Goal: Task Accomplishment & Management: Manage account settings

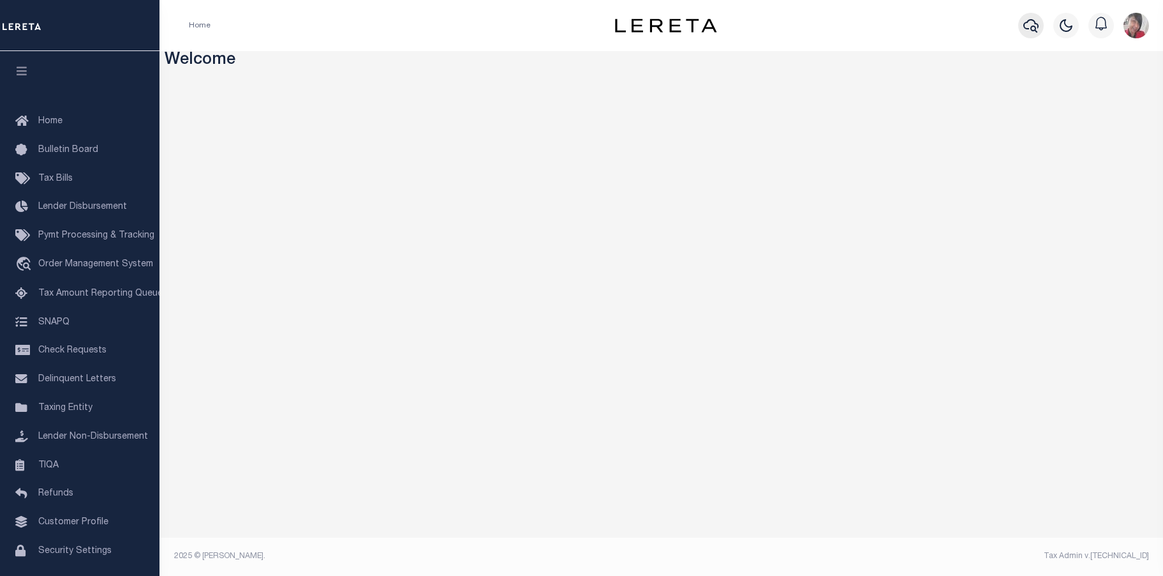
click at [1029, 27] on icon "button" at bounding box center [1031, 25] width 15 height 15
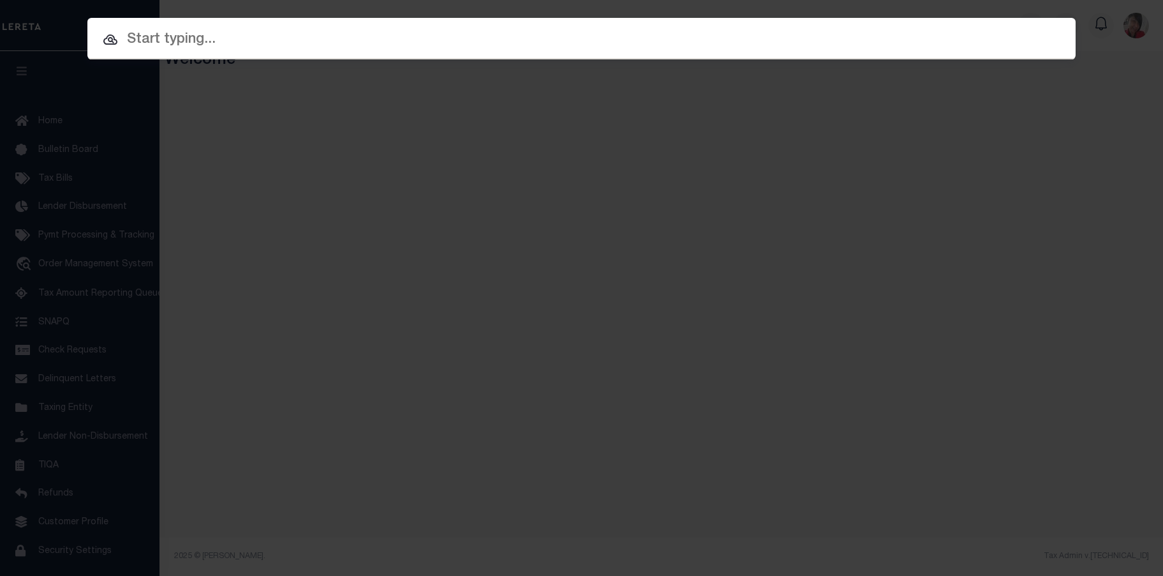
paste input "133269 133269"
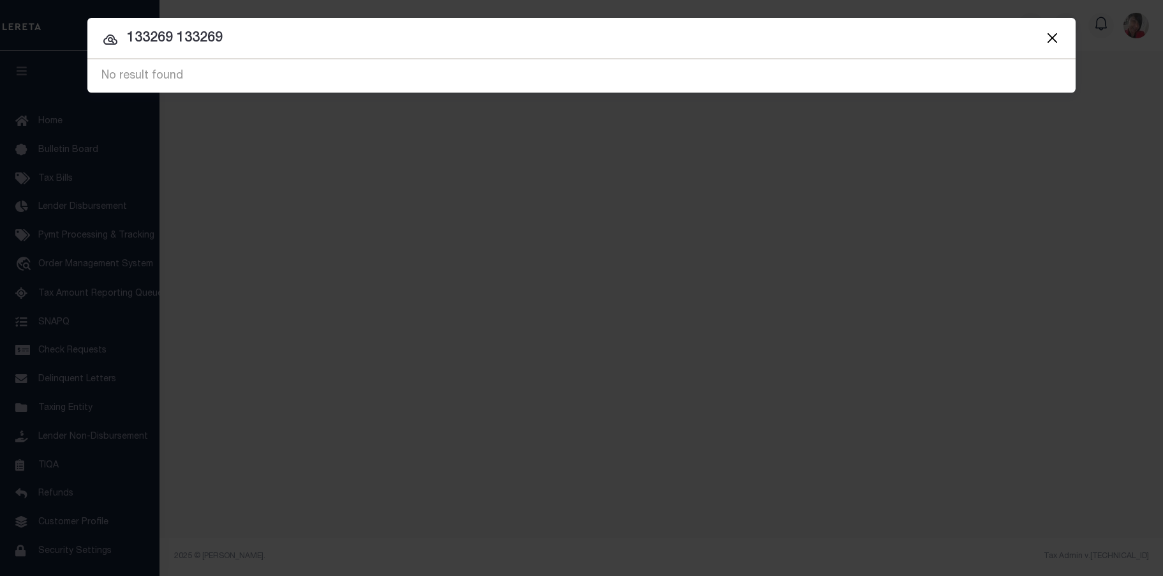
click at [265, 40] on input "133269 133269" at bounding box center [581, 38] width 988 height 22
drag, startPoint x: 264, startPoint y: 39, endPoint x: 119, endPoint y: 34, distance: 145.6
click at [119, 34] on input "133269 133269" at bounding box center [581, 38] width 988 height 22
type input "428746250"
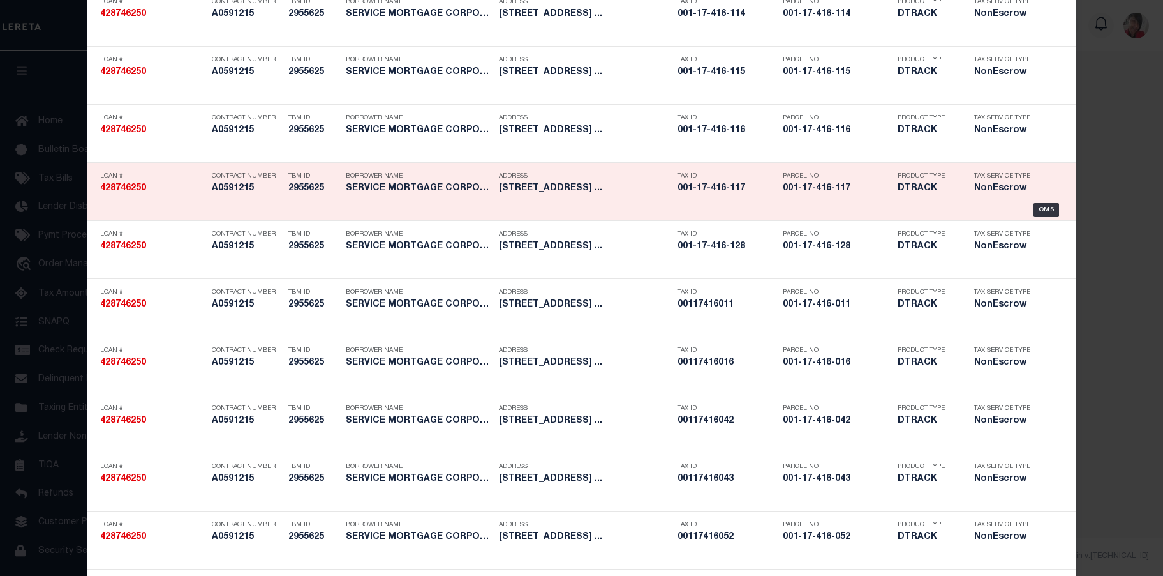
scroll to position [128, 0]
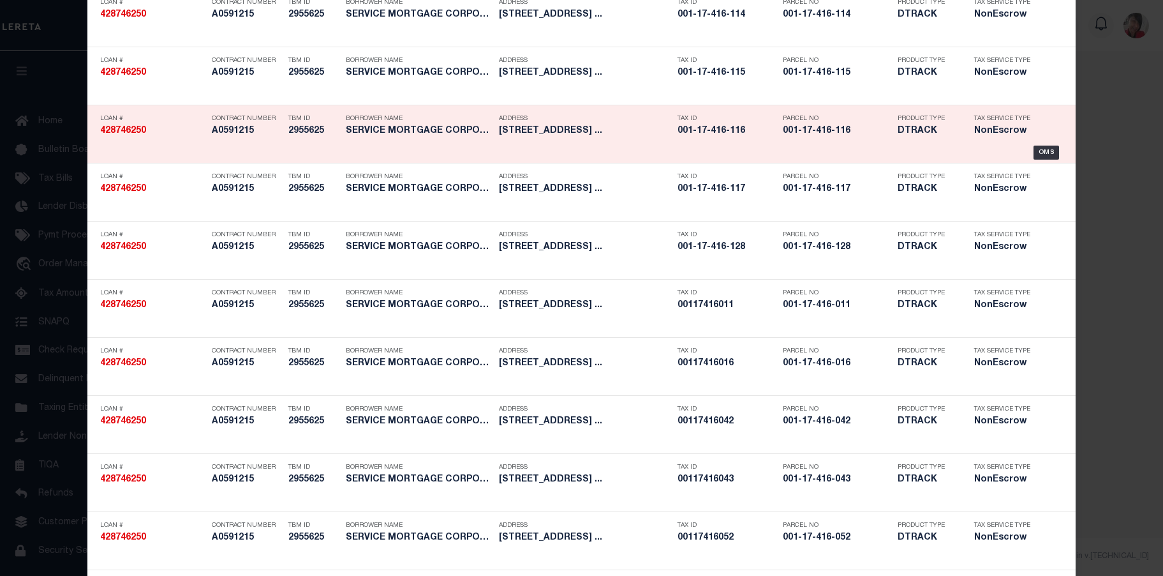
click at [829, 133] on h5 "001-17-416-116" at bounding box center [837, 131] width 108 height 11
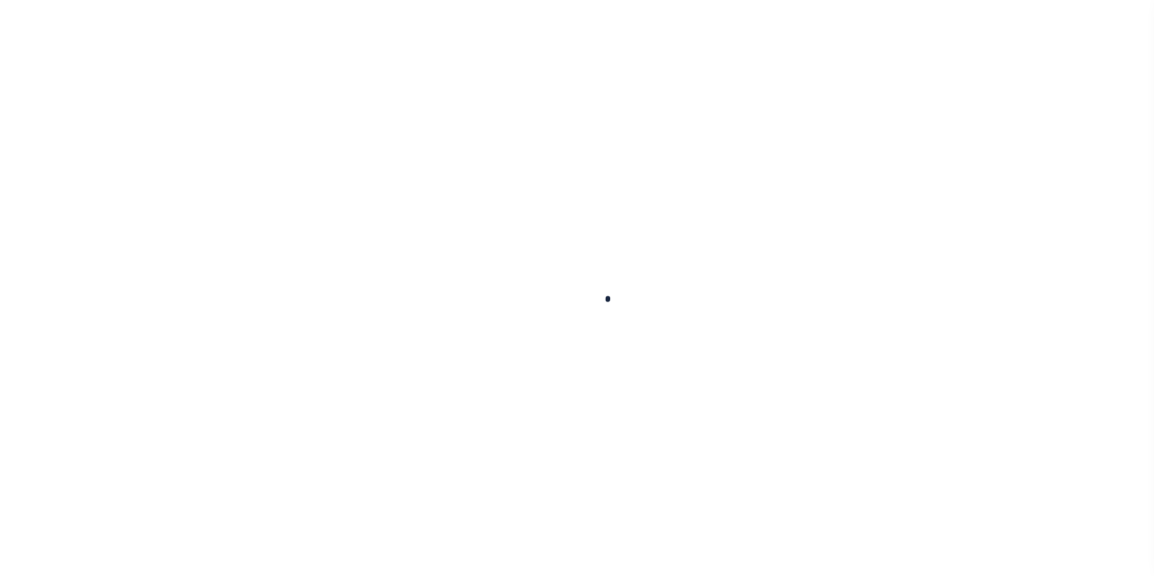
type input "428746250"
type input "SERVICE MORTGAGE CORPORATION"
select select
type input "[STREET_ADDRESS]"
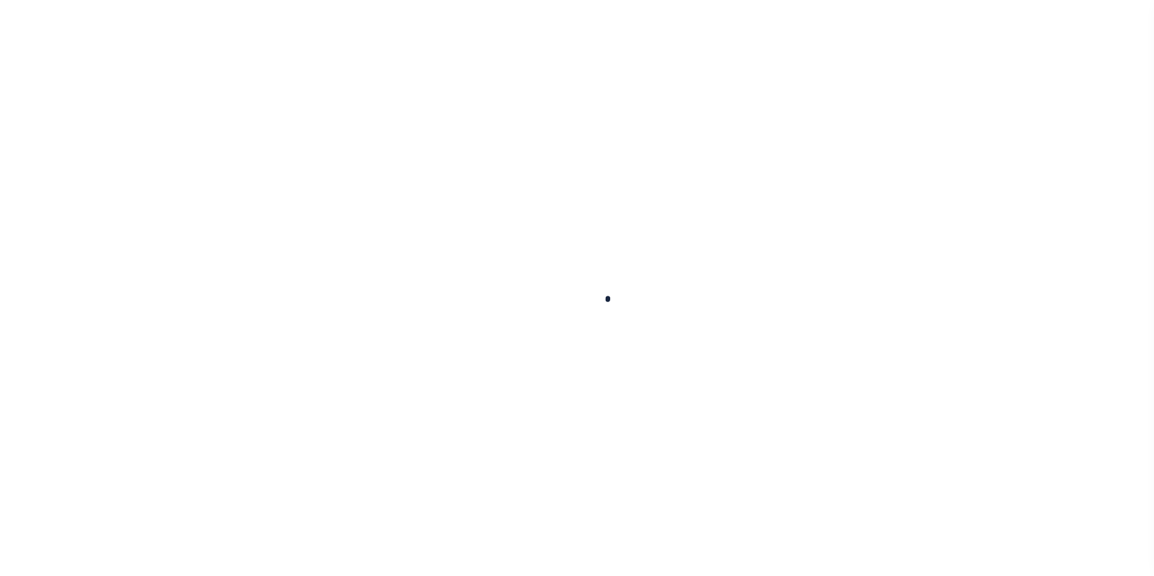
type input "LAYTON UT 84041-2205"
select select "10"
select select "NonEscrow"
select select "4583"
type input "280 RIVERSIDE ROAD"
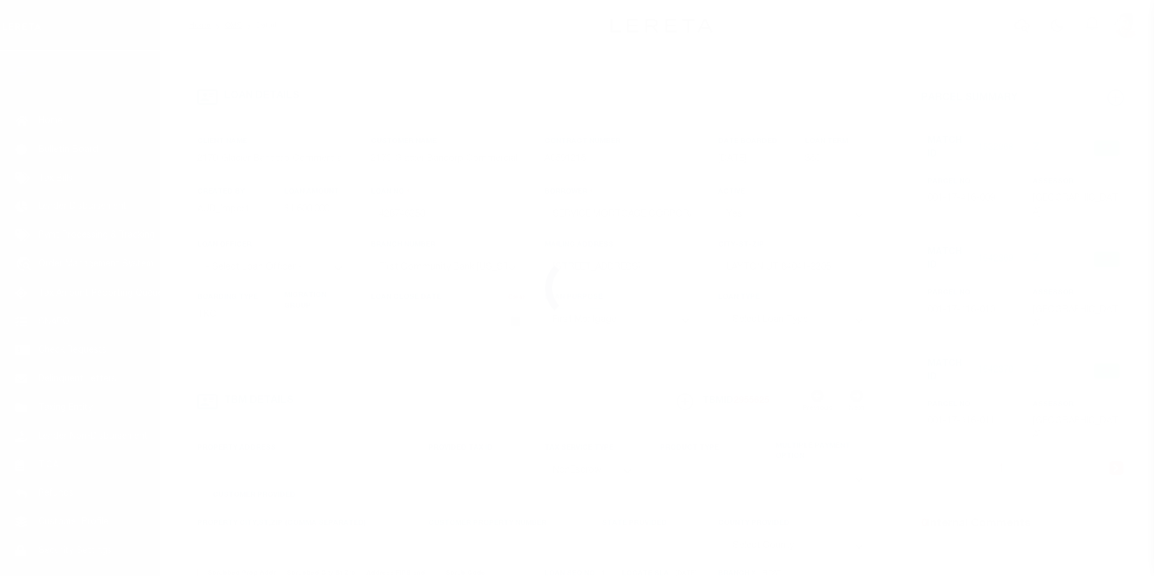
type input "001-17-416-009 thru 001-17-416-016; 001-17-416-041 thru 001-17-416-056; 001-17-…"
select select
type input "MESQUITE NV 89027"
type input "NV"
select select
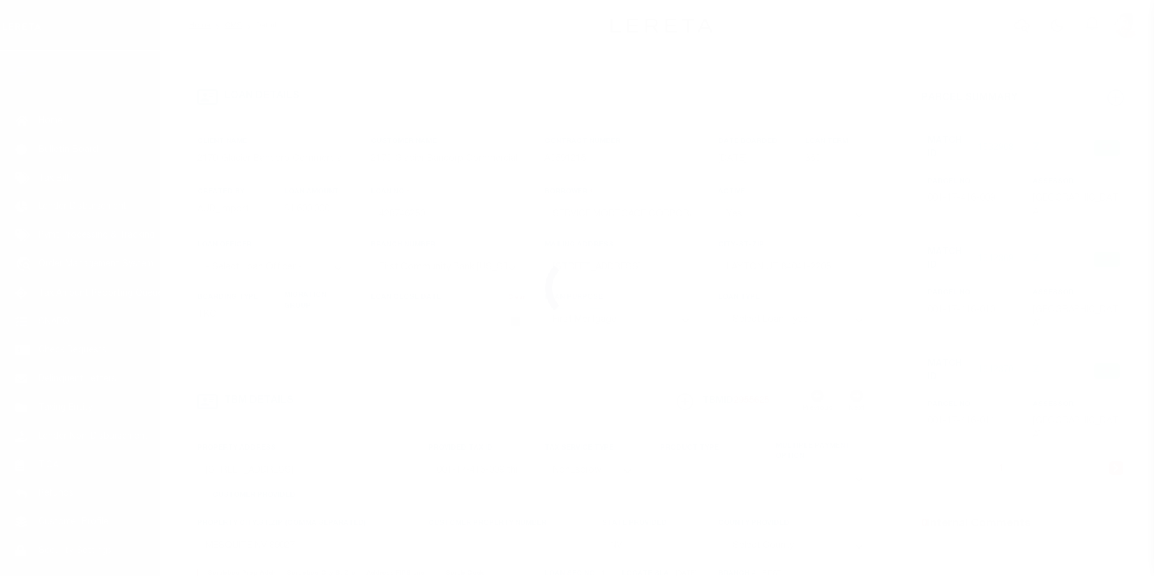
type textarea "PARCEL ONE (1): UNITS A THROUGH H, INCLUSIVE IN BUILDINGS TWO, SIX, SEVEN, TEN,…"
type textarea "Liability limited to information provided"
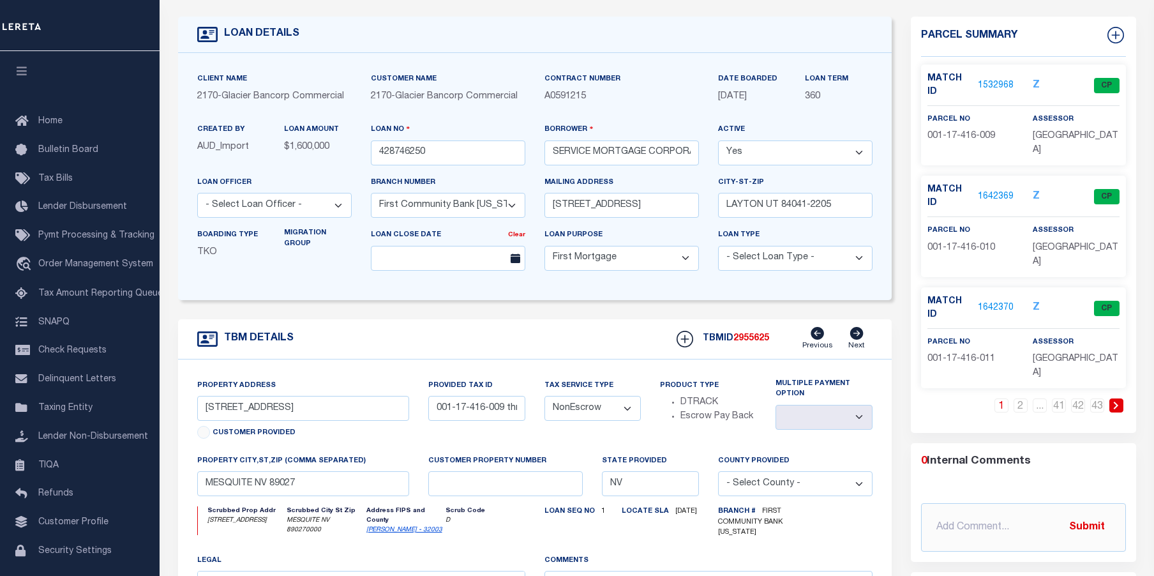
scroll to position [64, 0]
click at [1019, 397] on link "2" at bounding box center [1020, 404] width 14 height 14
click at [1019, 397] on link "3" at bounding box center [1020, 404] width 14 height 14
click at [1019, 397] on link "4" at bounding box center [1020, 404] width 14 height 14
click at [1019, 397] on link "5" at bounding box center [1020, 404] width 14 height 14
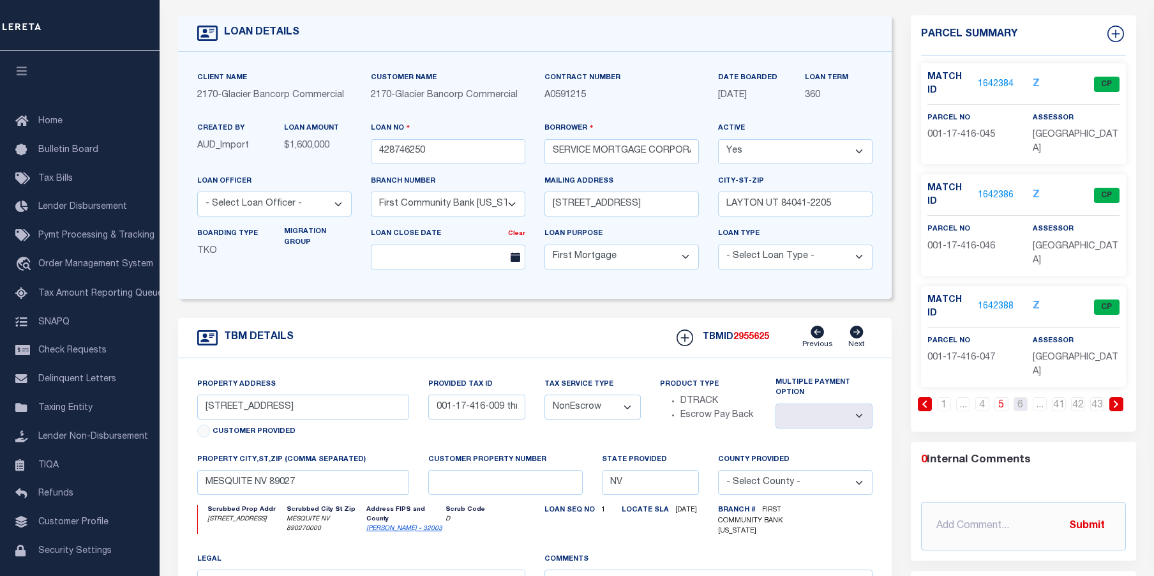
click at [1019, 397] on link "6" at bounding box center [1020, 404] width 14 height 14
click at [1019, 397] on link "7" at bounding box center [1020, 404] width 14 height 14
click at [1019, 397] on link "8" at bounding box center [1020, 404] width 14 height 14
click at [1019, 397] on link "9" at bounding box center [1020, 404] width 14 height 14
click at [1019, 397] on link "10" at bounding box center [1020, 404] width 14 height 14
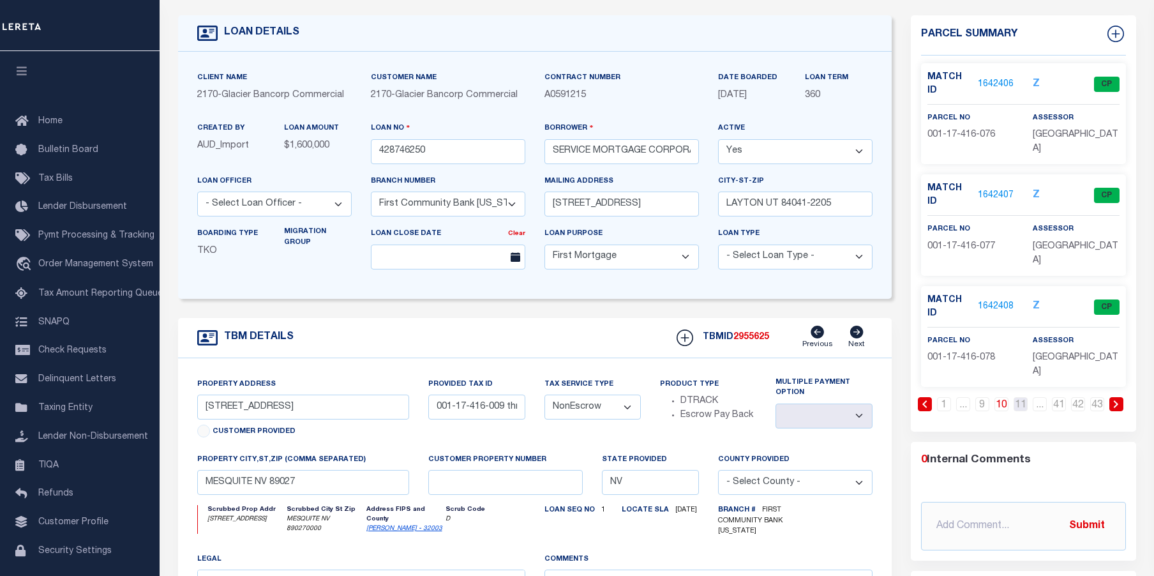
click at [1019, 397] on link "11" at bounding box center [1020, 404] width 14 height 14
click at [1019, 397] on link "12" at bounding box center [1020, 404] width 14 height 14
click at [1019, 397] on link "13" at bounding box center [1020, 404] width 14 height 14
click at [1019, 397] on link "14" at bounding box center [1020, 404] width 14 height 14
click at [1019, 397] on link "15" at bounding box center [1020, 404] width 14 height 14
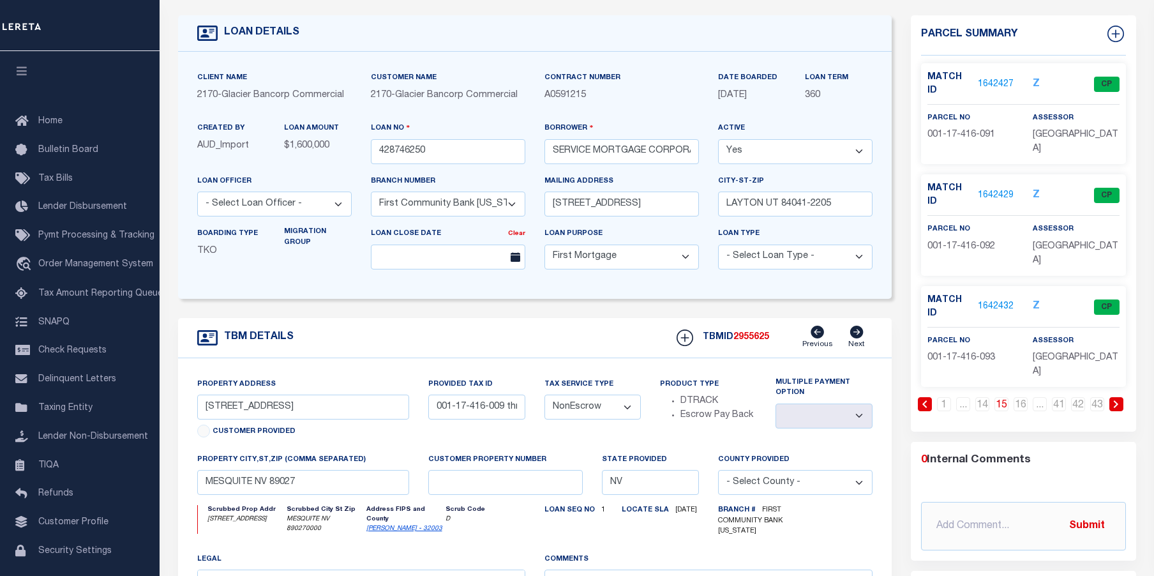
click at [1018, 397] on link "16" at bounding box center [1020, 404] width 14 height 14
click at [1057, 397] on link "41" at bounding box center [1059, 404] width 14 height 14
click at [1043, 397] on link "40" at bounding box center [1039, 404] width 14 height 14
click at [1020, 397] on link "39" at bounding box center [1020, 404] width 14 height 14
click at [1001, 397] on link "38" at bounding box center [1001, 404] width 14 height 14
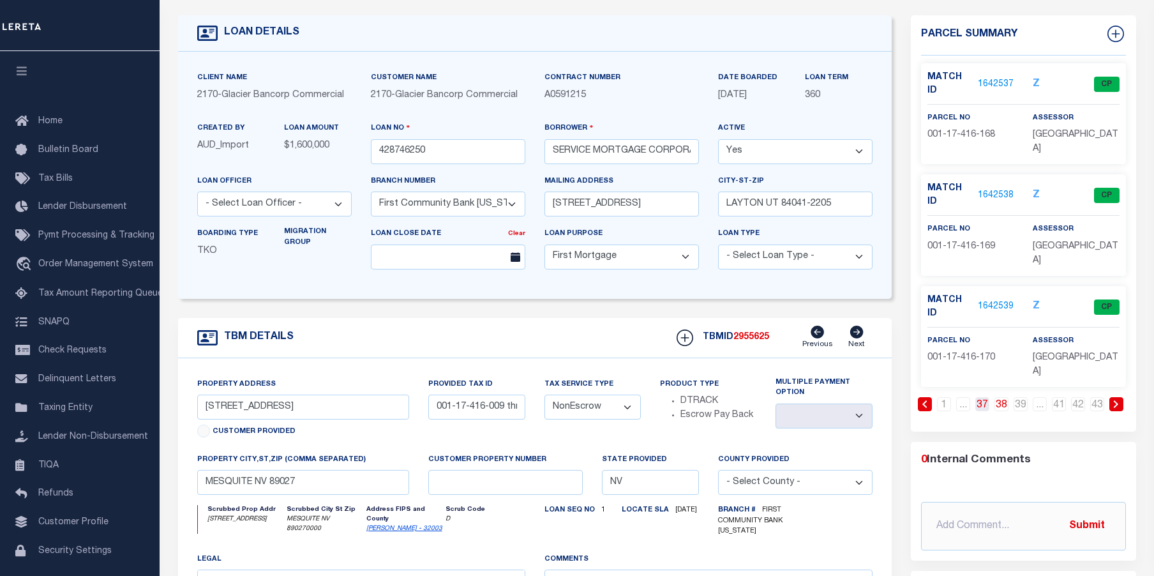
click at [981, 397] on link "37" at bounding box center [982, 404] width 14 height 14
click at [978, 397] on link "36" at bounding box center [982, 404] width 14 height 14
click at [1020, 397] on link "37" at bounding box center [1020, 404] width 14 height 14
drag, startPoint x: 1008, startPoint y: 233, endPoint x: 927, endPoint y: 232, distance: 81.0
click at [927, 240] on p "001-17-416-166" at bounding box center [970, 247] width 86 height 14
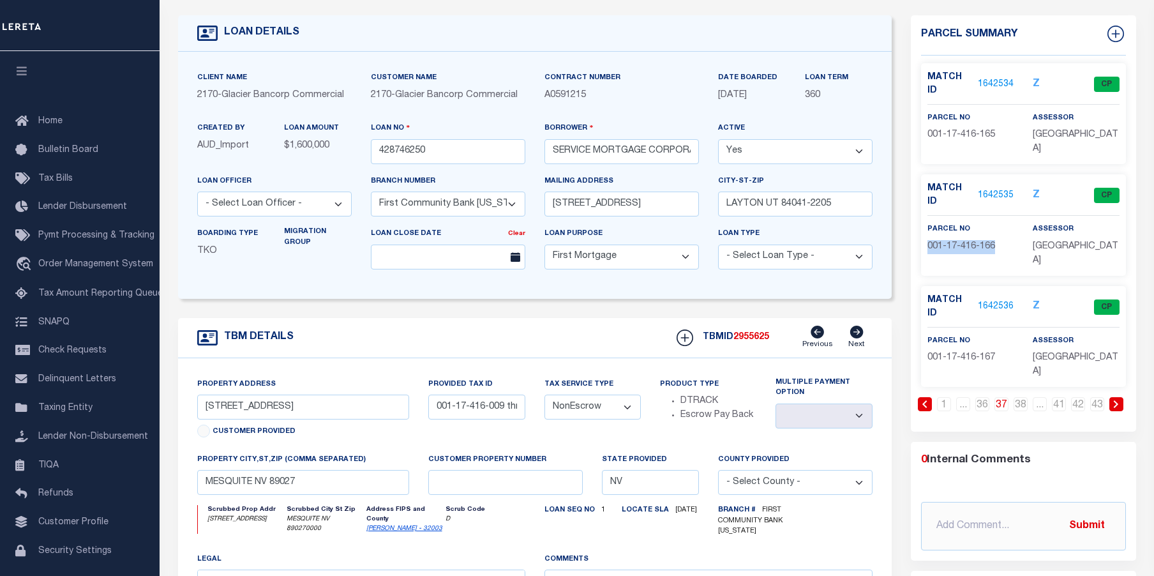
copy span "001-17-416-166"
click at [999, 189] on link "1642535" at bounding box center [996, 195] width 36 height 13
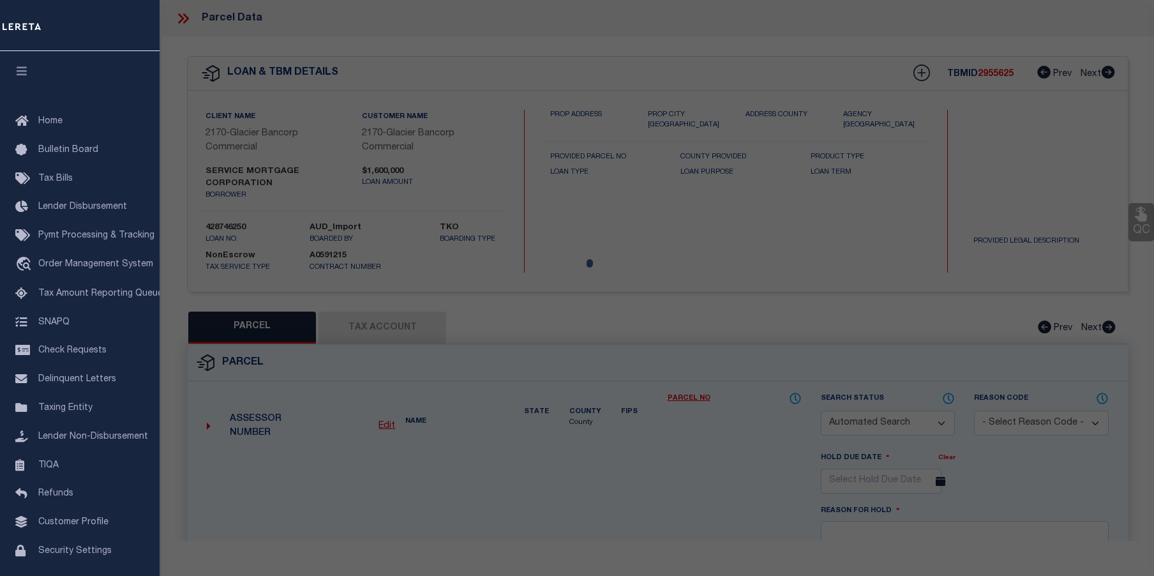
checkbox input "false"
select select "CP"
type input "SERVICE MORTGAGE CORPORATION"
select select
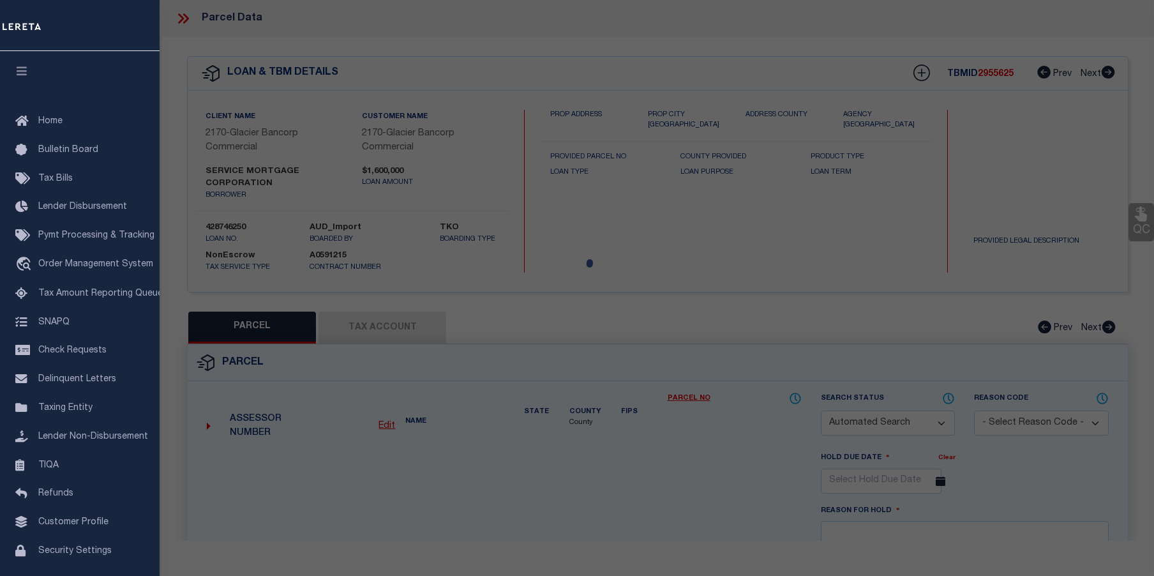
type input "280 RIVERSIDE RD UT 21F"
checkbox input "false"
type input "MESQUITE NV 89027"
type textarea "SUMMER WIND CONDO PLAT BOOK 130 PAGE 88 UNIT F BLDG 21"
type textarea "Tax ID Special Project"
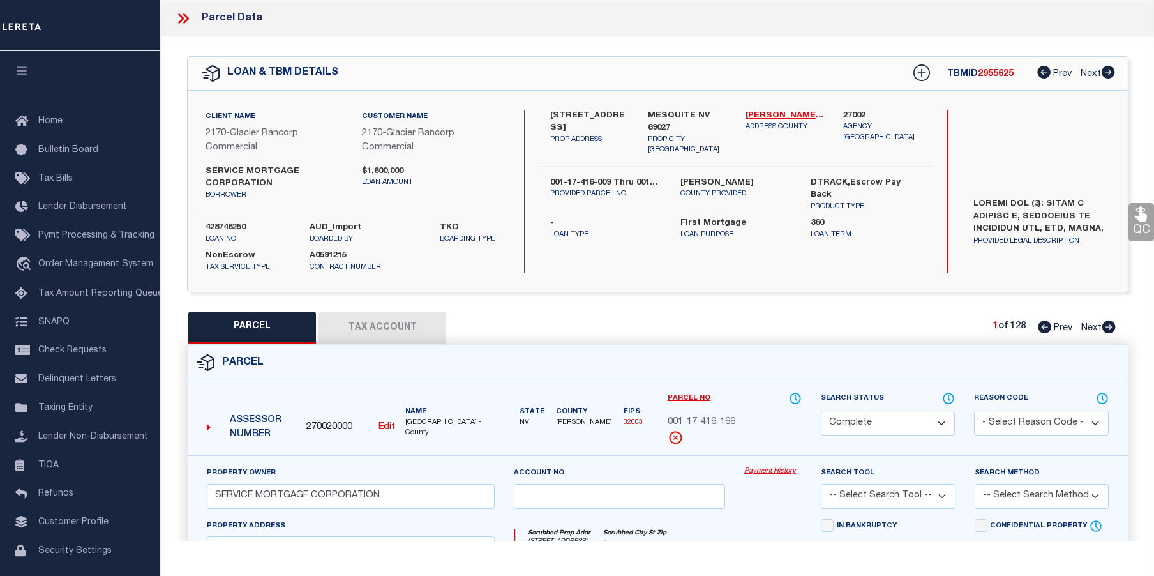
click at [778, 471] on link "Payment History" at bounding box center [772, 471] width 57 height 11
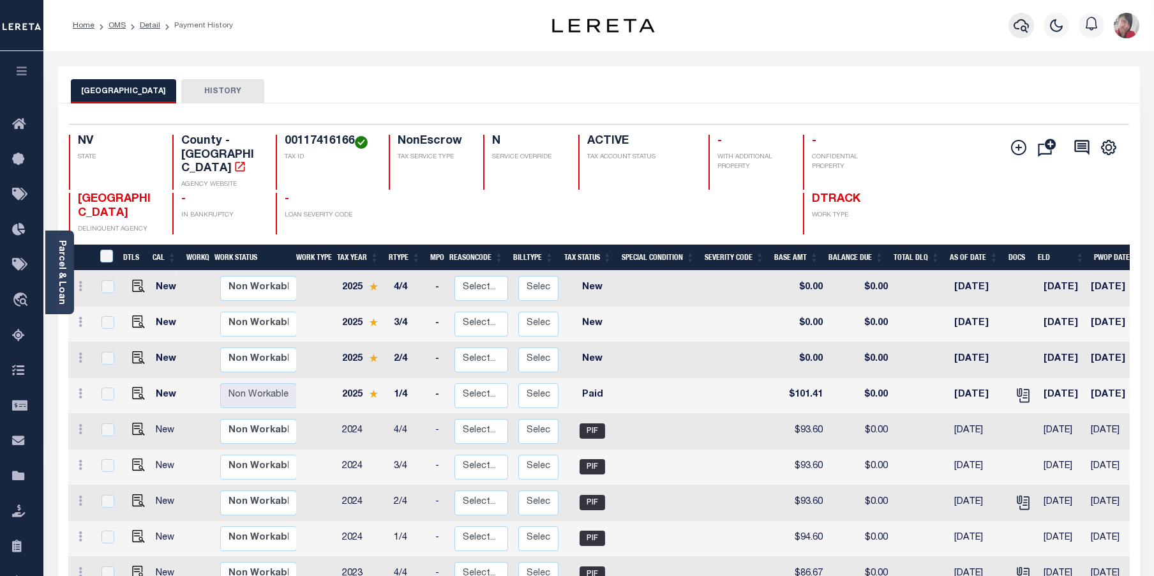
click at [1027, 26] on icon "button" at bounding box center [1020, 25] width 15 height 15
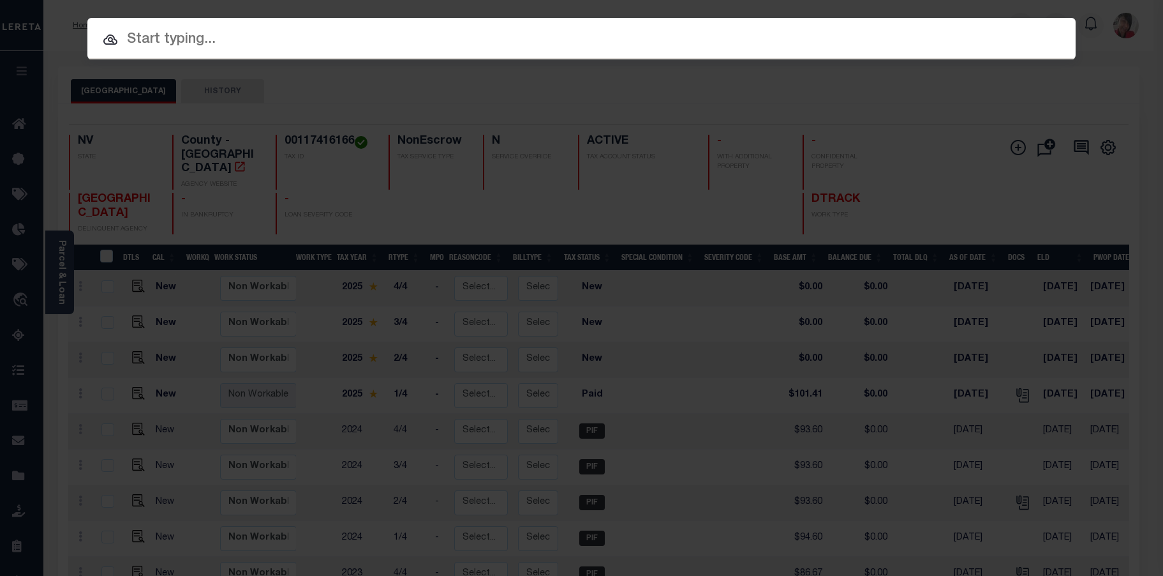
click at [597, 45] on input "text" at bounding box center [581, 40] width 988 height 22
paste input "001-17-416-166"
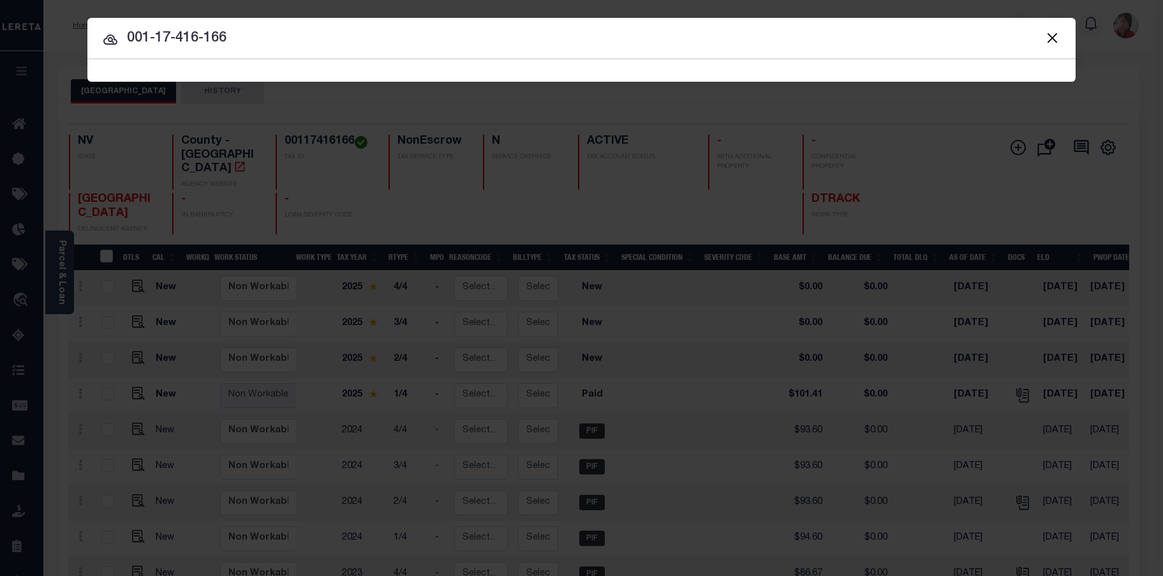
type input "001-17-416-166"
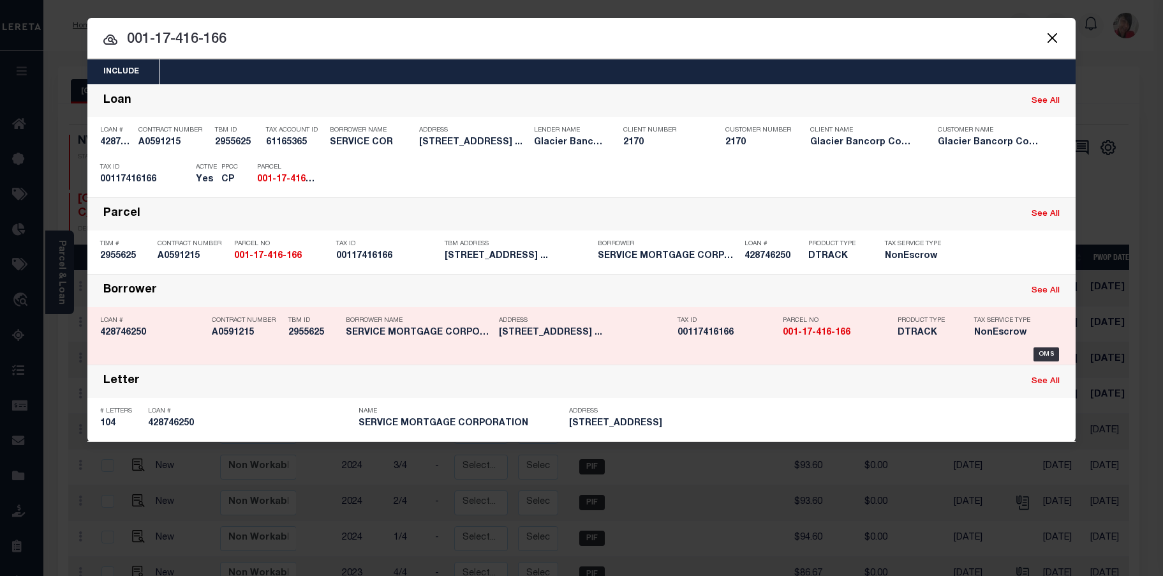
click at [410, 332] on h5 "SERVICE MORTGAGE CORPORATION" at bounding box center [419, 332] width 147 height 11
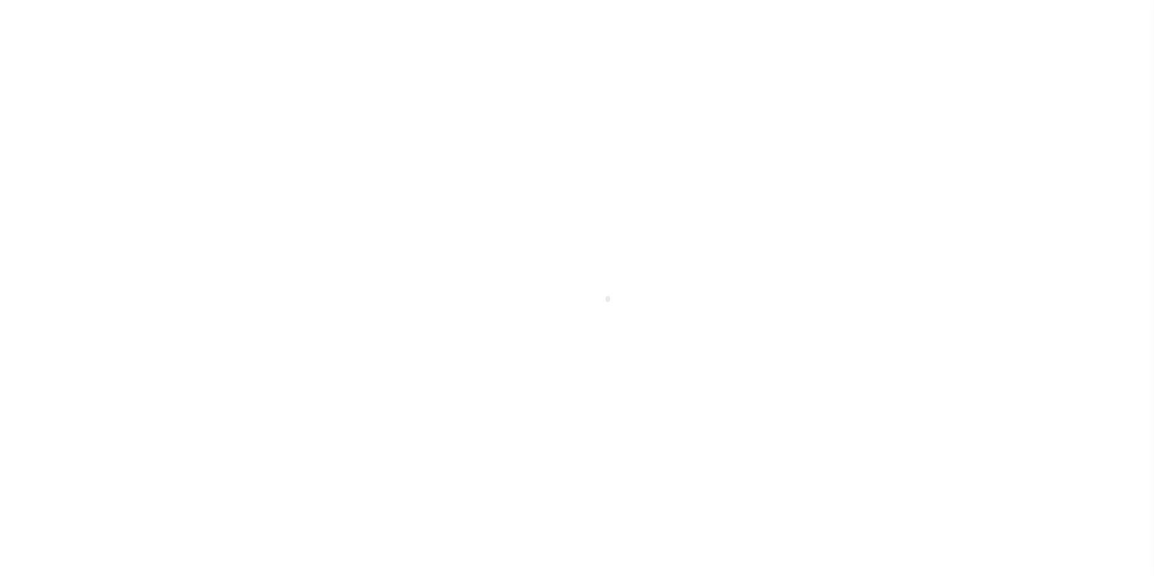
select select "4583"
select select "10"
select select "NonEscrow"
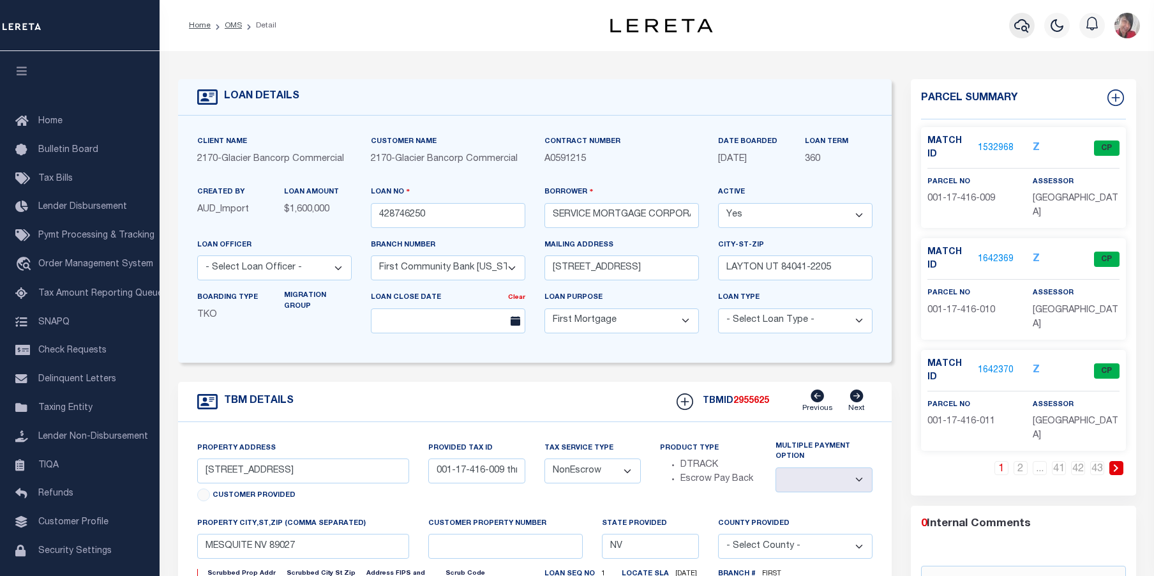
click at [1021, 27] on icon "button" at bounding box center [1021, 25] width 15 height 15
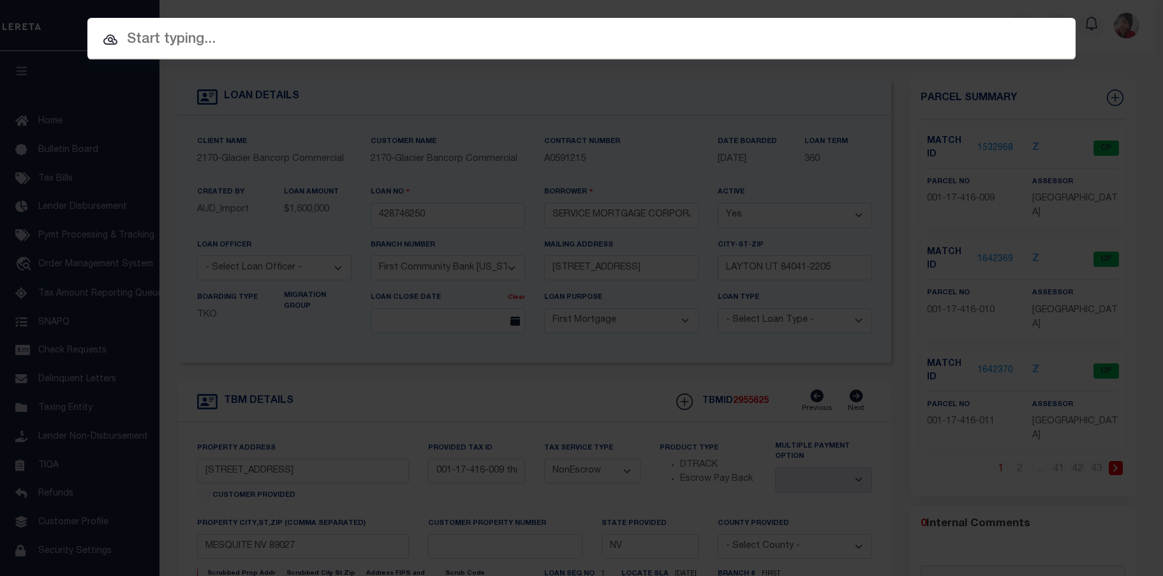
paste input "001-17-416-166"
type input "001-17-416-166"
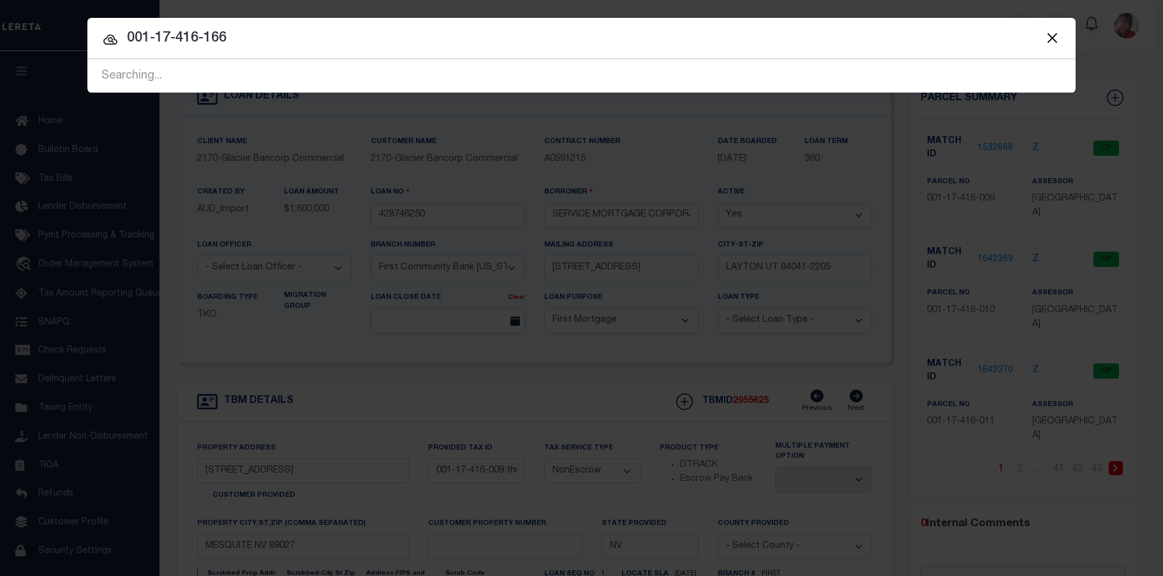
click at [364, 71] on span "001-17-416-166 Searching..." at bounding box center [581, 75] width 988 height 33
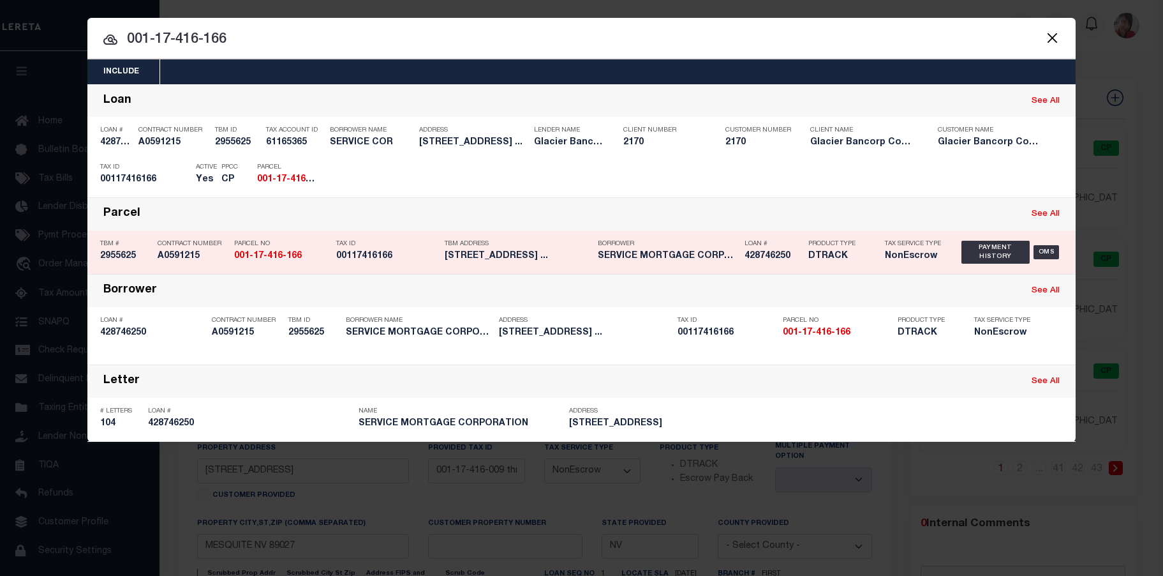
click at [464, 262] on h5 "280 RIVERSIDE ROAD MESQUITE NV ..." at bounding box center [518, 256] width 147 height 11
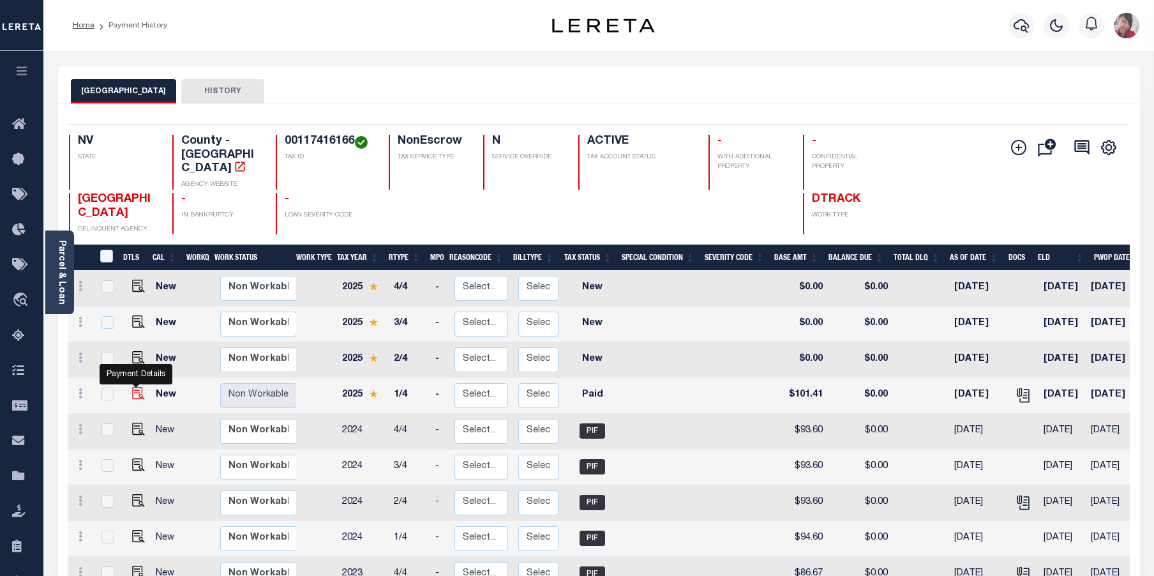
click at [138, 387] on img "" at bounding box center [138, 393] width 13 height 13
checkbox input "true"
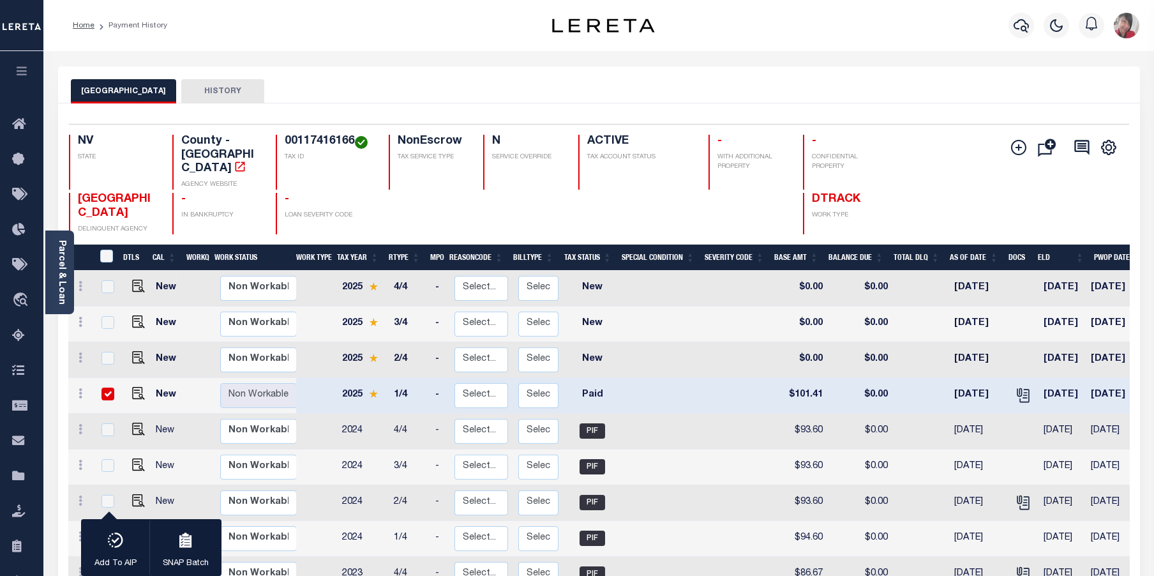
click at [107, 387] on input "checkbox" at bounding box center [107, 393] width 13 height 13
checkbox input "false"
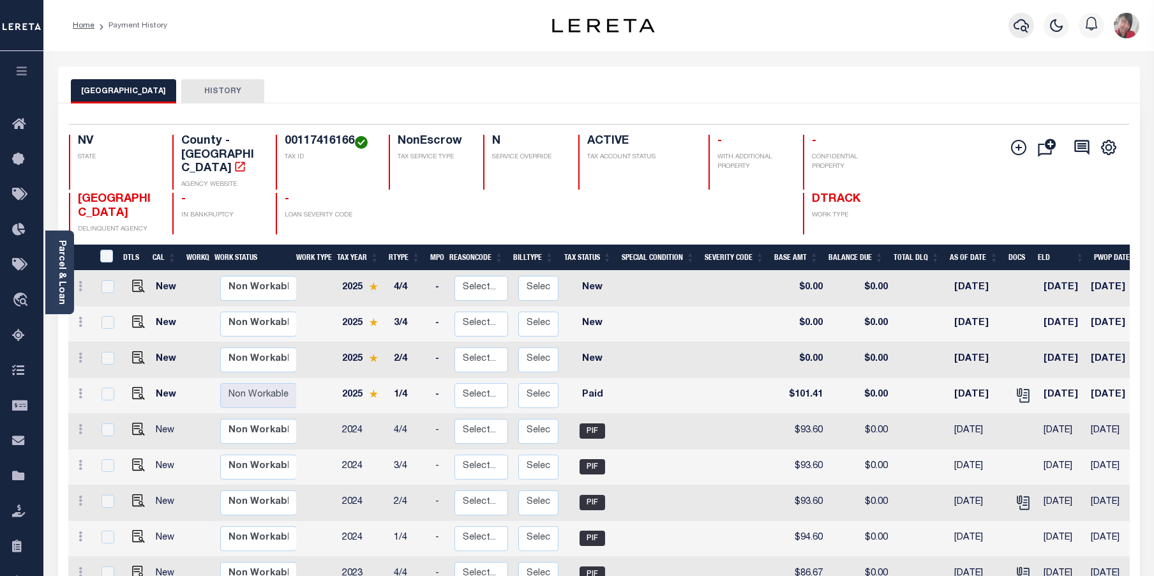
click at [1022, 27] on icon "button" at bounding box center [1020, 25] width 15 height 13
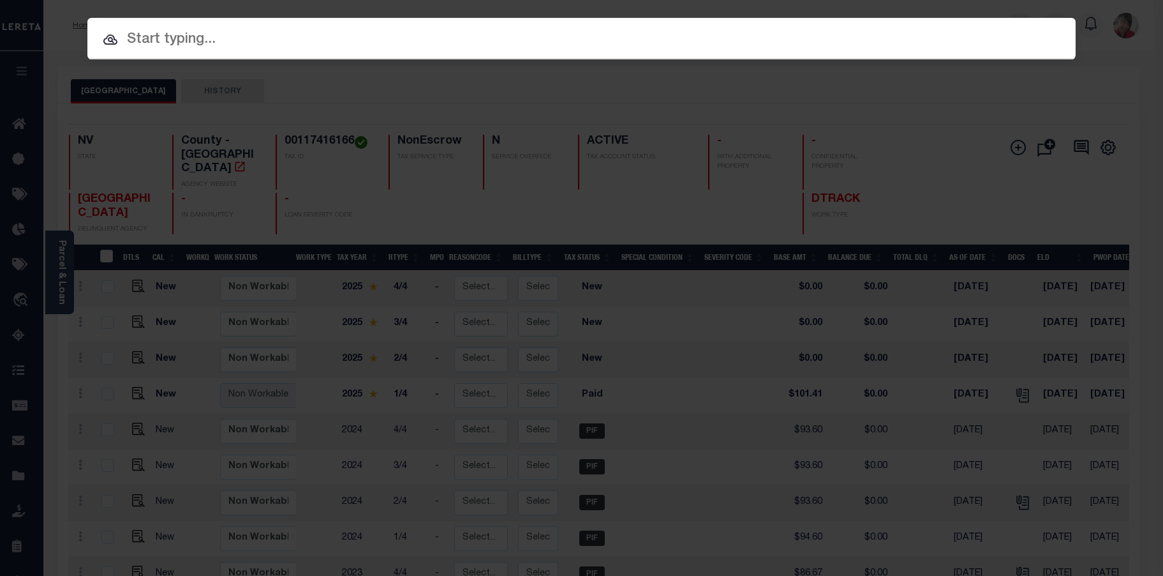
click at [732, 42] on input "text" at bounding box center [581, 40] width 988 height 22
paste input "407 0382-M-00366-0000 00"
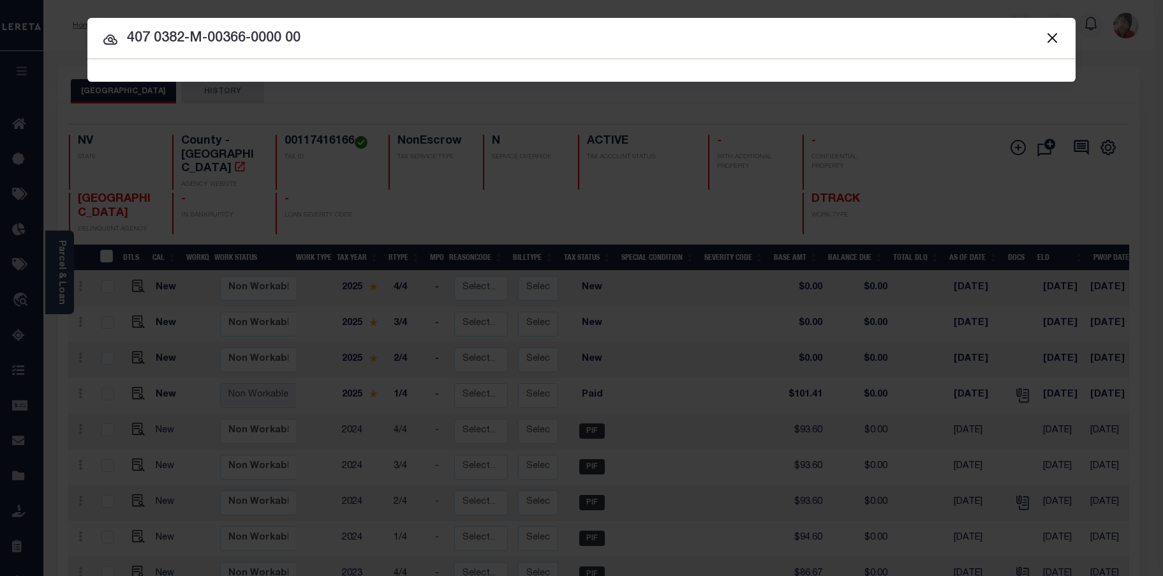
type input "407 0382-M-00366-0000 00"
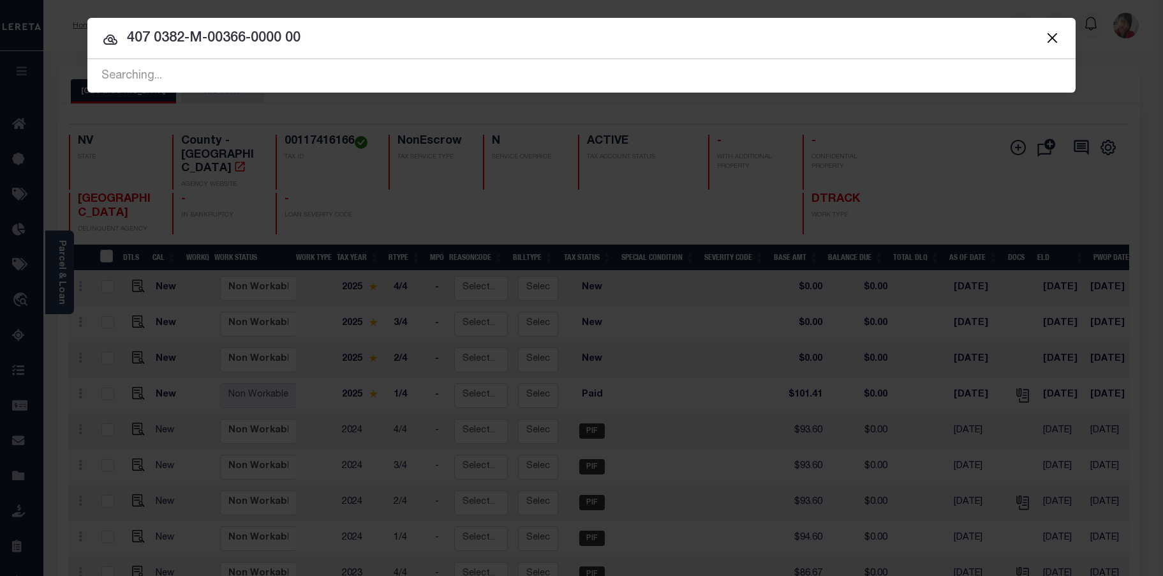
click at [332, 65] on span "407 0382-M-00366-0000 00 Searching..." at bounding box center [581, 75] width 988 height 33
click at [314, 70] on div "Searching..." at bounding box center [581, 76] width 988 height 33
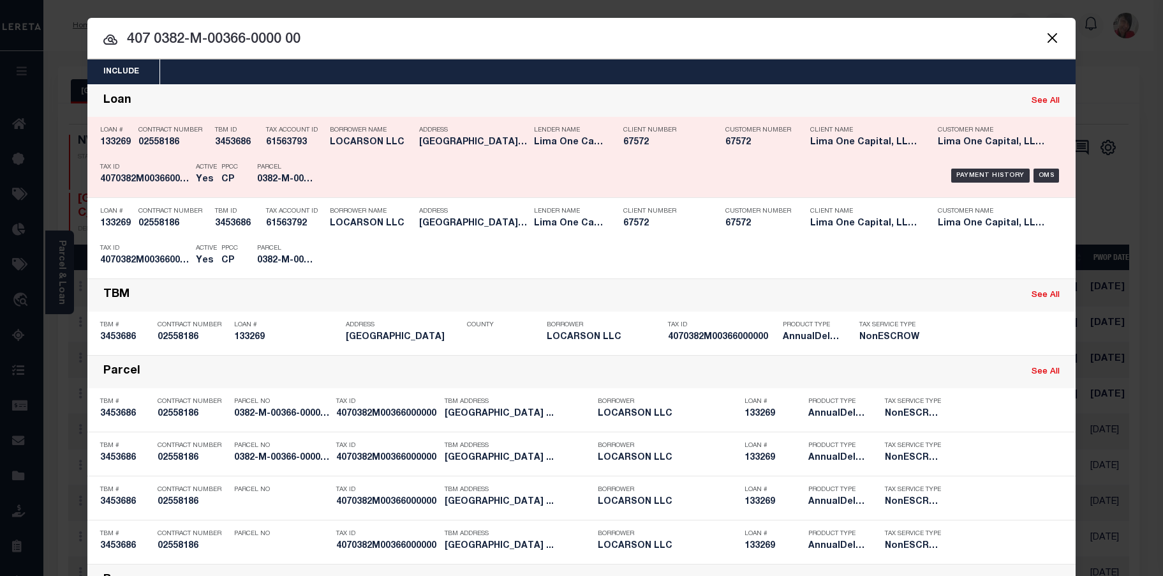
click at [257, 184] on h5 "0382-M-00366-0000-00" at bounding box center [285, 179] width 57 height 11
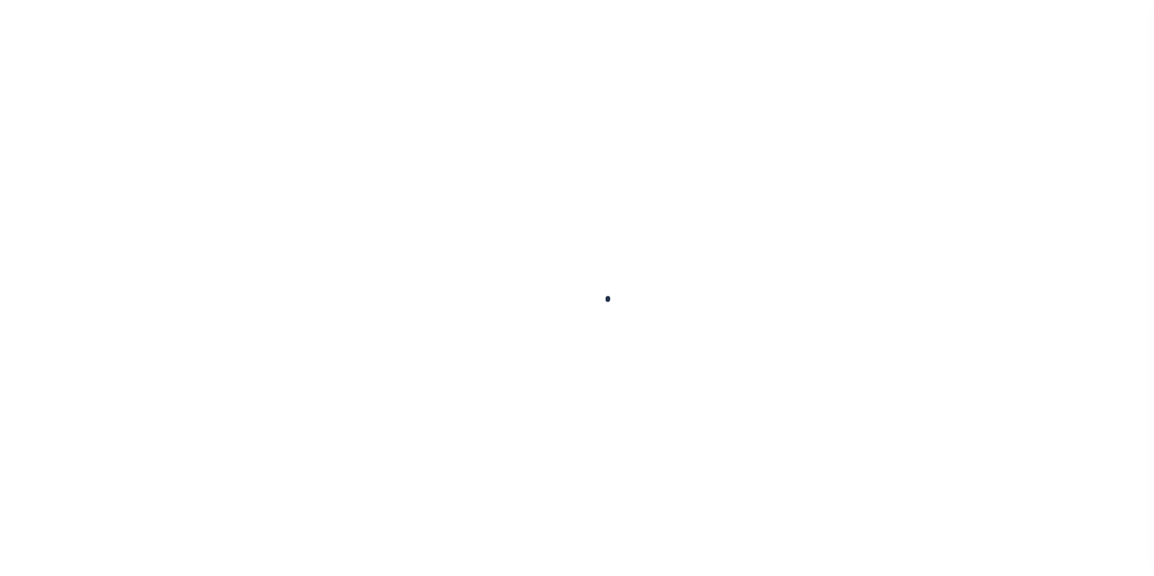
checkbox input "false"
type input "[DATE]"
select select "PYD"
type input "$101.41"
type input "$0"
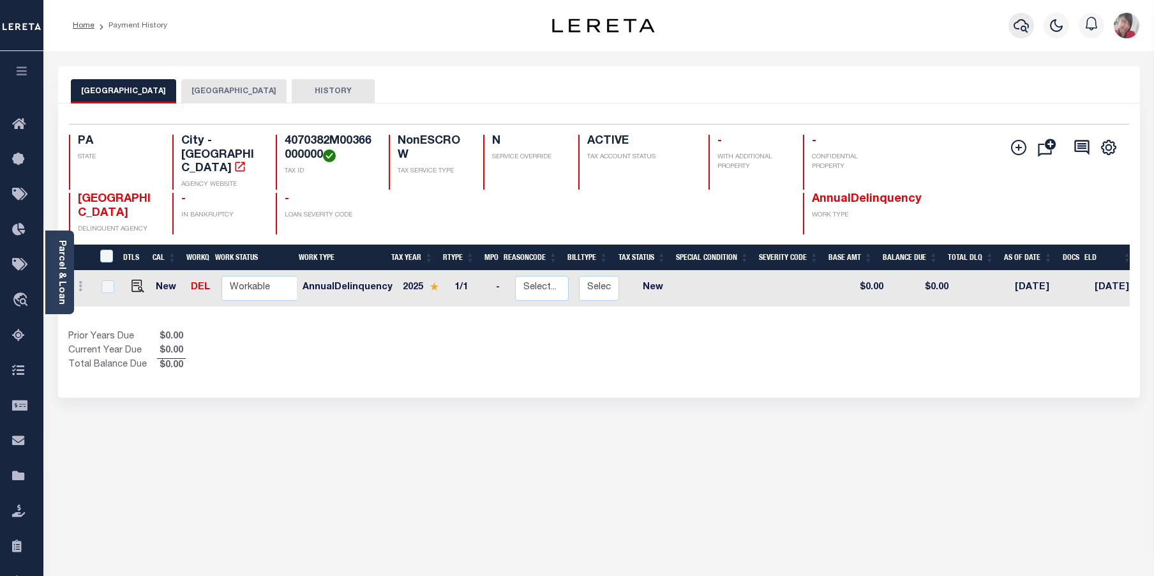
click at [1027, 25] on icon "button" at bounding box center [1020, 25] width 15 height 13
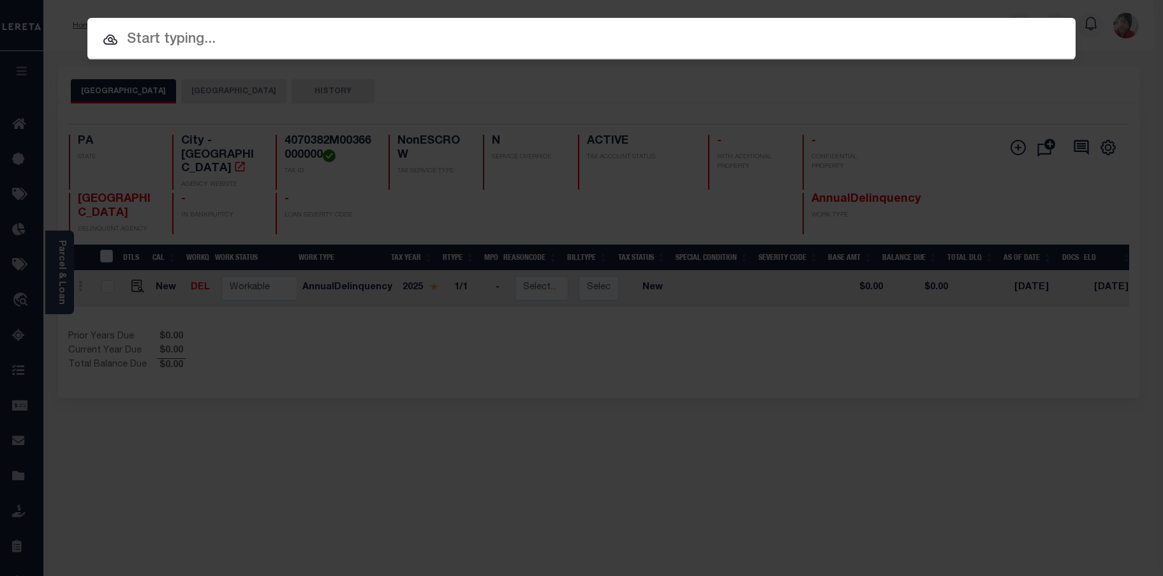
click at [575, 41] on input "text" at bounding box center [581, 40] width 988 height 22
paste input "001-17-416-166"
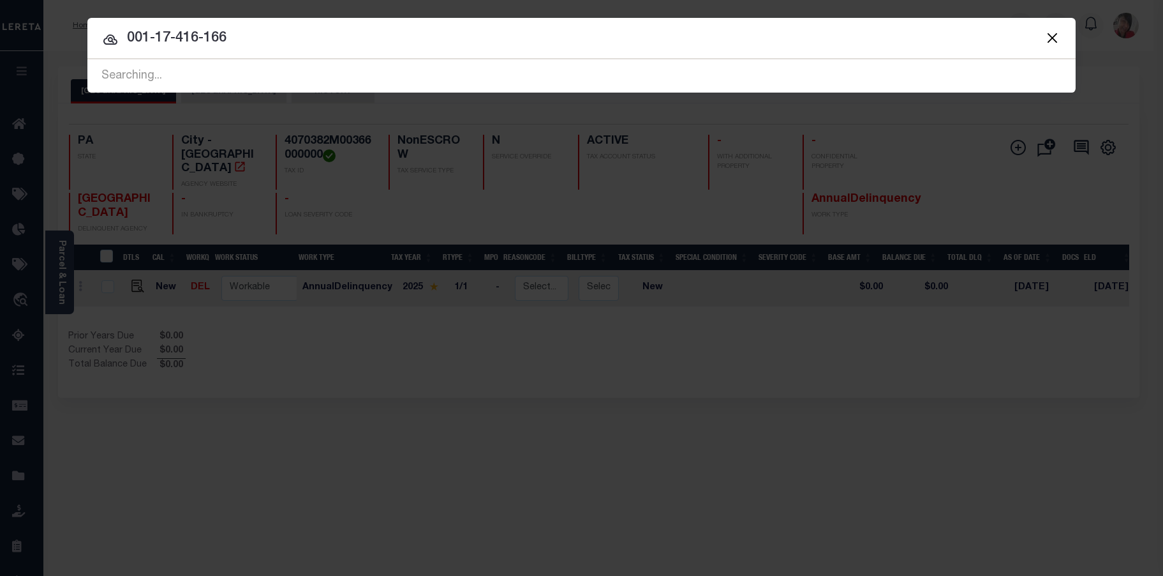
click at [294, 64] on span "001-17-416-166 Searching..." at bounding box center [581, 75] width 988 height 33
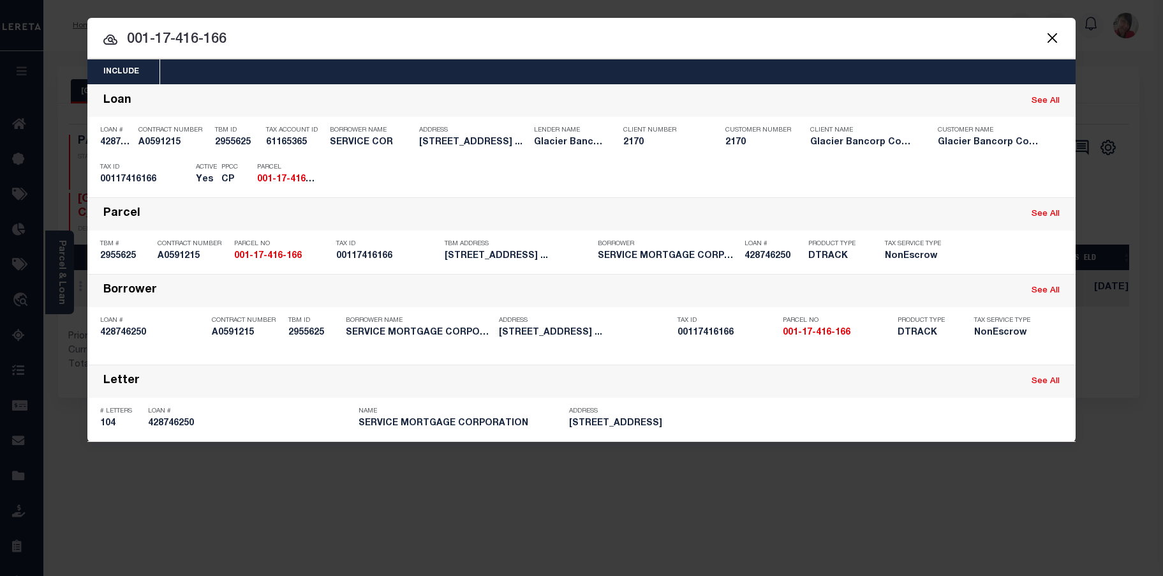
click at [253, 39] on input "001-17-416-166" at bounding box center [581, 40] width 988 height 22
drag, startPoint x: 251, startPoint y: 38, endPoint x: 125, endPoint y: 29, distance: 126.0
click at [125, 29] on input "001-17-416-166" at bounding box center [581, 40] width 988 height 22
paste input "407 0382-M-00366-0000 00"
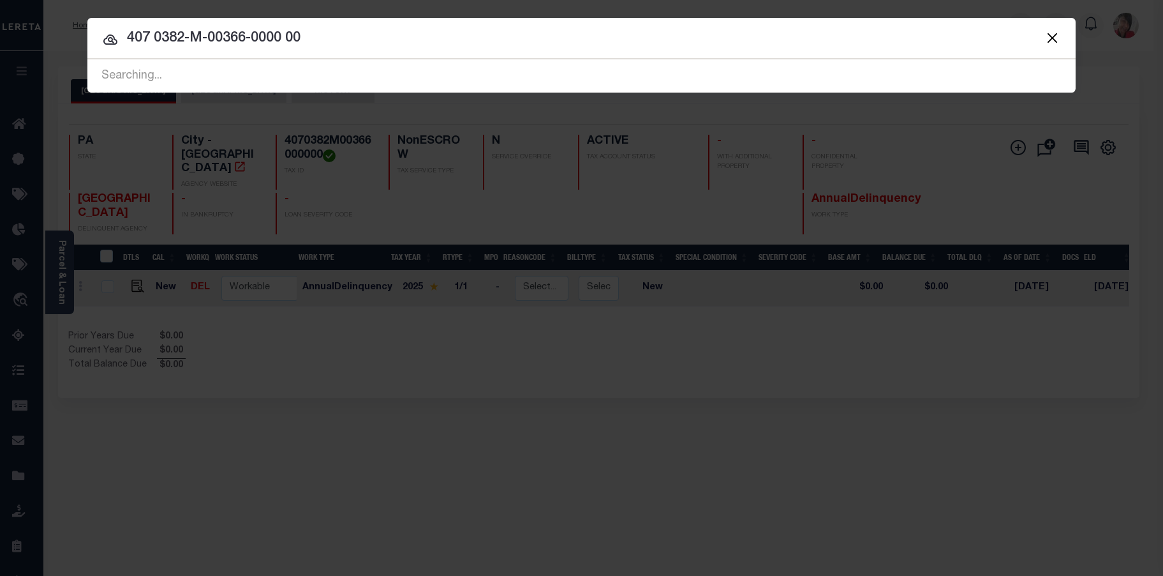
type input "407 0382-M-00366-0000 00"
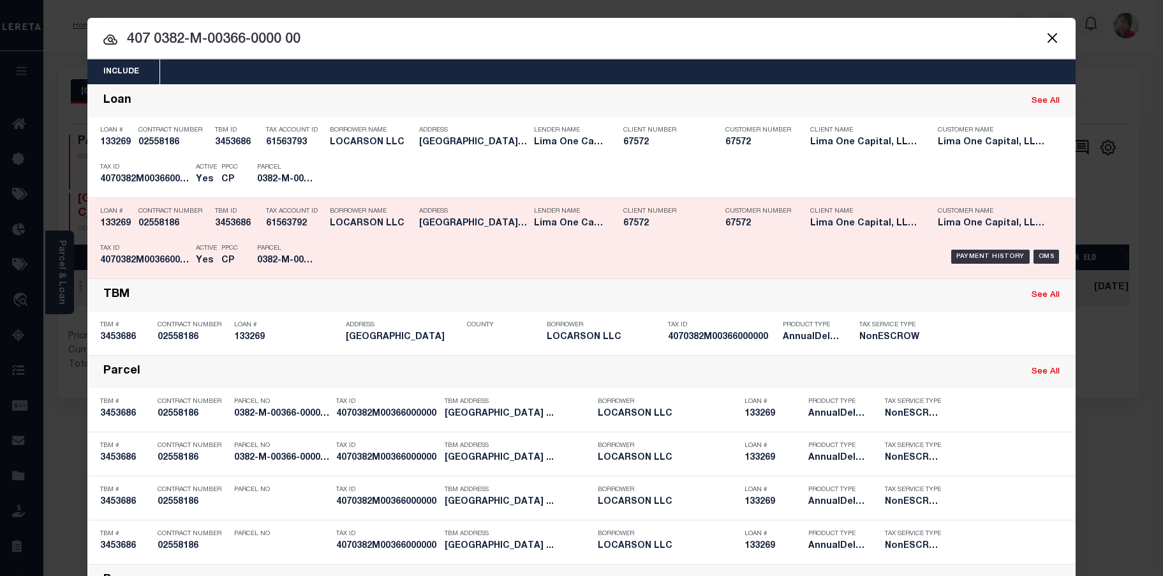
click at [276, 263] on h5 "0382-M-00366-0000-00" at bounding box center [285, 260] width 57 height 11
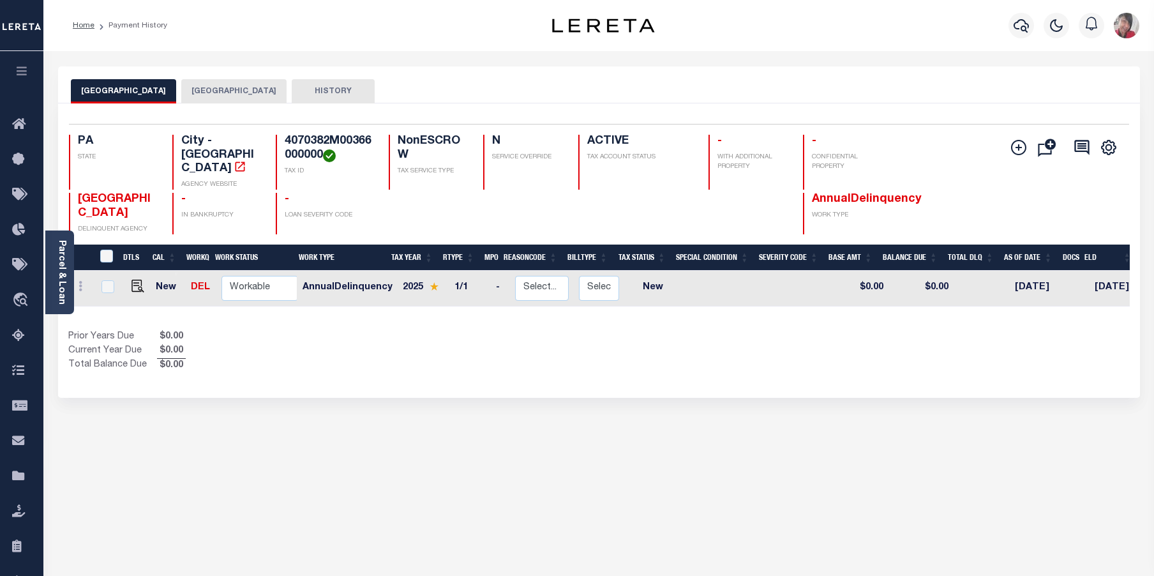
click at [242, 95] on button "[GEOGRAPHIC_DATA]" at bounding box center [233, 91] width 105 height 24
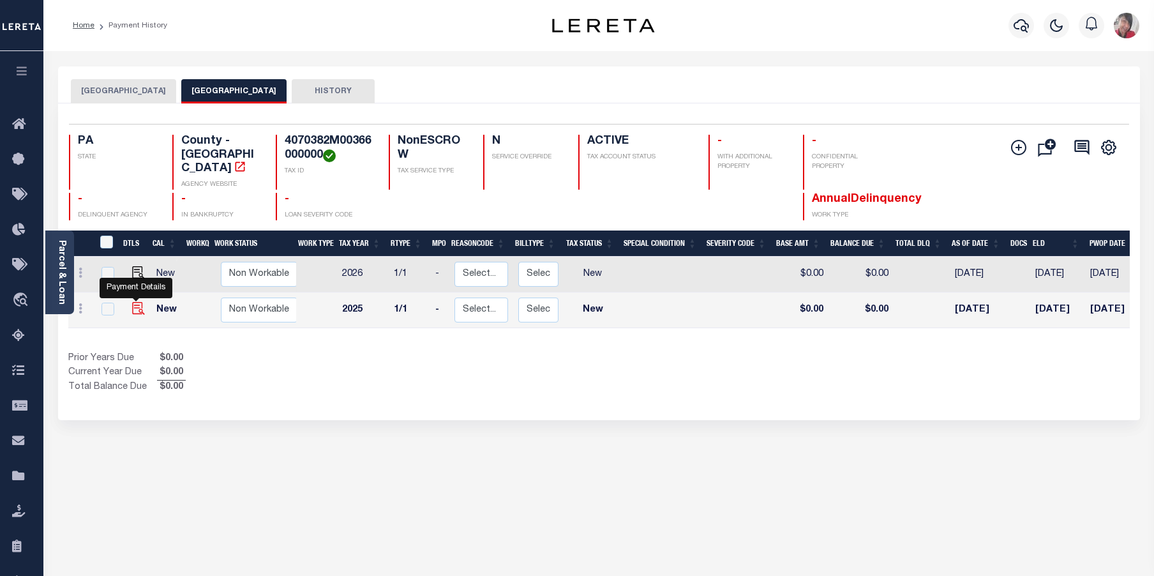
click at [132, 302] on img "" at bounding box center [138, 308] width 13 height 13
checkbox input "true"
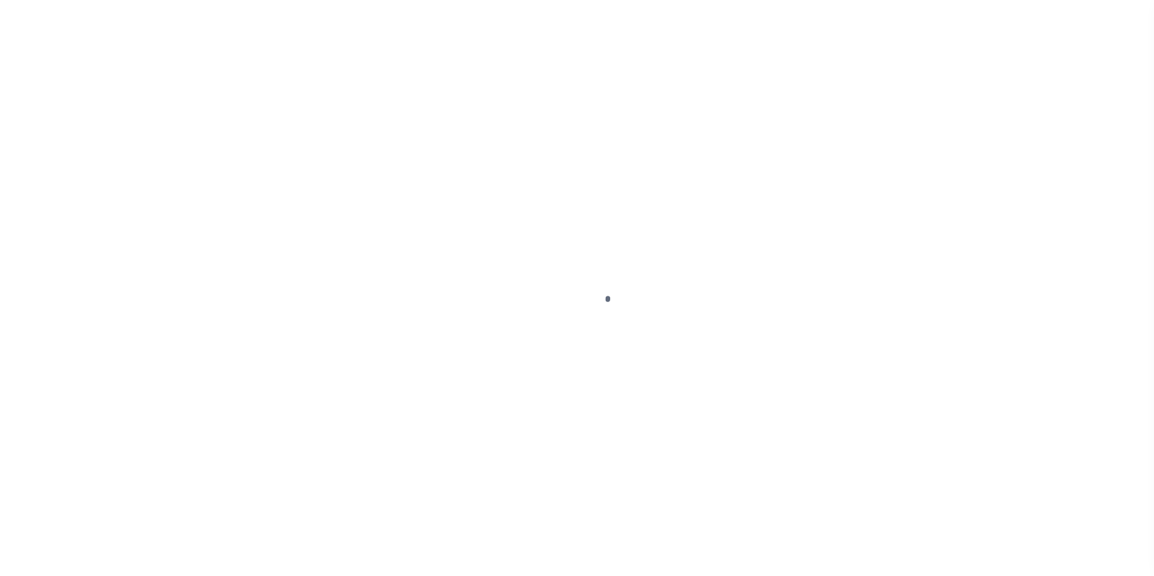
select select "NW2"
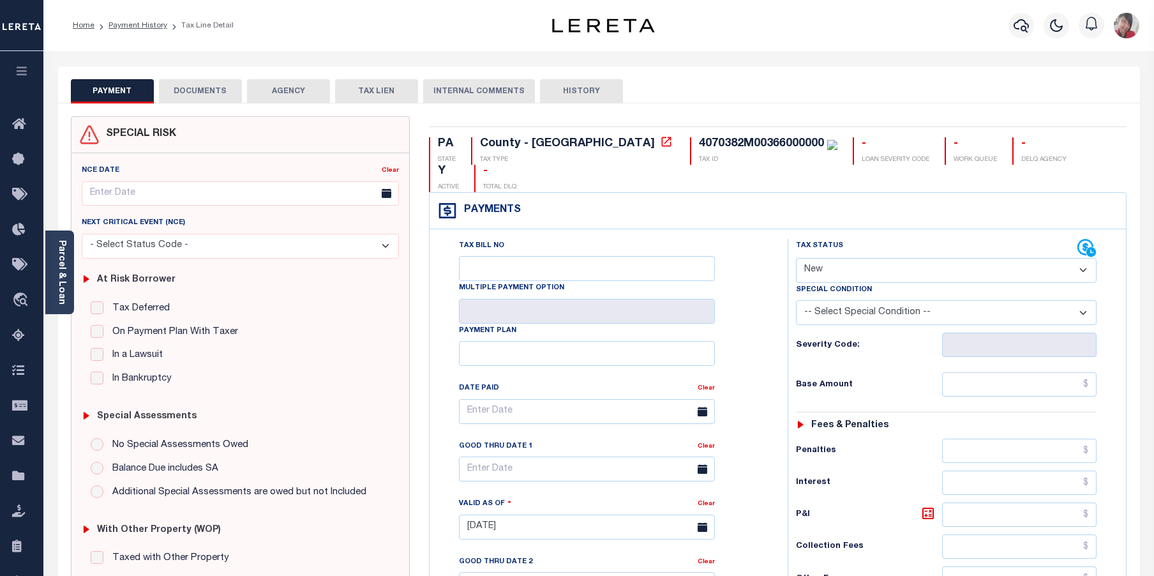
click at [214, 94] on button "DOCUMENTS" at bounding box center [200, 91] width 83 height 24
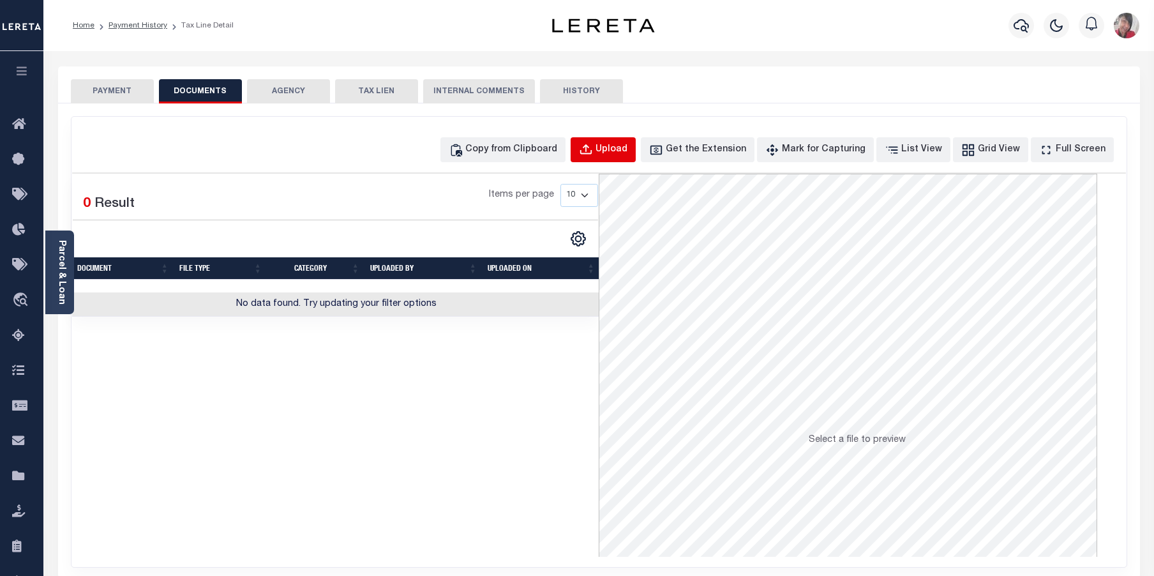
click at [627, 152] on div "Upload" at bounding box center [611, 150] width 32 height 14
select select "POP"
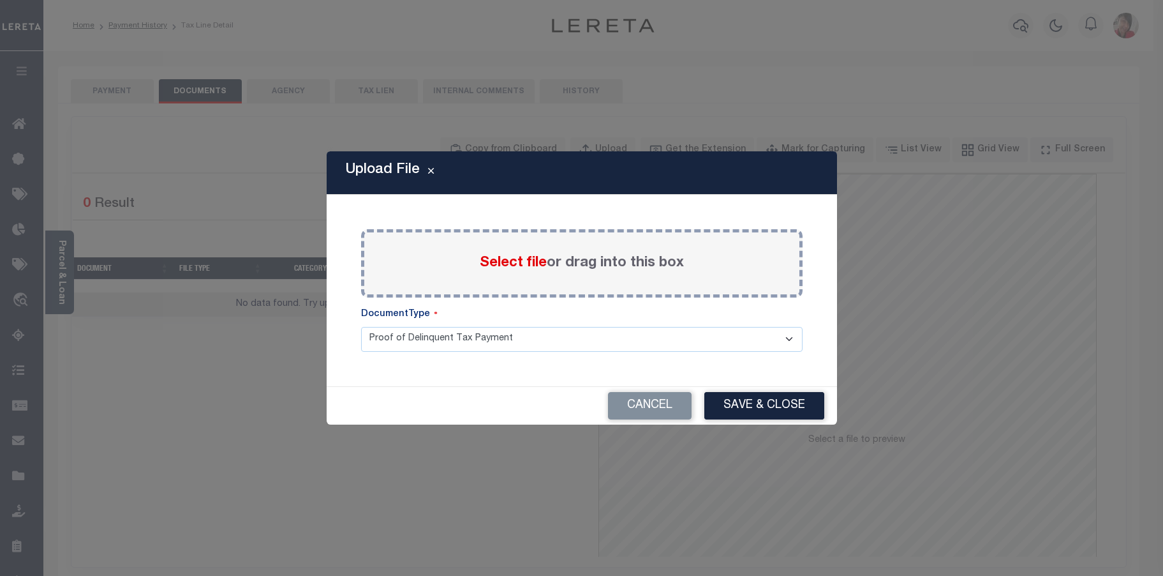
click at [510, 263] on span "Select file" at bounding box center [513, 263] width 67 height 14
click at [0, 0] on input "Select file or drag into this box" at bounding box center [0, 0] width 0 height 0
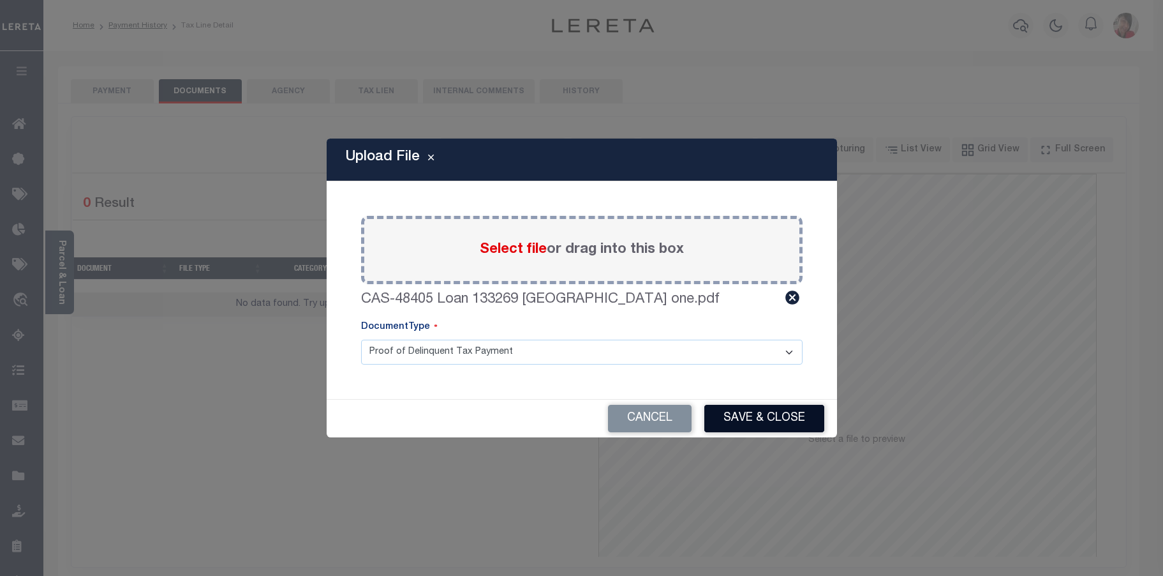
click at [772, 422] on button "Save & Close" at bounding box center [764, 418] width 120 height 27
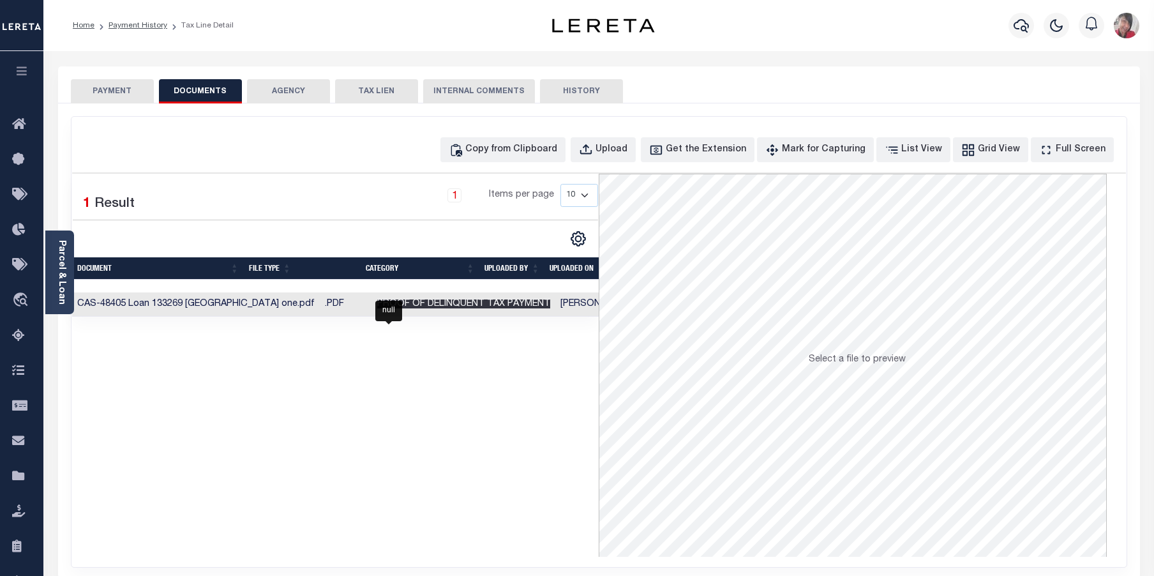
click at [463, 308] on span "Proof of Delinquent Tax Payment" at bounding box center [463, 303] width 173 height 9
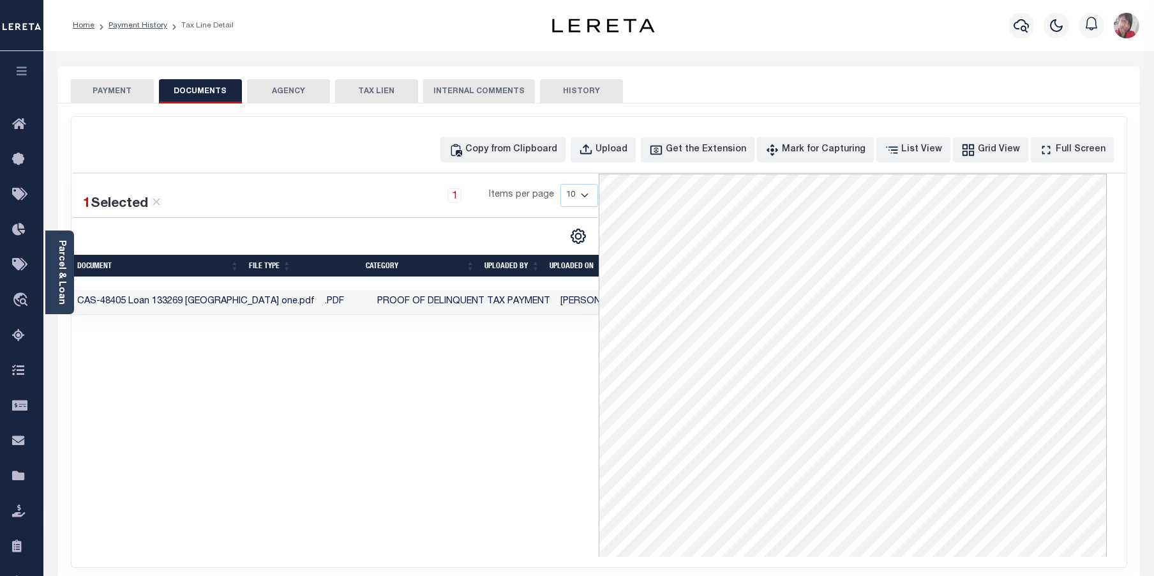
click at [125, 95] on button "PAYMENT" at bounding box center [112, 91] width 83 height 24
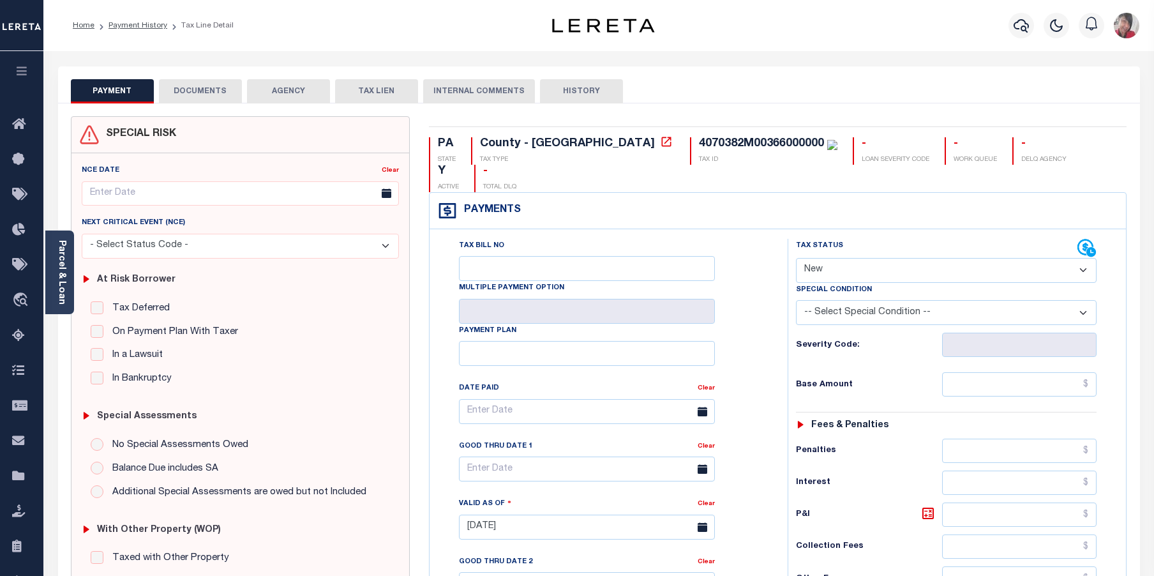
click at [1080, 258] on select "- Select Status Code - Open Due/Unpaid Paid Incomplete No Tax Due Internal Refu…" at bounding box center [946, 270] width 301 height 25
select select "DUE"
click at [796, 258] on select "- Select Status Code - Open Due/Unpaid Paid Incomplete No Tax Due Internal Refu…" at bounding box center [946, 270] width 301 height 25
type input "[DATE]"
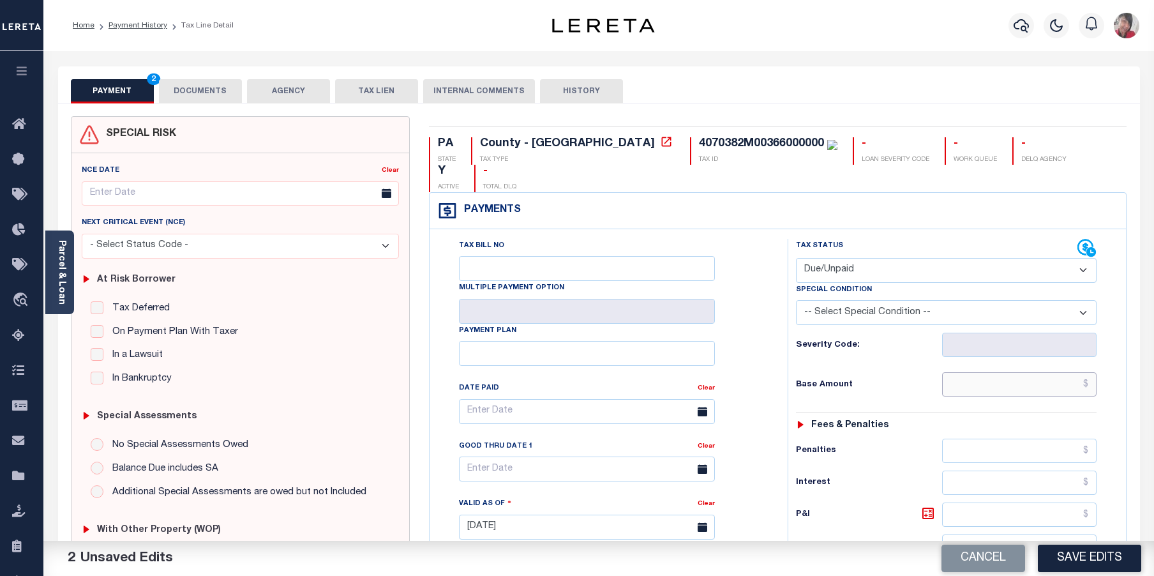
click at [967, 372] on input "text" at bounding box center [1019, 384] width 155 height 24
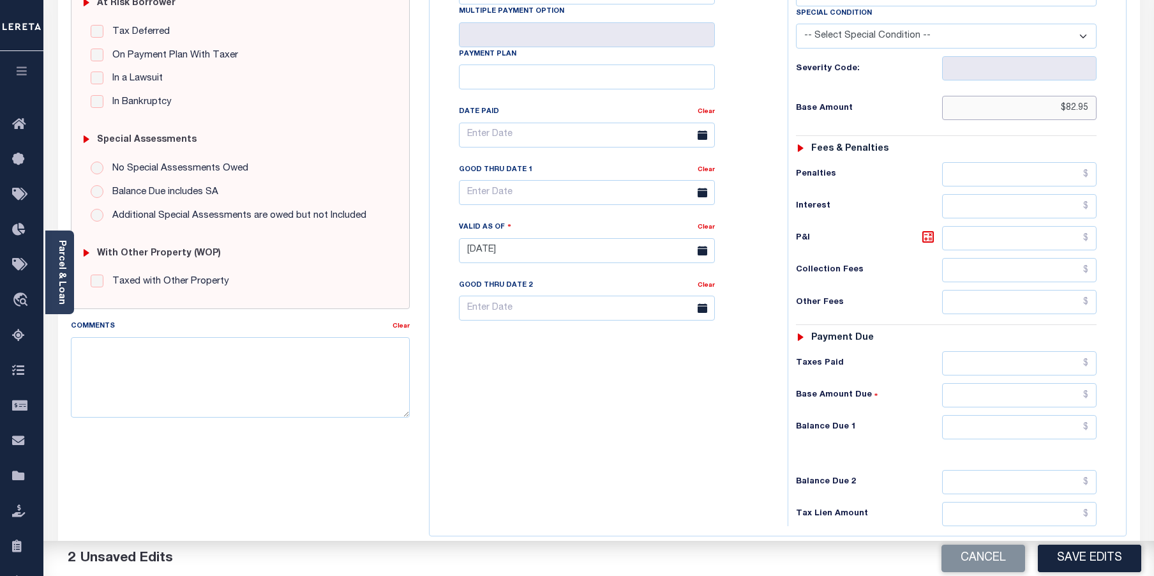
scroll to position [319, 0]
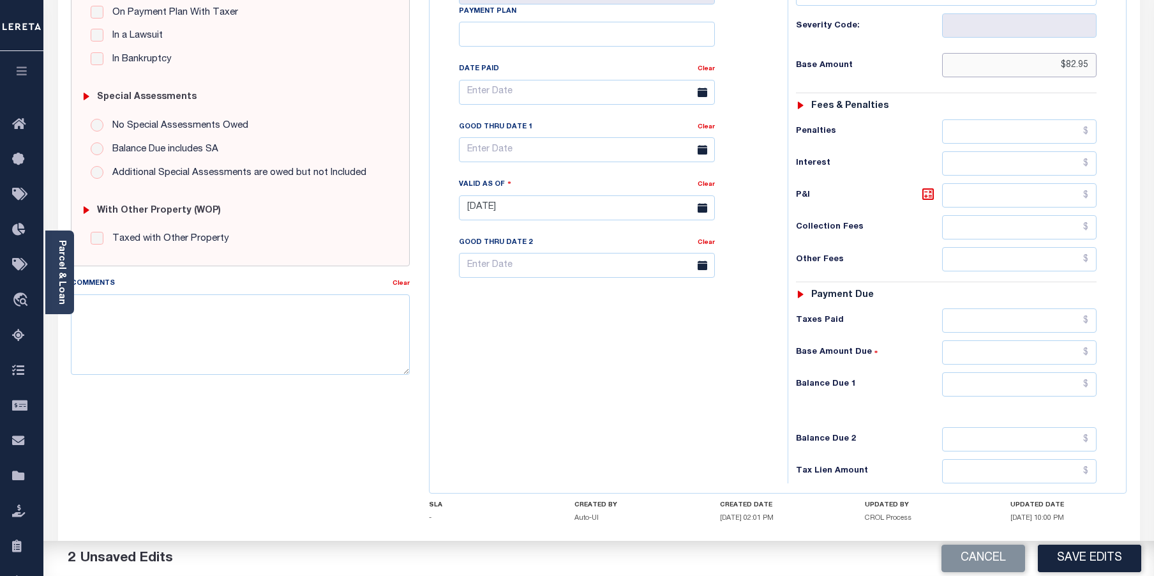
type input "$82.95"
click at [997, 183] on input "text" at bounding box center [1019, 195] width 155 height 24
type input "$0.00"
click at [976, 308] on input "text" at bounding box center [1019, 320] width 155 height 24
type input "$82.95"
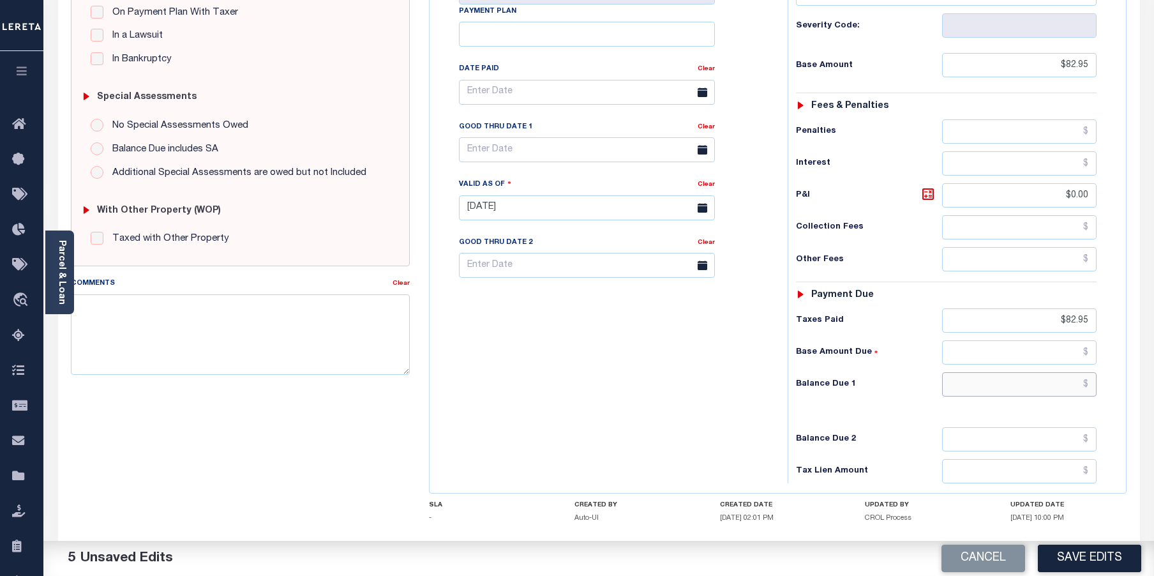
click at [1005, 372] on input "text" at bounding box center [1019, 384] width 155 height 24
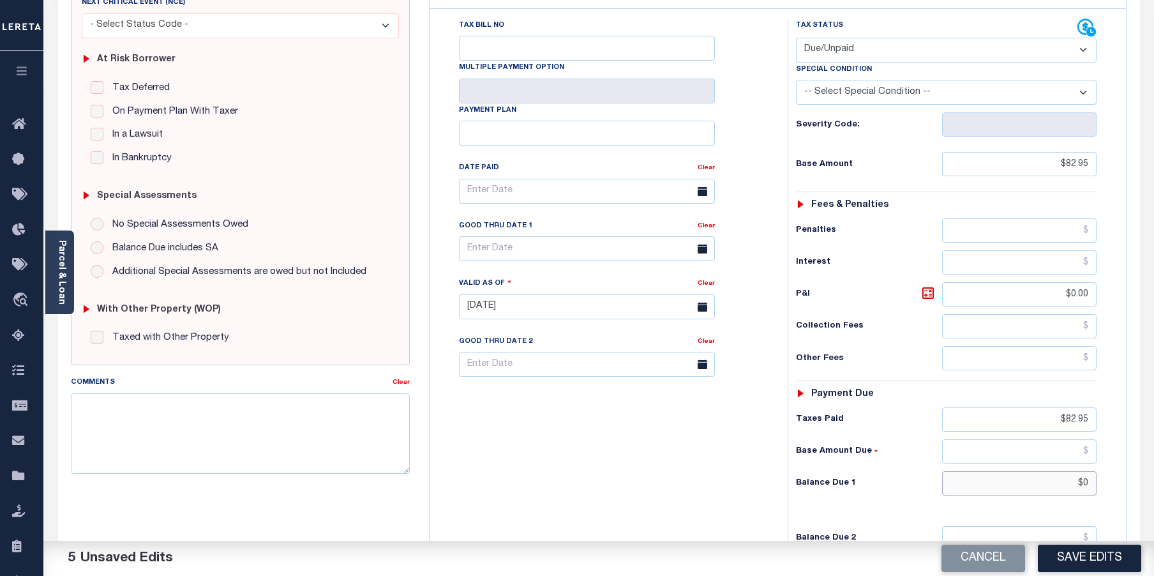
scroll to position [128, 0]
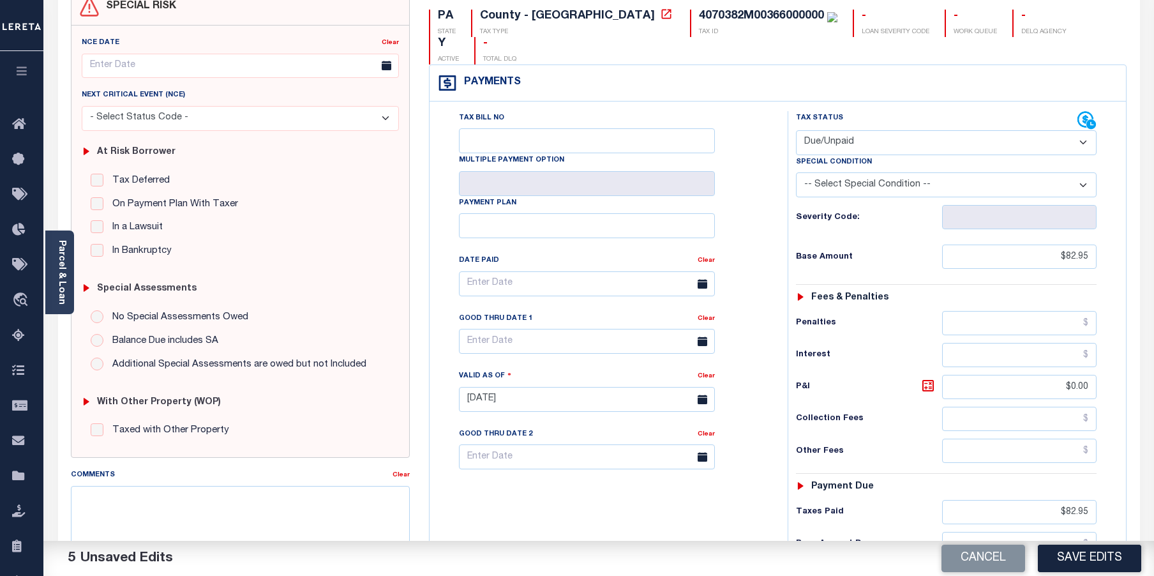
type input "$0.00"
click at [1082, 130] on select "- Select Status Code - Open Due/Unpaid Paid Incomplete No Tax Due Internal Refu…" at bounding box center [946, 142] width 301 height 25
select select "PYD"
click at [796, 130] on select "- Select Status Code - Open Due/Unpaid Paid Incomplete No Tax Due Internal Refu…" at bounding box center [946, 142] width 301 height 25
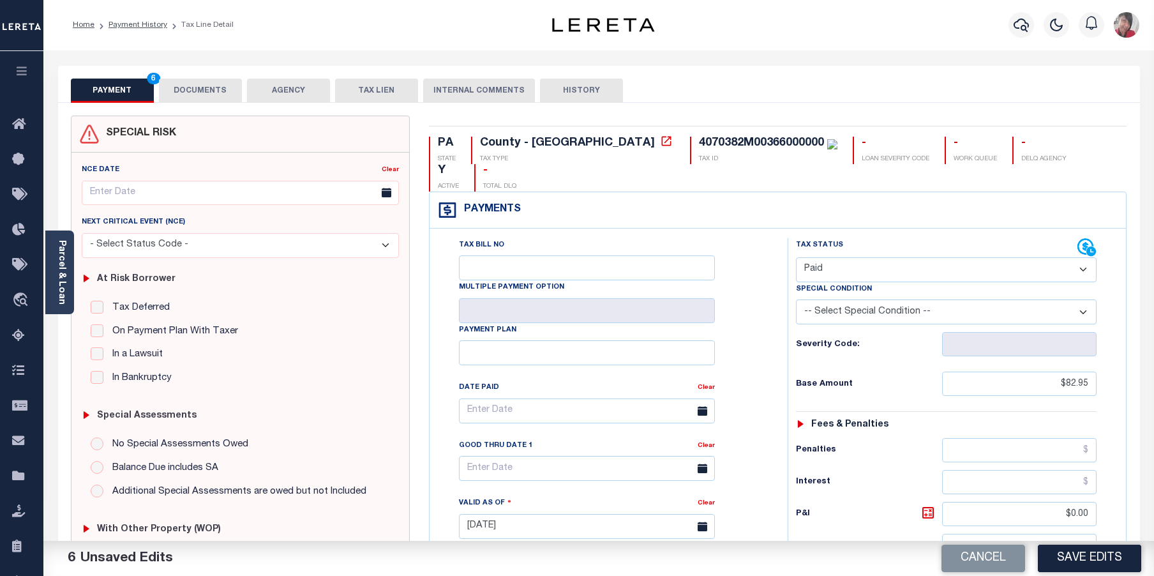
scroll to position [0, 0]
click at [183, 89] on button "DOCUMENTS" at bounding box center [200, 91] width 83 height 24
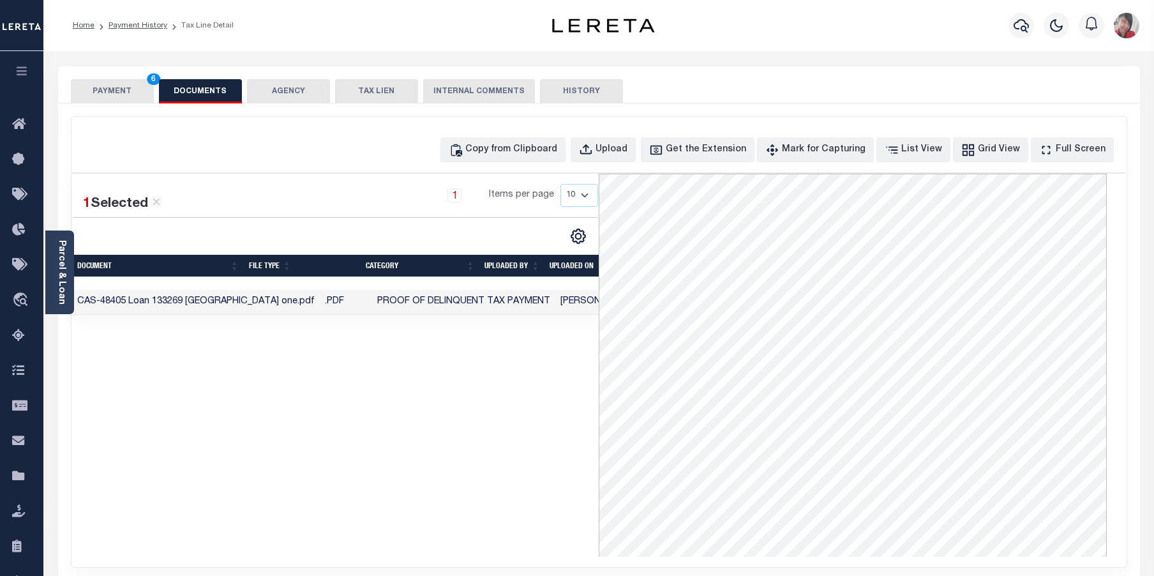
click at [111, 91] on button "PAYMENT 6" at bounding box center [112, 91] width 83 height 24
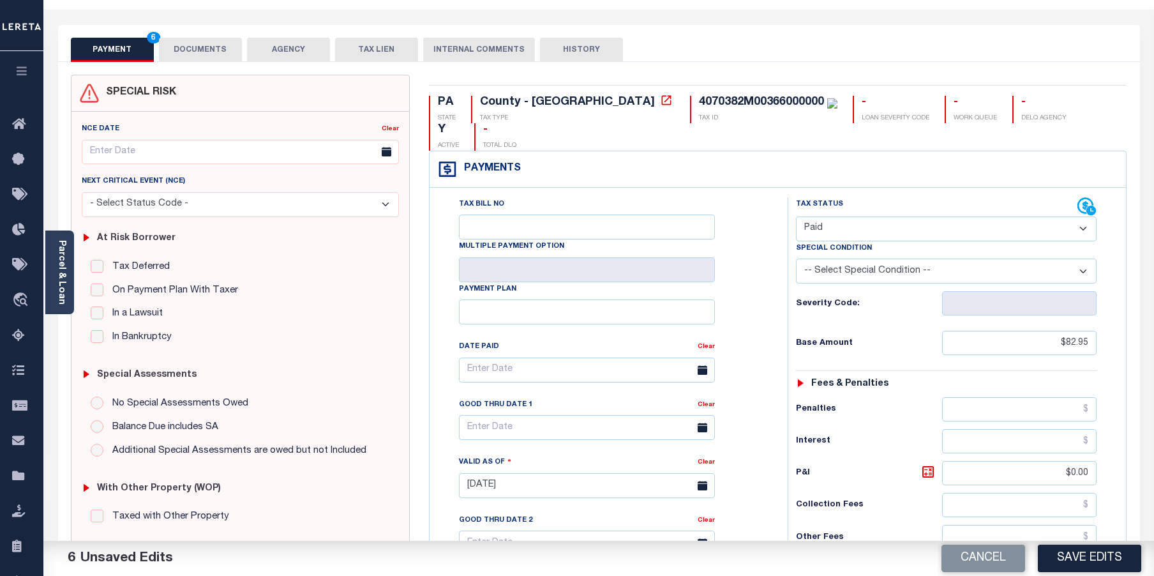
scroll to position [41, 0]
click at [217, 52] on button "DOCUMENTS" at bounding box center [200, 50] width 83 height 24
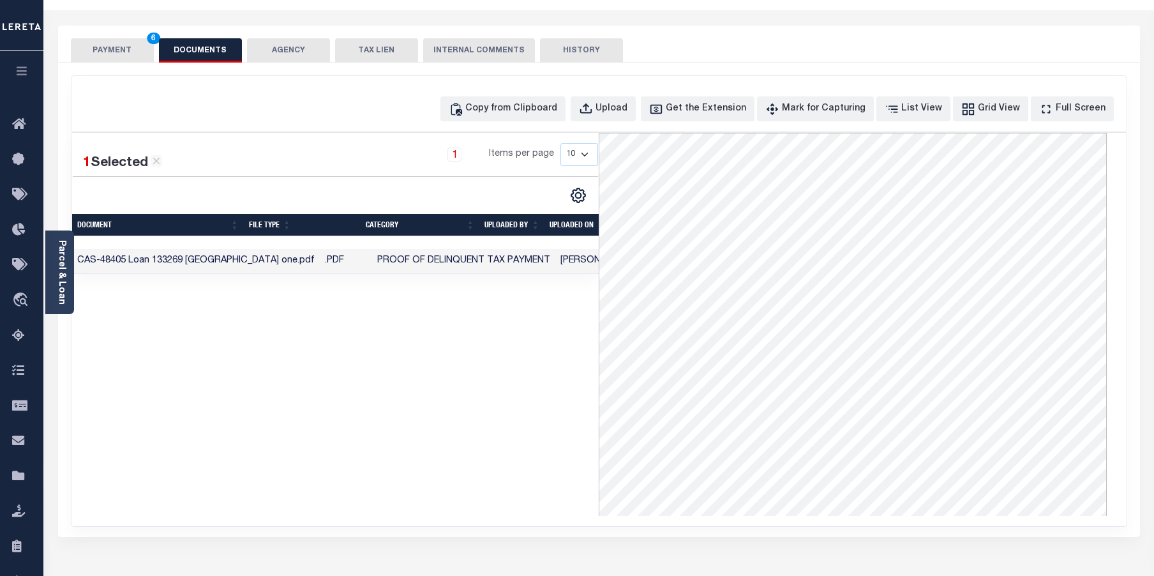
click at [112, 56] on button "PAYMENT 6" at bounding box center [112, 50] width 83 height 24
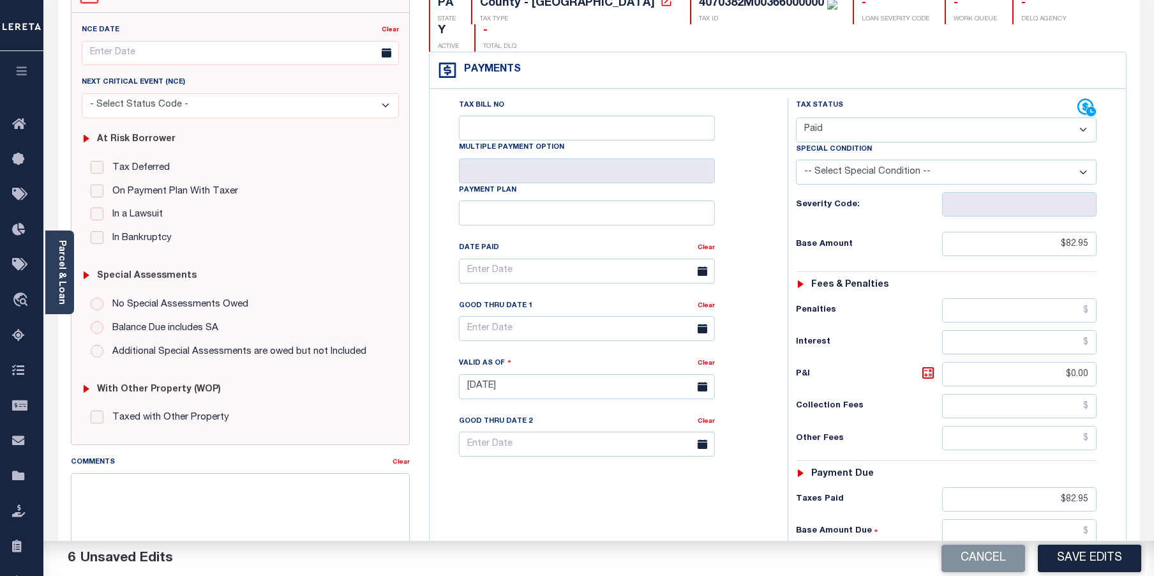
scroll to position [296, 0]
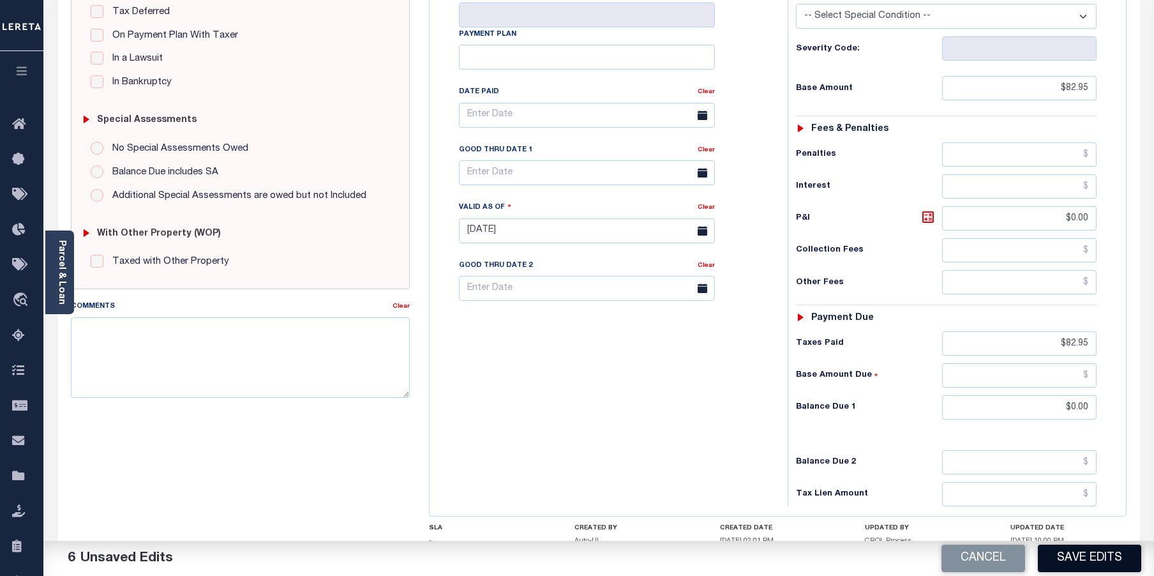
click at [1113, 562] on button "Save Edits" at bounding box center [1089, 557] width 103 height 27
checkbox input "false"
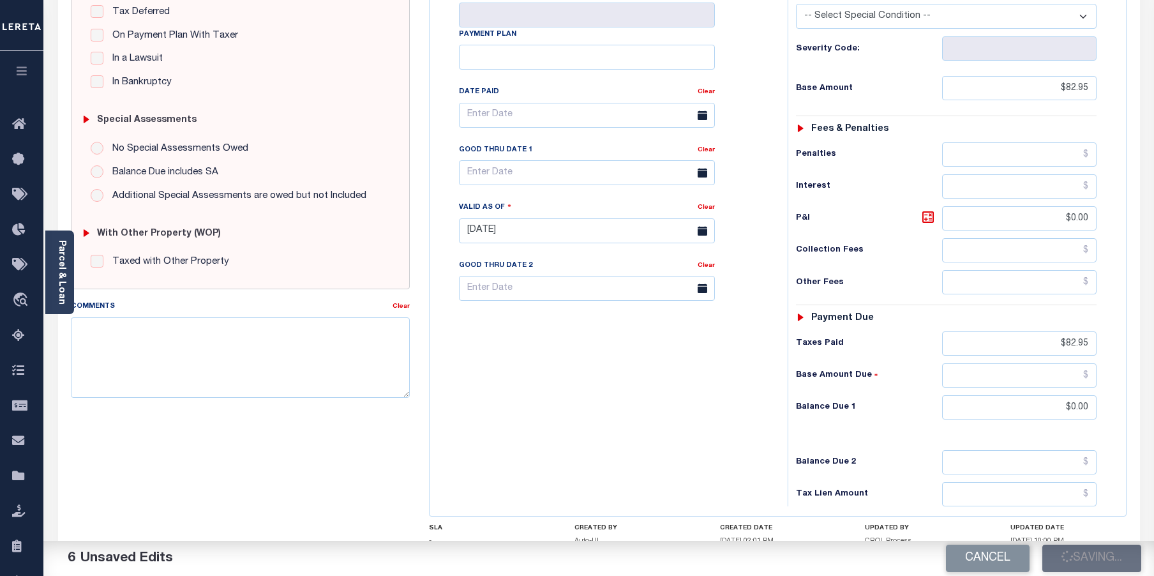
type input "$82.95"
type input "$0"
type input "$82.95"
type input "$0"
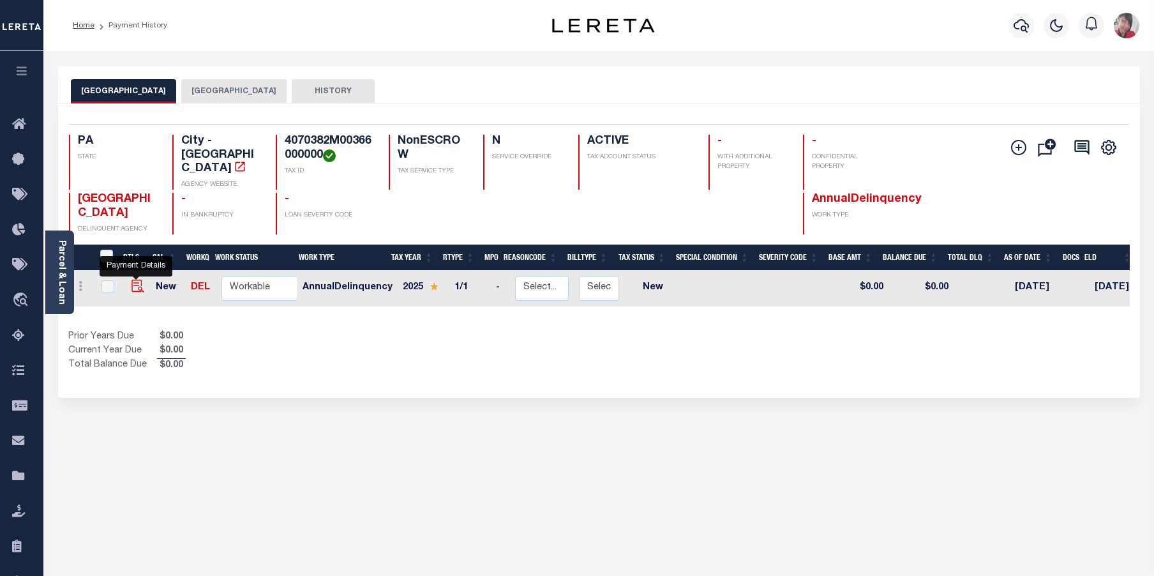
click at [131, 279] on img "" at bounding box center [137, 285] width 13 height 13
checkbox input "true"
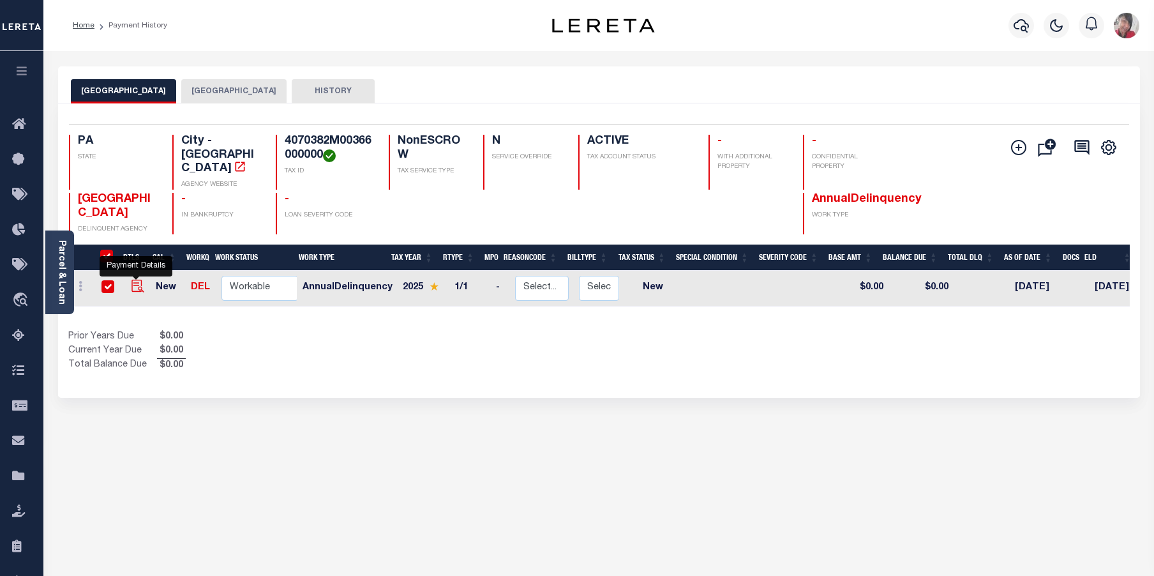
checkbox input "true"
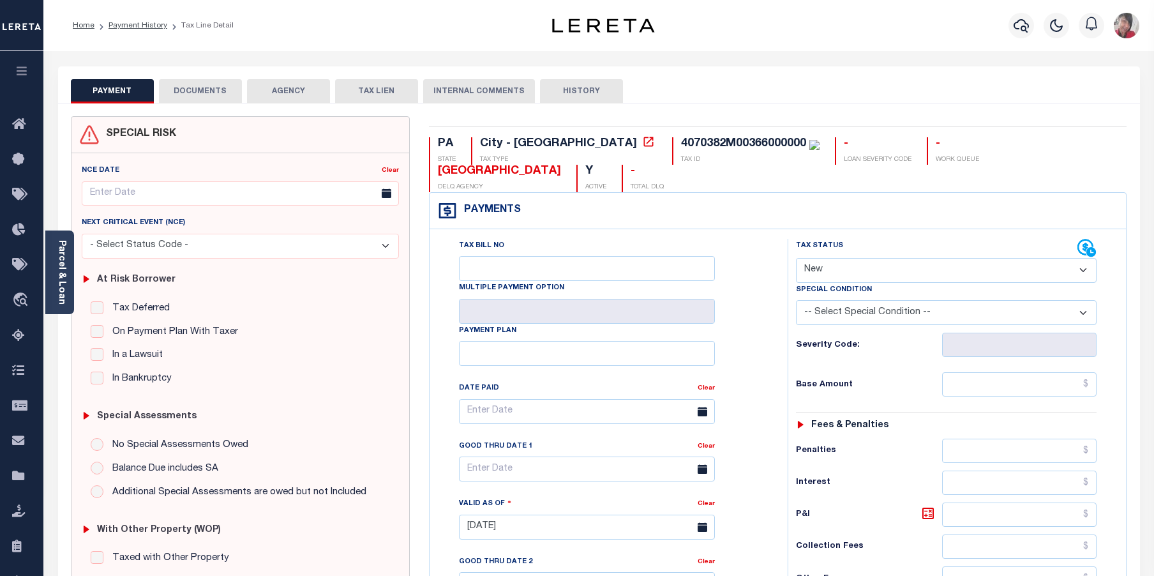
click at [216, 89] on button "DOCUMENTS" at bounding box center [200, 91] width 83 height 24
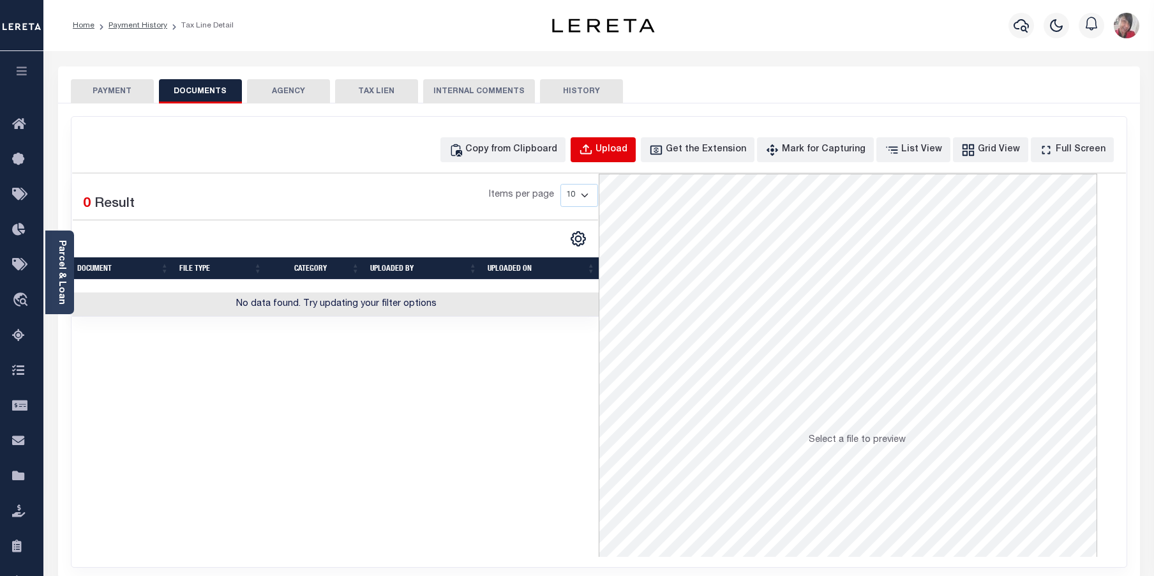
click at [617, 158] on button "Upload" at bounding box center [602, 149] width 65 height 25
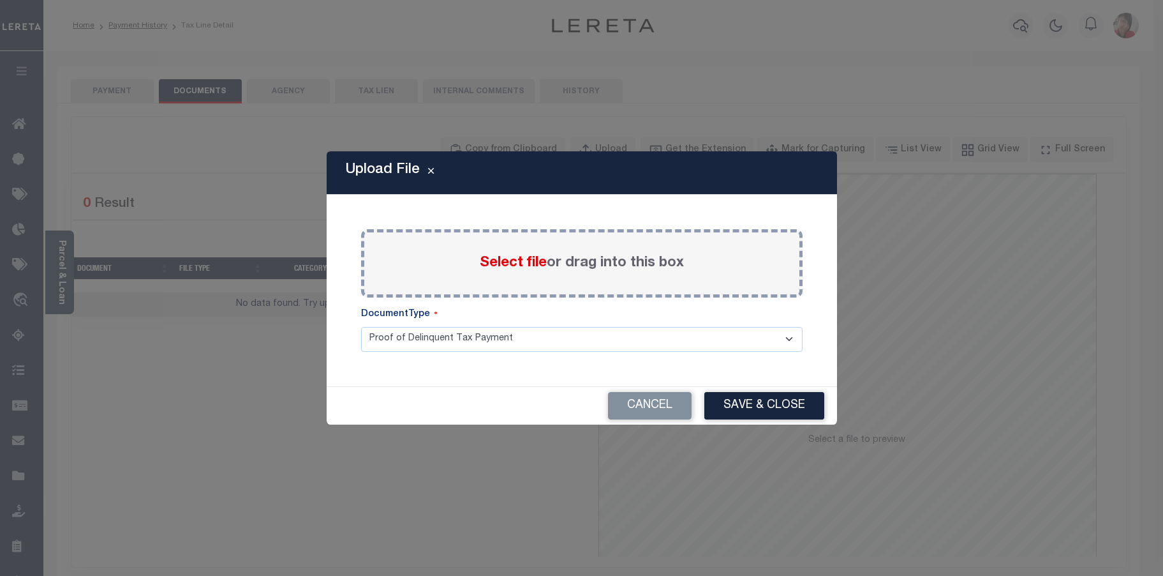
click at [507, 268] on span "Select file" at bounding box center [513, 263] width 67 height 14
click at [0, 0] on input "Select file or drag into this box" at bounding box center [0, 0] width 0 height 0
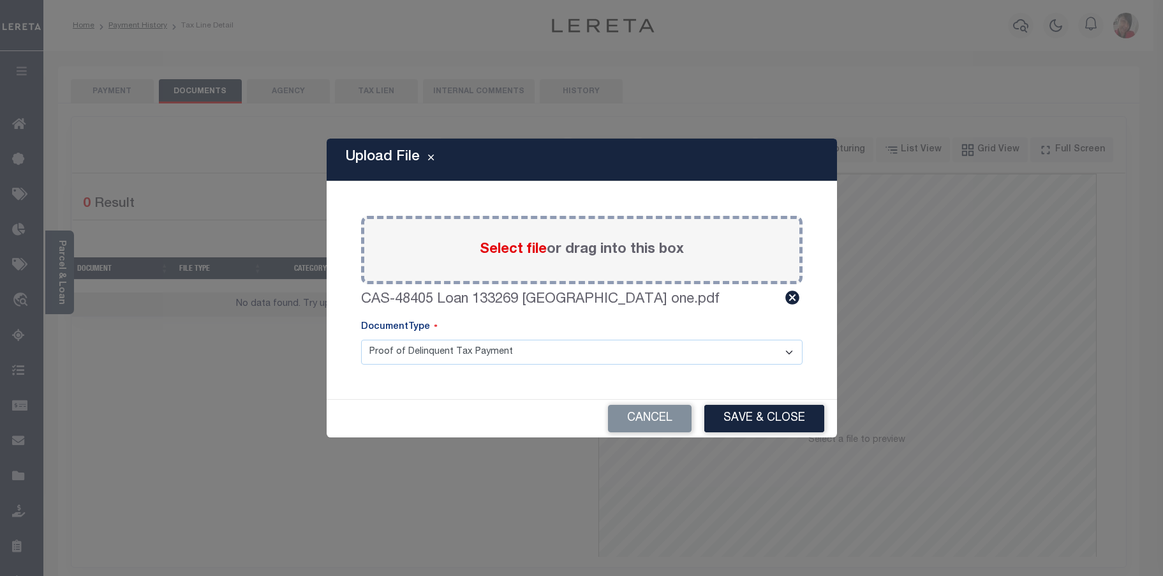
click at [765, 413] on button "Save & Close" at bounding box center [764, 418] width 120 height 27
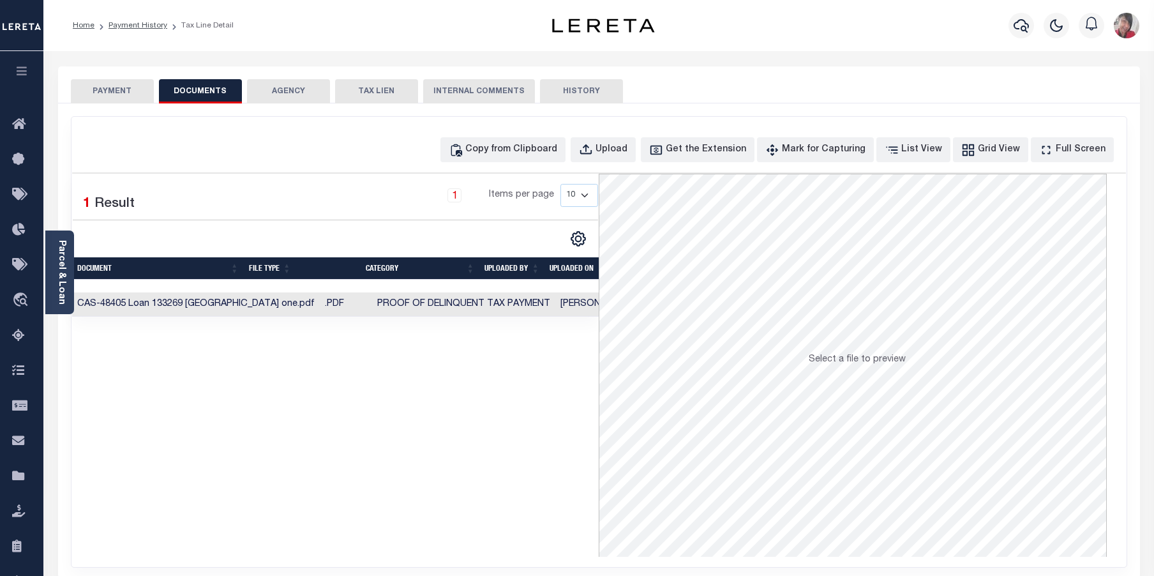
click at [114, 85] on button "PAYMENT" at bounding box center [112, 91] width 83 height 24
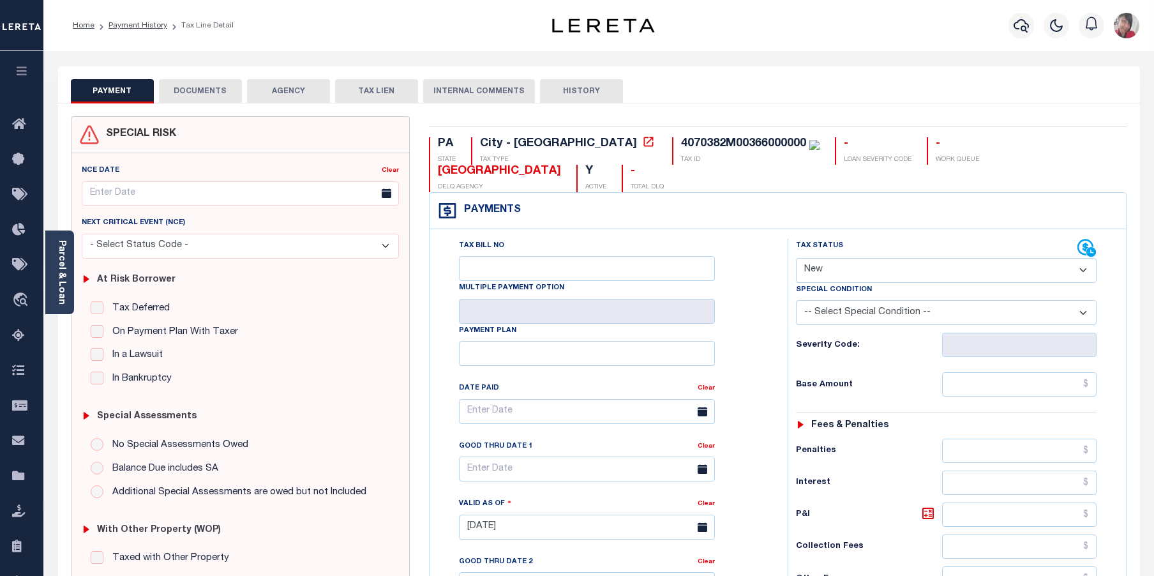
click at [998, 265] on select "- Select Status Code - Open Due/Unpaid Paid Incomplete No Tax Due Internal Refu…" at bounding box center [946, 270] width 301 height 25
select select "PYD"
click at [796, 258] on select "- Select Status Code - Open Due/Unpaid Paid Incomplete No Tax Due Internal Refu…" at bounding box center [946, 270] width 301 height 25
type input "[DATE]"
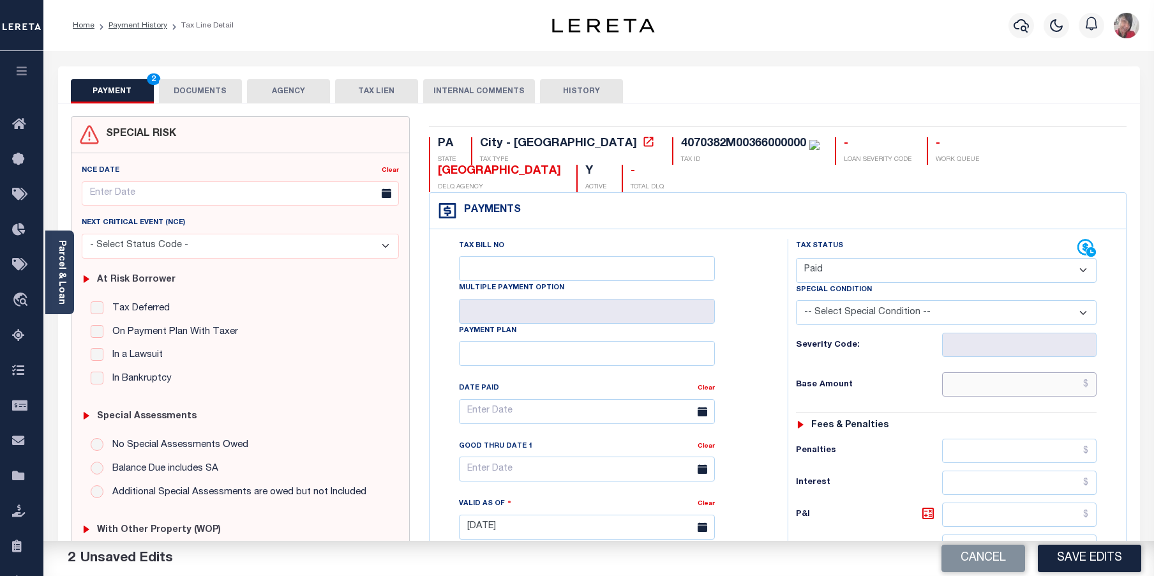
click at [972, 391] on input "text" at bounding box center [1019, 384] width 155 height 24
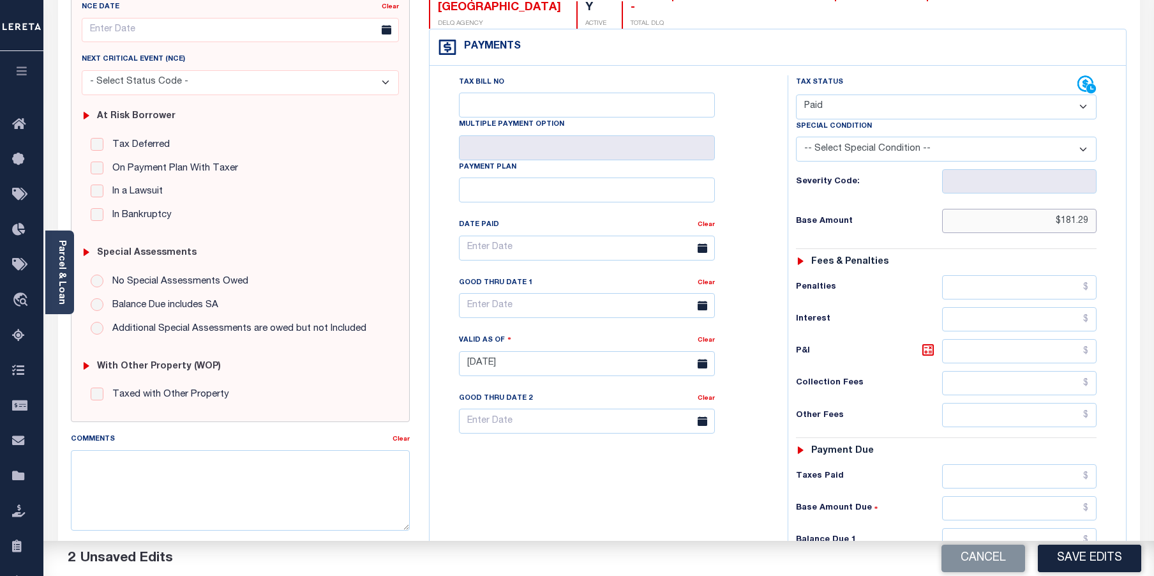
scroll to position [191, 0]
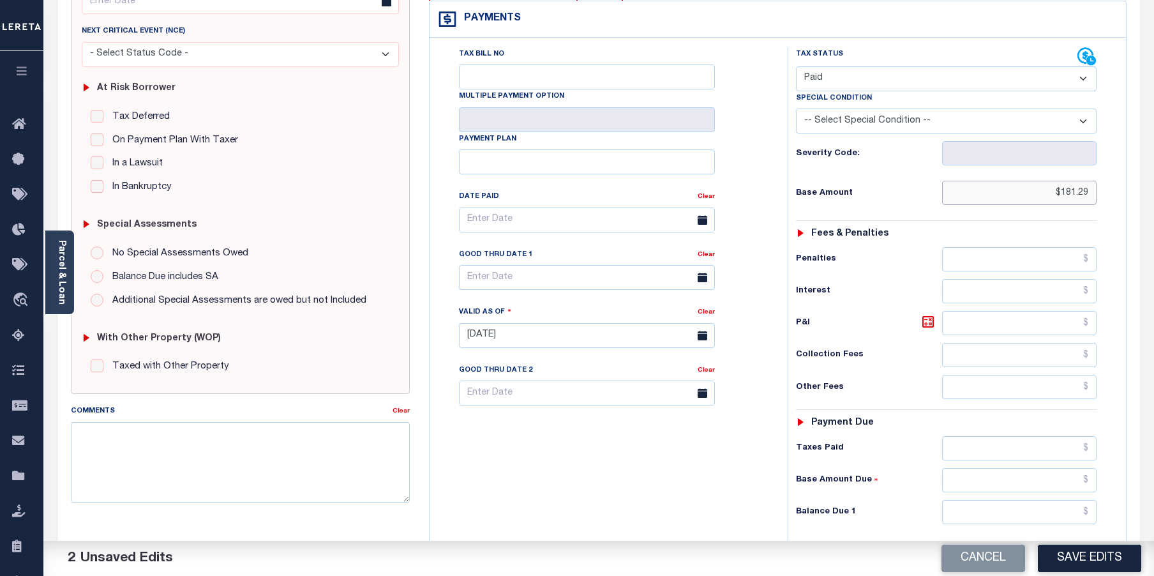
type input "$181.29"
click at [977, 325] on input "text" at bounding box center [1019, 323] width 155 height 24
type input "$0.00"
click at [972, 454] on input "text" at bounding box center [1019, 448] width 155 height 24
type input "$181.29"
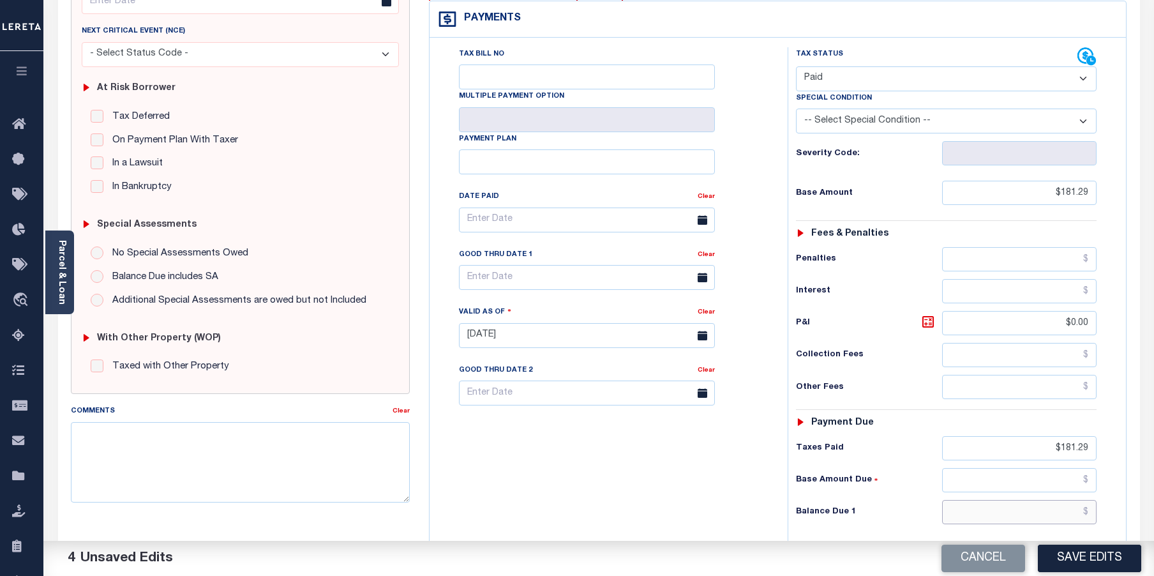
click at [1029, 515] on input "text" at bounding box center [1019, 512] width 155 height 24
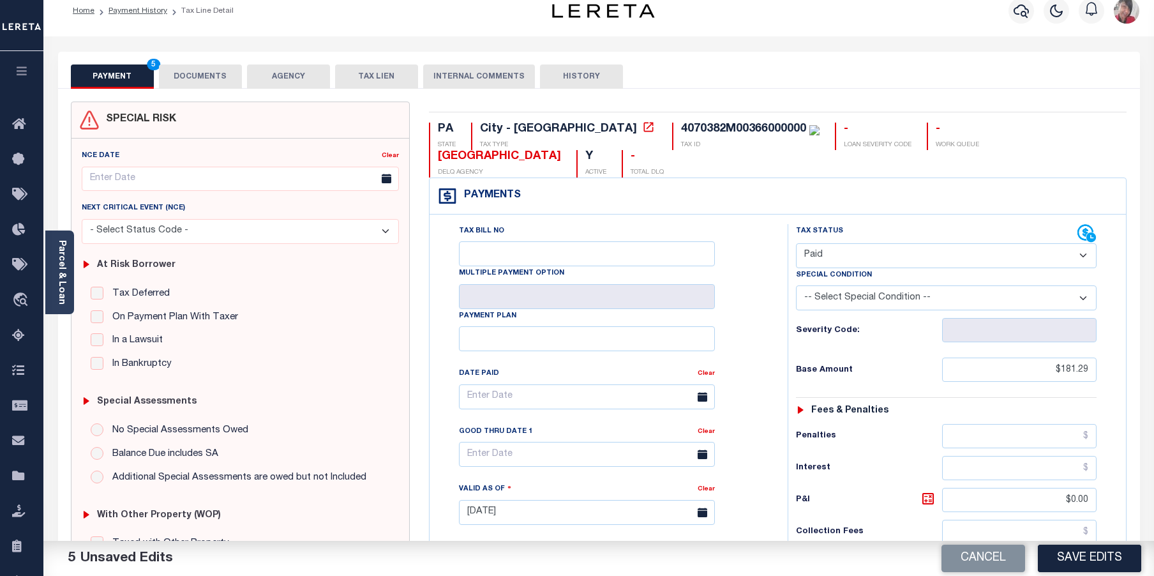
scroll to position [0, 0]
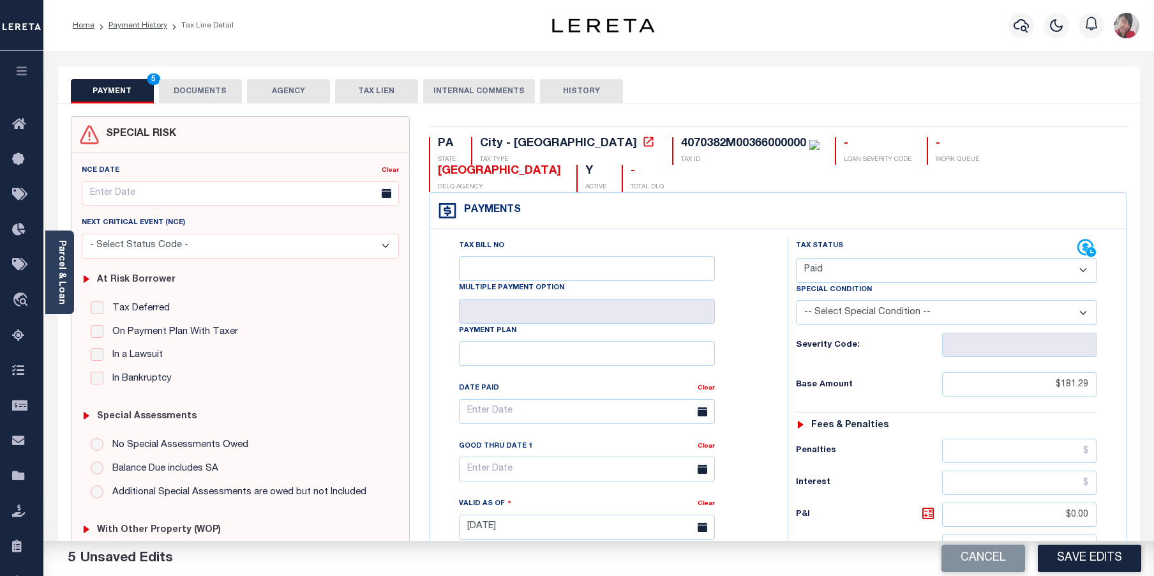
type input "$0.00"
click at [202, 87] on button "DOCUMENTS" at bounding box center [200, 91] width 83 height 24
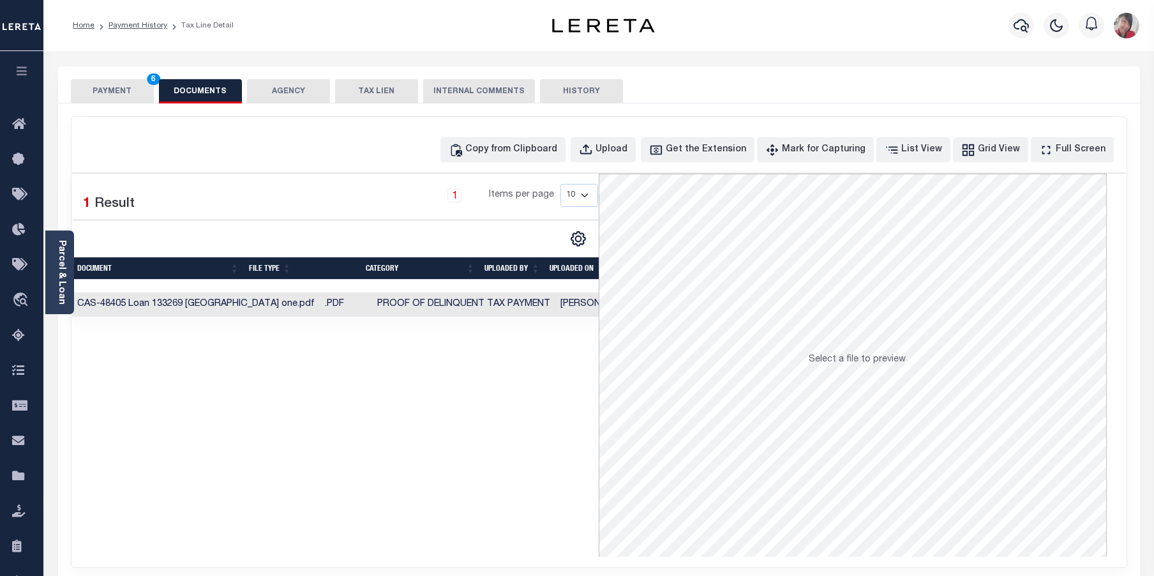
click at [126, 97] on button "PAYMENT 6" at bounding box center [112, 91] width 83 height 24
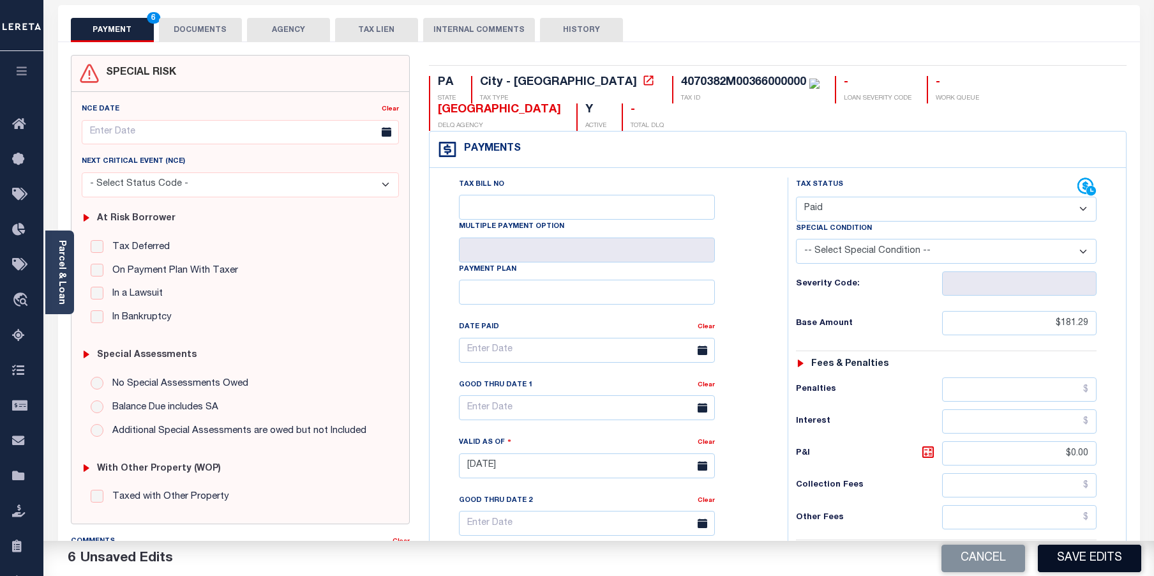
scroll to position [64, 0]
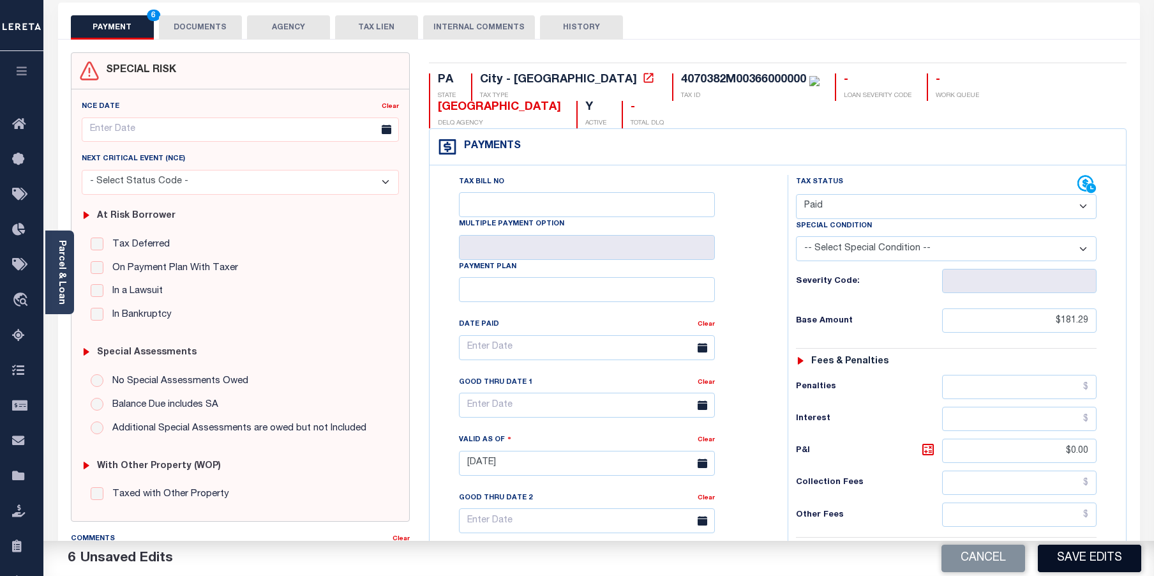
click at [1099, 554] on button "Save Edits" at bounding box center [1089, 557] width 103 height 27
checkbox input "false"
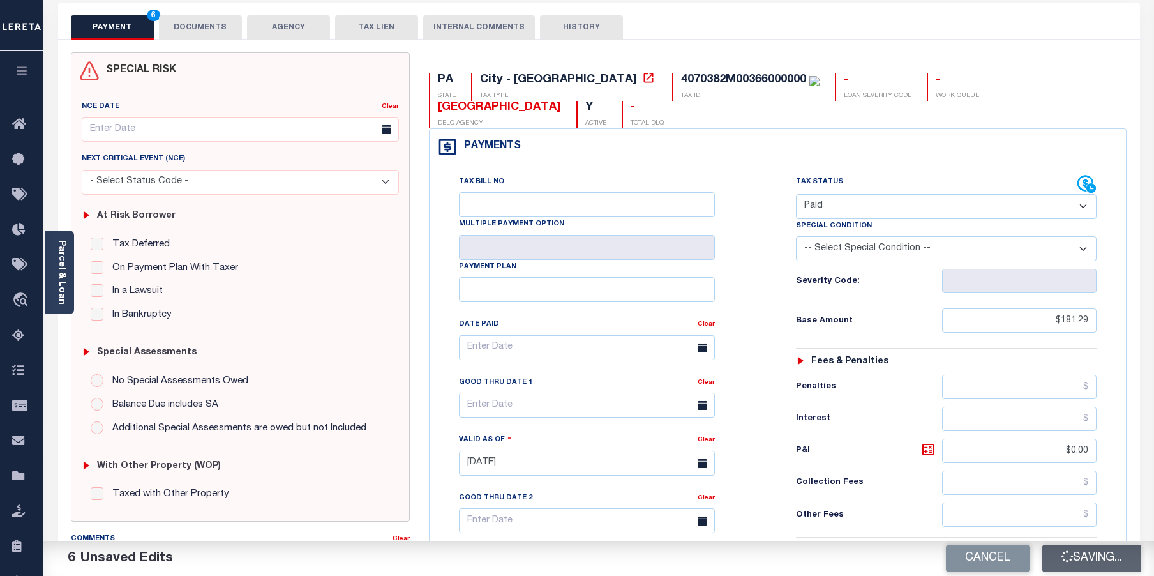
type input "$181.29"
type input "$0"
type input "$181.29"
type input "$0"
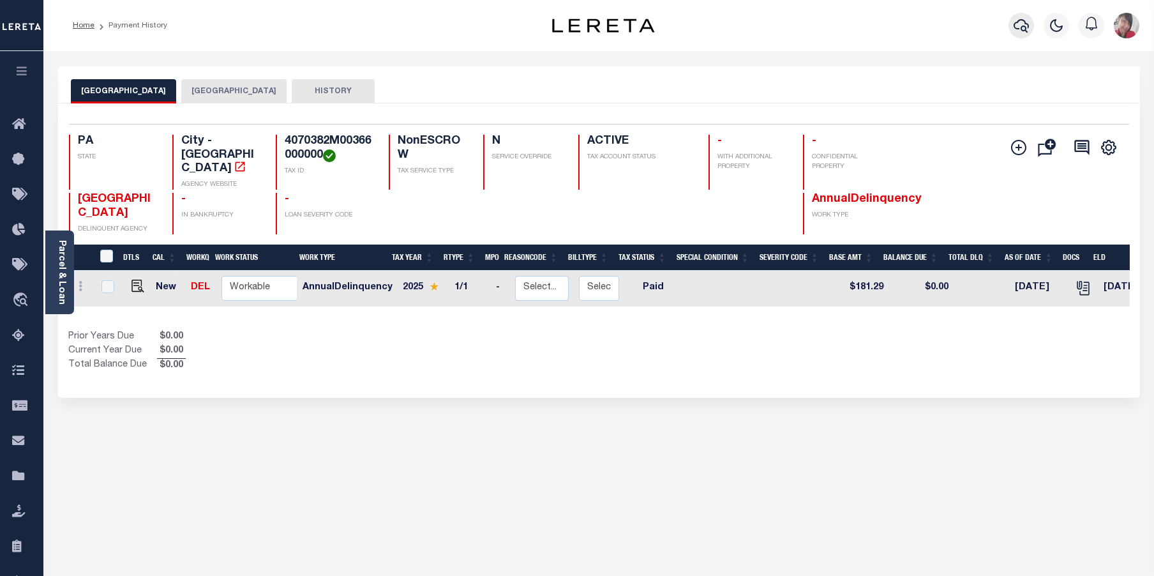
click at [1027, 31] on icon "button" at bounding box center [1020, 25] width 15 height 15
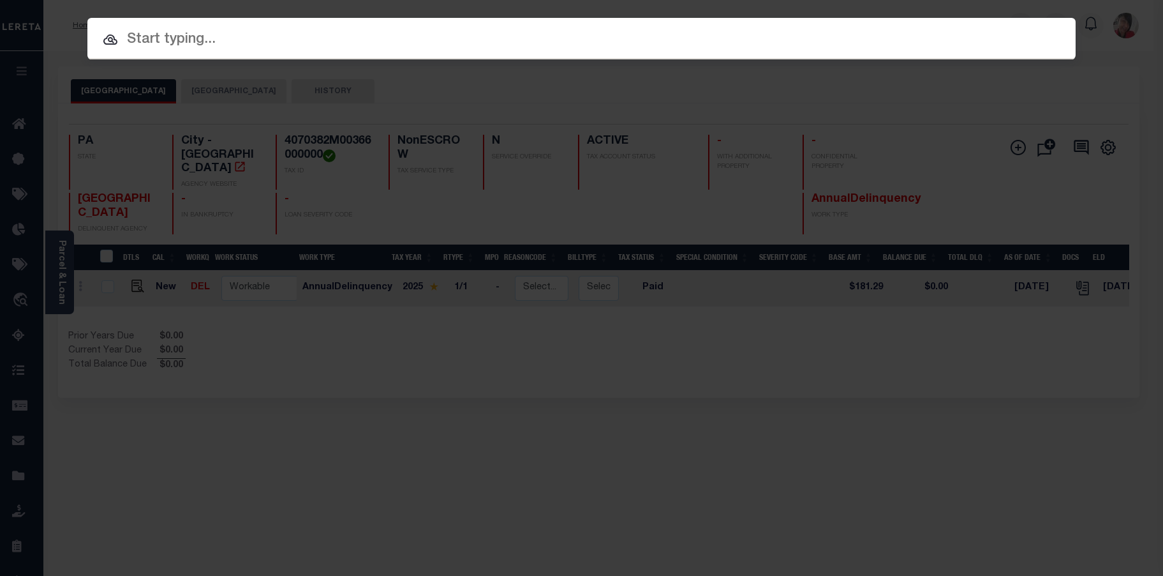
click at [466, 38] on input "text" at bounding box center [581, 40] width 988 height 22
paste input "407 0382-F-00023-0000 00"
type input "407 0382-F-00023-0000 00"
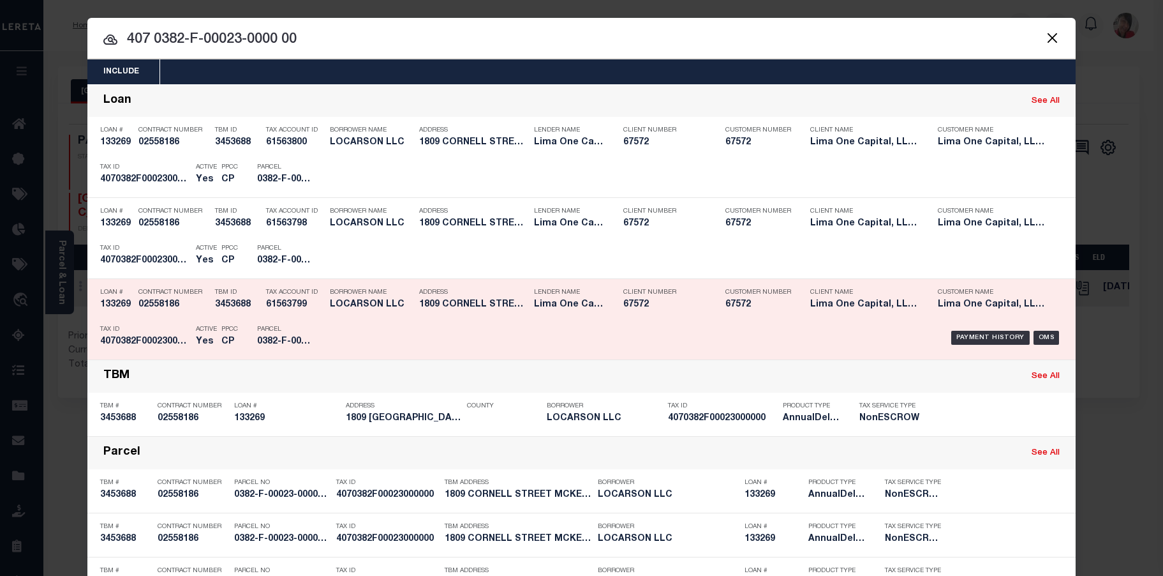
click at [281, 339] on h5 "0382-F-00023-0000-00" at bounding box center [285, 341] width 57 height 11
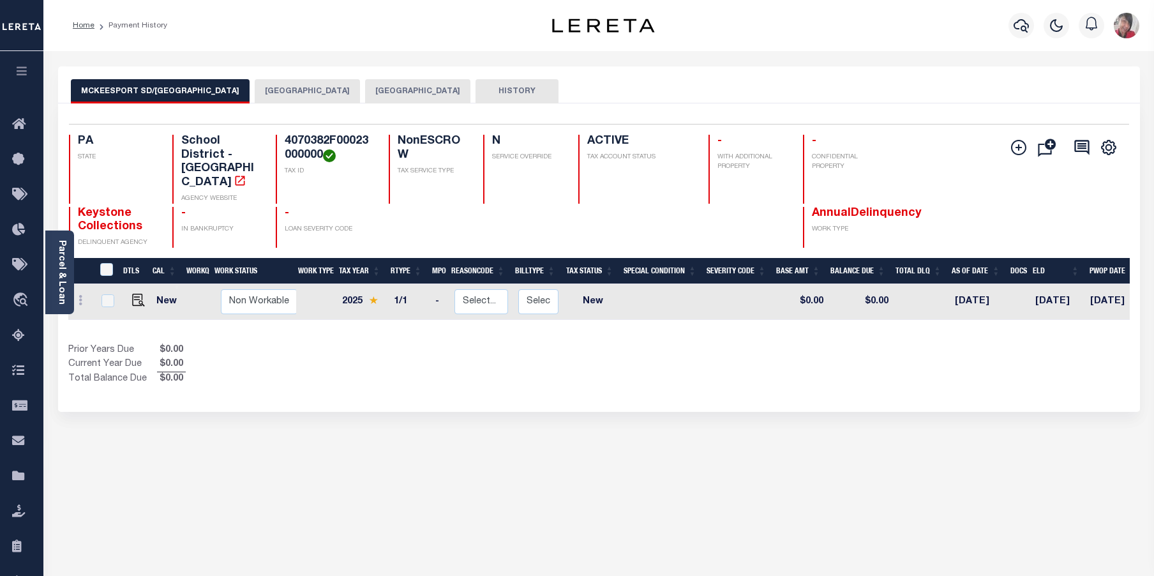
click at [318, 87] on button "[GEOGRAPHIC_DATA]" at bounding box center [307, 91] width 105 height 24
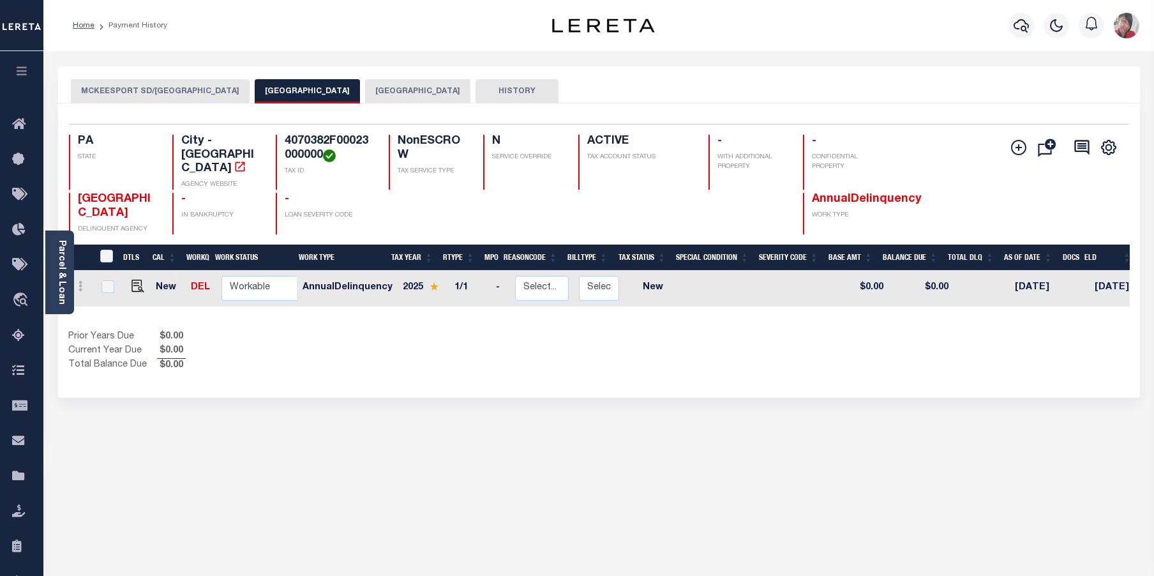
click at [373, 91] on button "[GEOGRAPHIC_DATA]" at bounding box center [417, 91] width 105 height 24
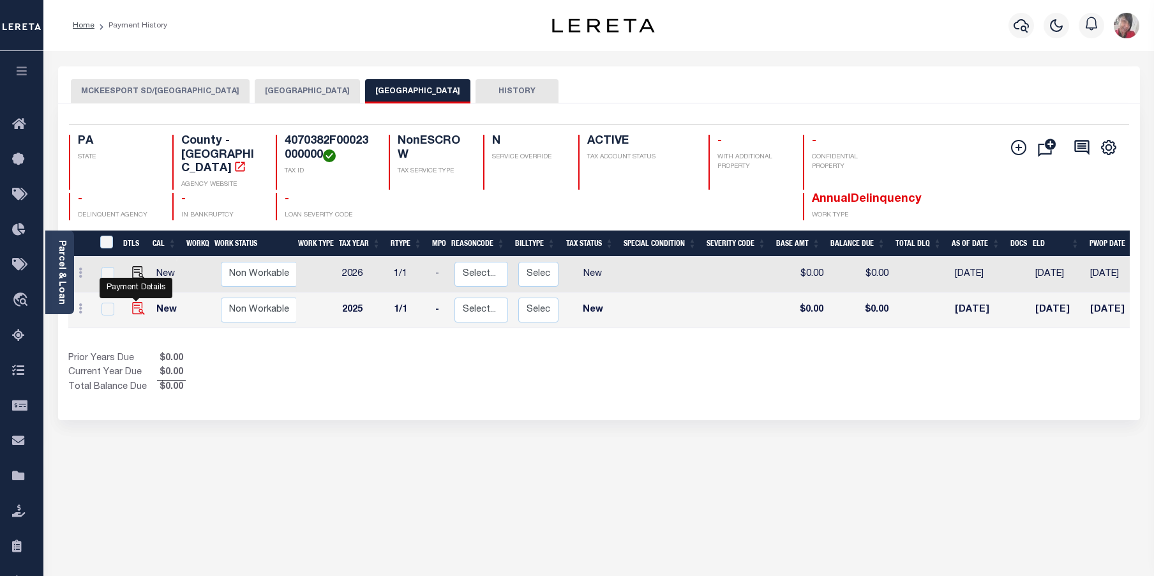
click at [134, 302] on img "" at bounding box center [138, 308] width 13 height 13
checkbox input "true"
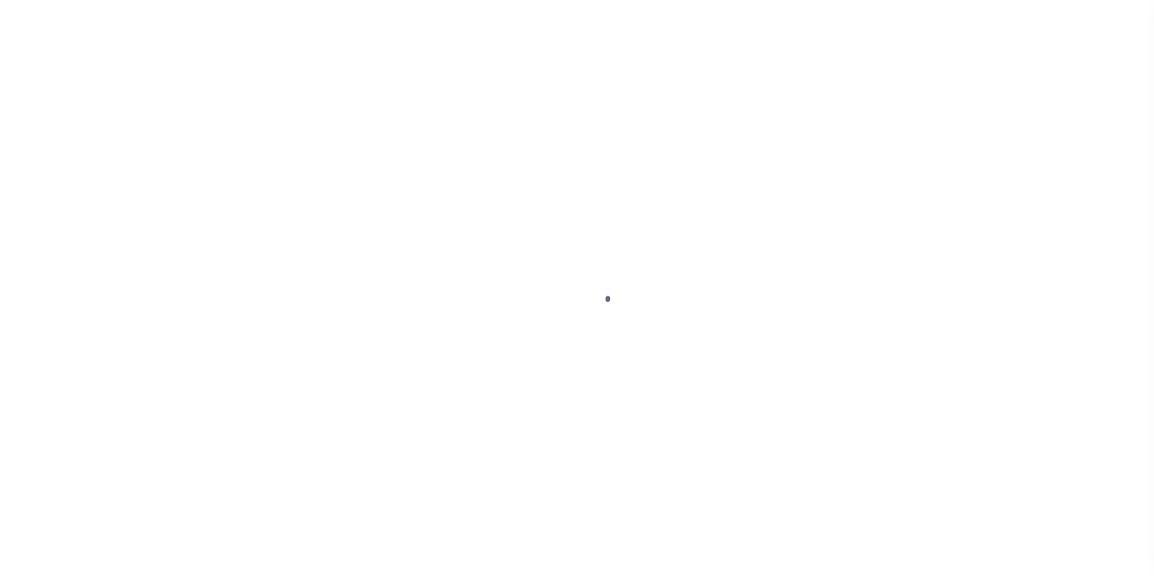
select select "NW2"
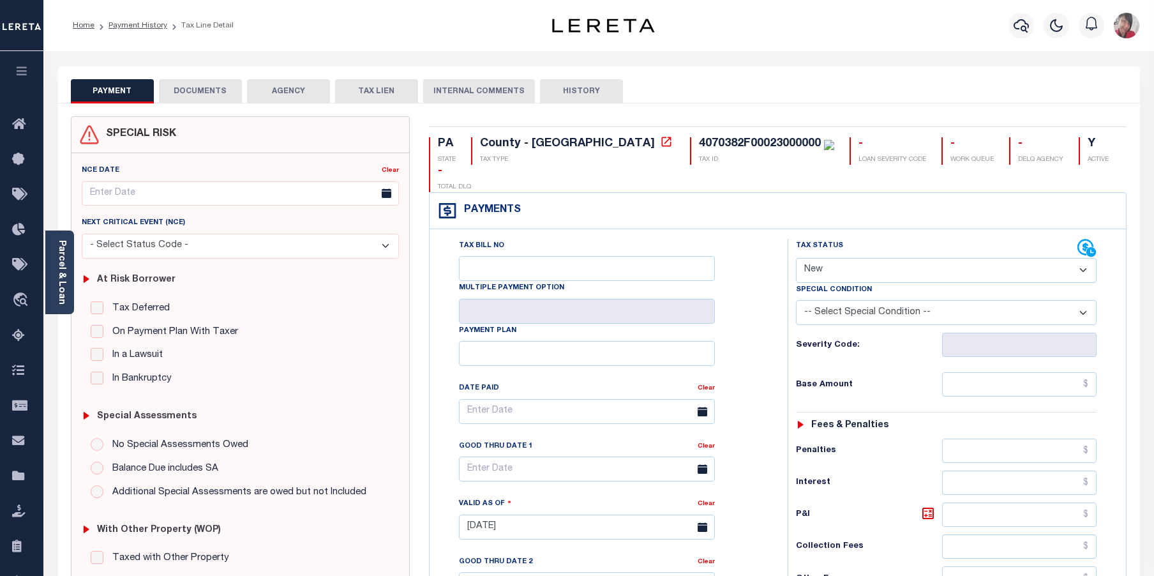
click at [207, 84] on button "DOCUMENTS" at bounding box center [200, 91] width 83 height 24
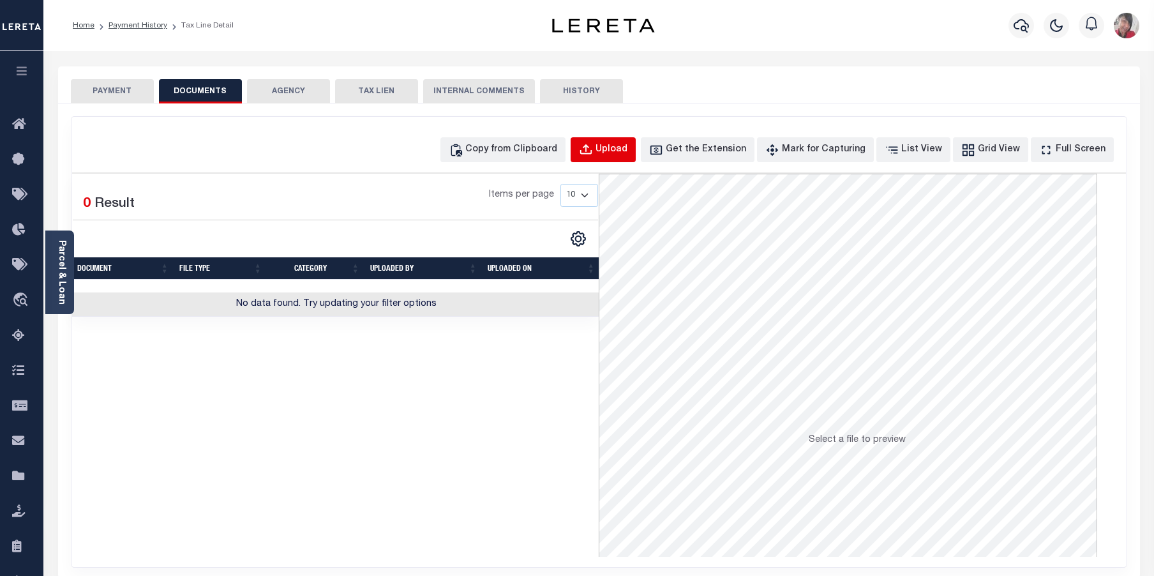
click at [627, 146] on div "Upload" at bounding box center [611, 150] width 32 height 14
select select "POP"
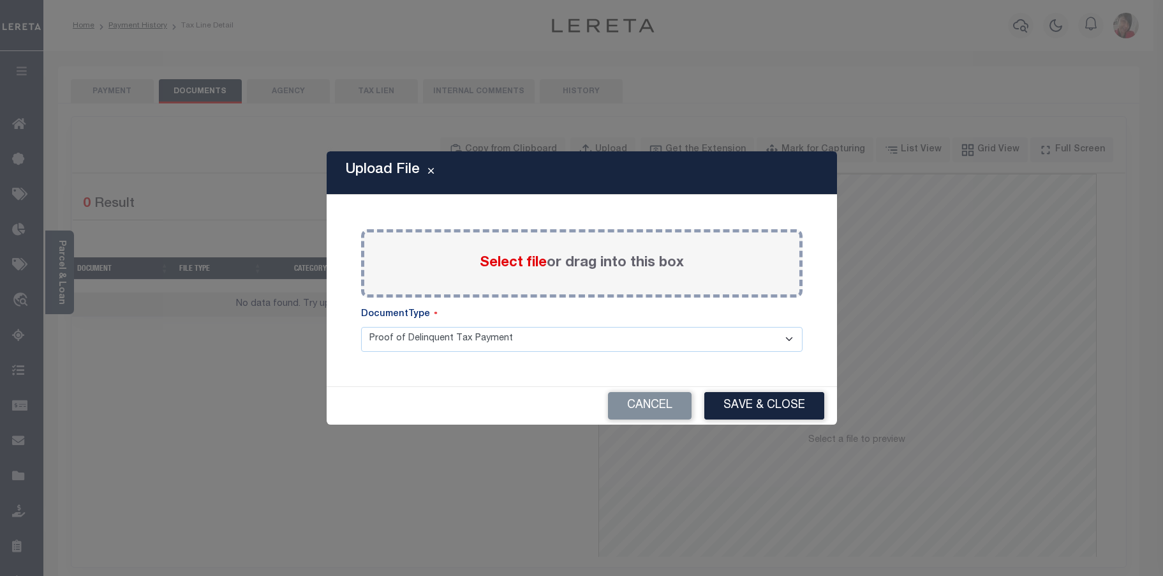
click at [507, 264] on span "Select file" at bounding box center [513, 263] width 67 height 14
click at [0, 0] on input "Select file or drag into this box" at bounding box center [0, 0] width 0 height 0
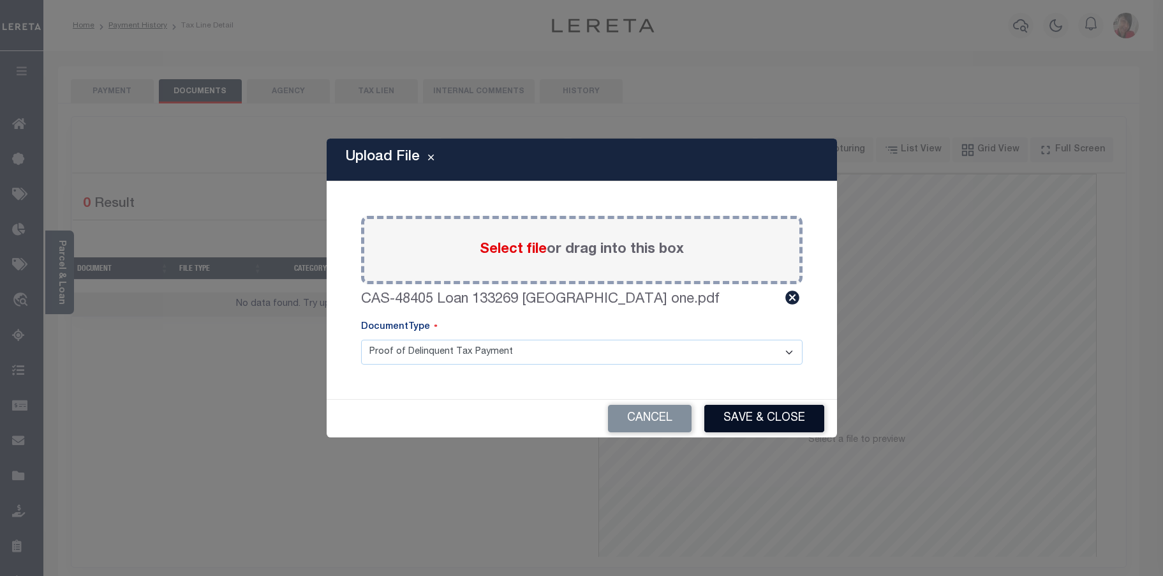
click at [757, 416] on button "Save & Close" at bounding box center [764, 418] width 120 height 27
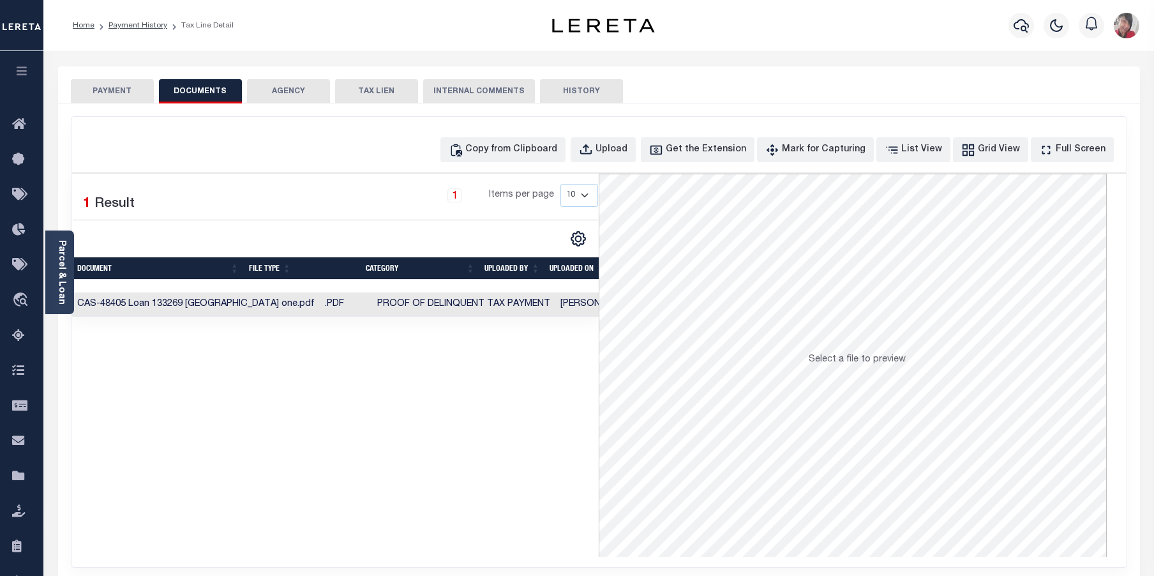
click at [141, 84] on button "PAYMENT" at bounding box center [112, 91] width 83 height 24
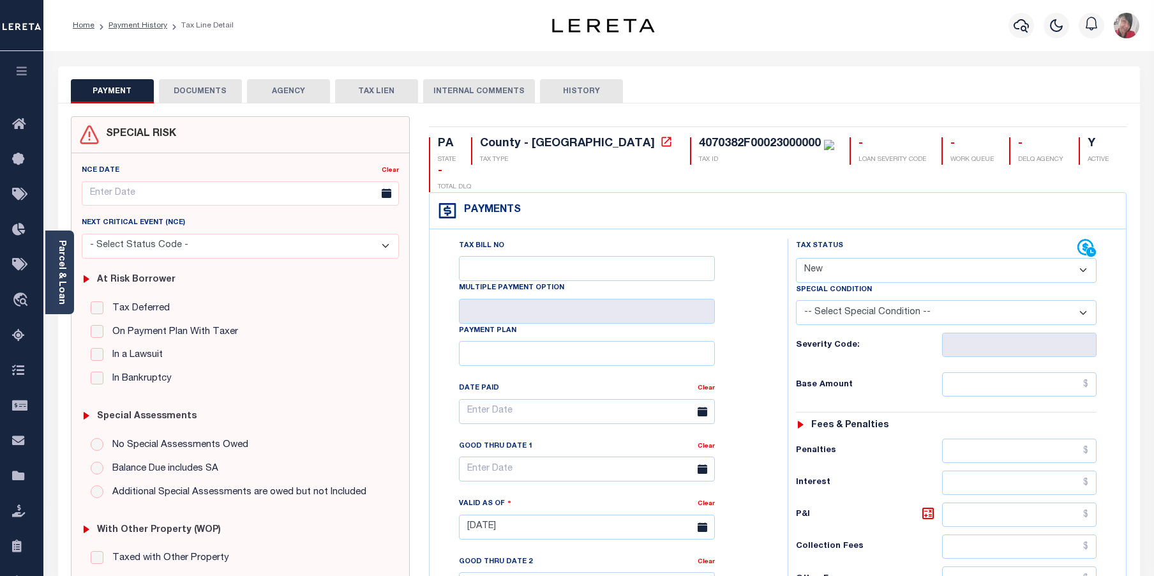
click at [948, 258] on select "- Select Status Code - Open Due/Unpaid Paid Incomplete No Tax Due Internal Refu…" at bounding box center [946, 270] width 301 height 25
select select "PYD"
click at [796, 258] on select "- Select Status Code - Open Due/Unpaid Paid Incomplete No Tax Due Internal Refu…" at bounding box center [946, 270] width 301 height 25
type input "[DATE]"
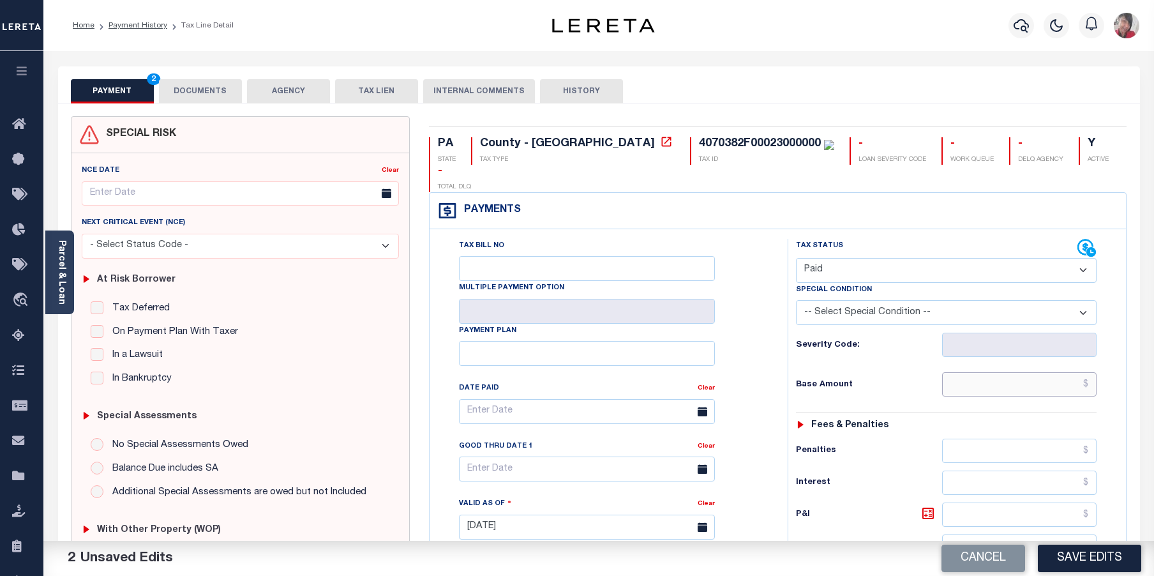
click at [983, 372] on input "text" at bounding box center [1019, 384] width 155 height 24
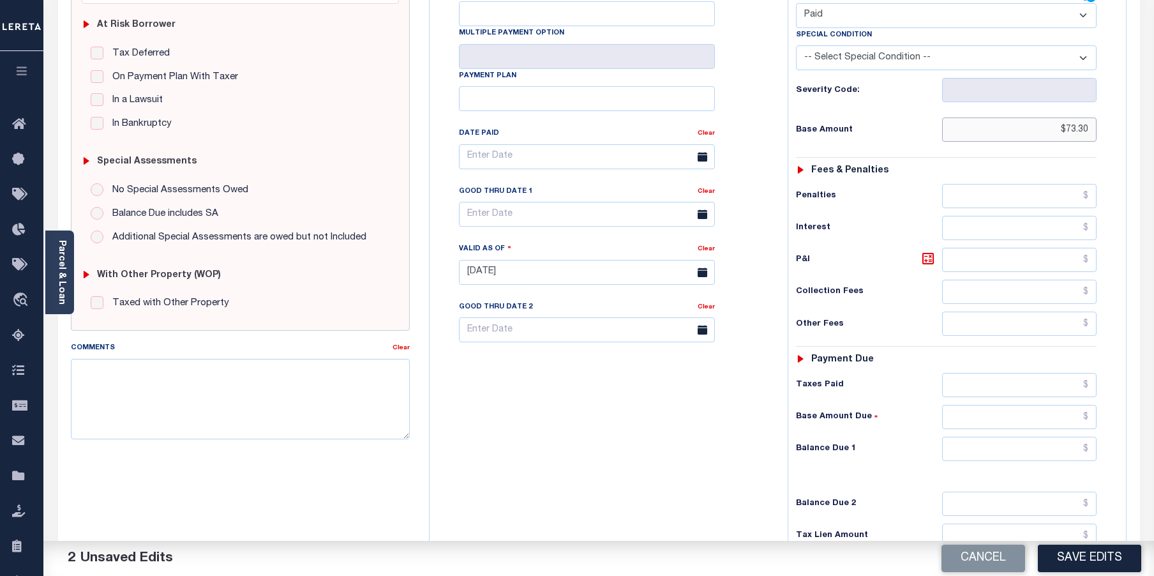
scroll to position [255, 0]
type input "$73.30"
click at [1024, 247] on input "text" at bounding box center [1019, 259] width 155 height 24
type input "$0.00"
click at [1009, 372] on input "text" at bounding box center [1019, 384] width 155 height 24
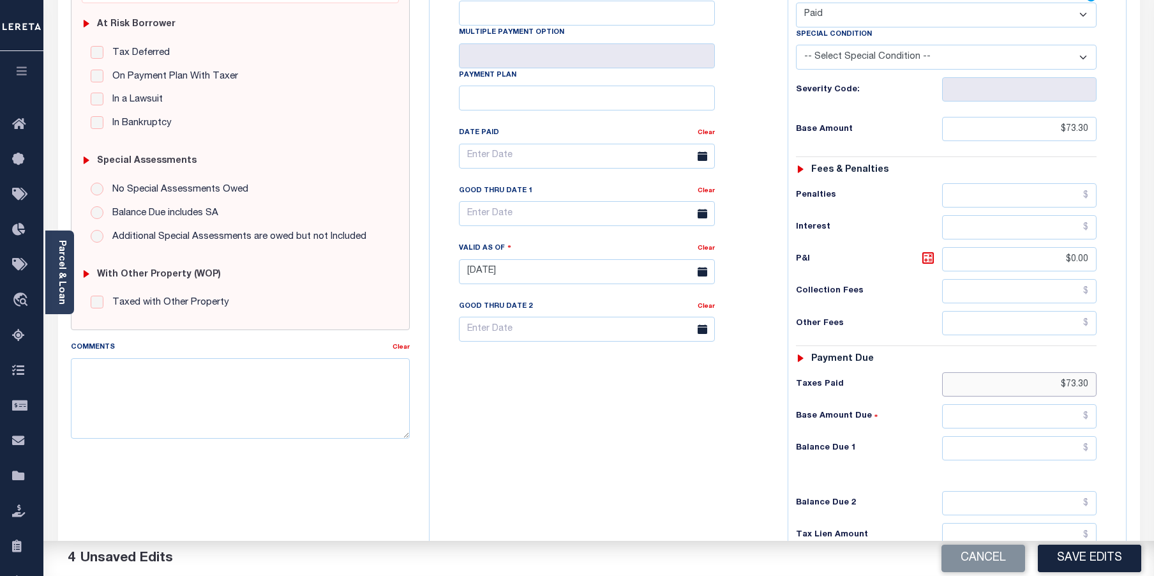
type input "$73.30"
click at [1028, 436] on input "text" at bounding box center [1019, 448] width 155 height 24
type input "$0.00"
click at [1101, 552] on button "Save Edits" at bounding box center [1089, 557] width 103 height 27
checkbox input "false"
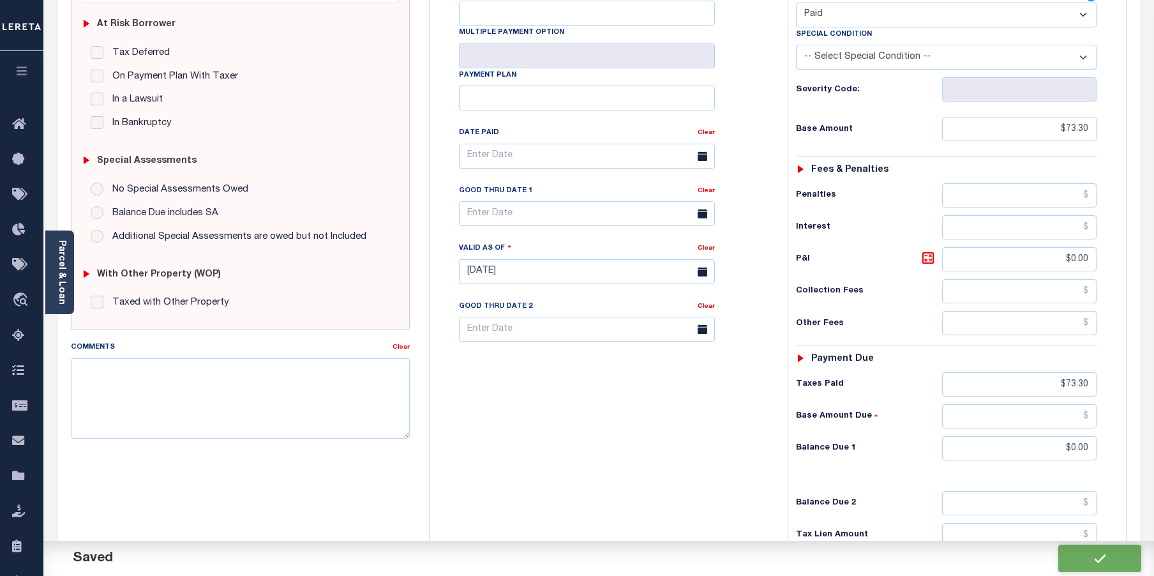
checkbox input "false"
type input "$73.3"
type input "$0"
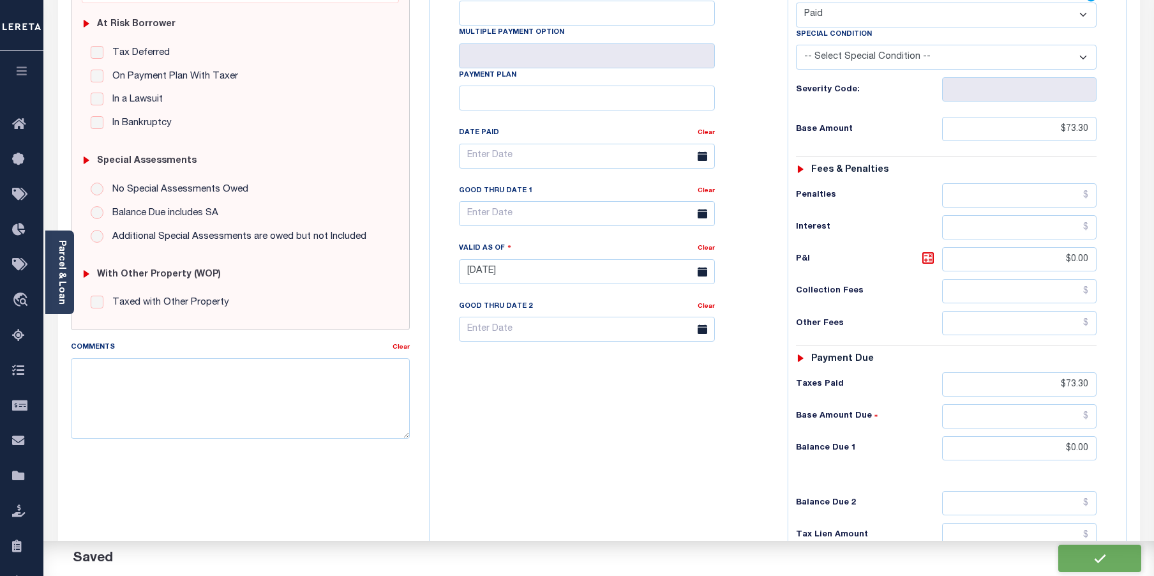
type input "$73.3"
type input "$0"
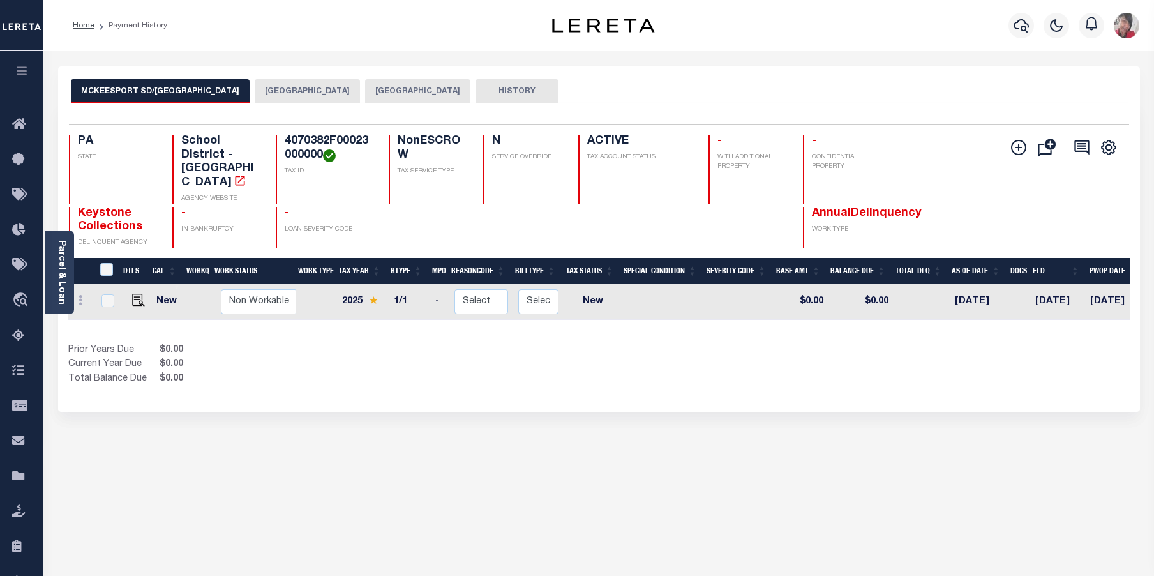
click at [367, 98] on button "[GEOGRAPHIC_DATA]" at bounding box center [417, 91] width 105 height 24
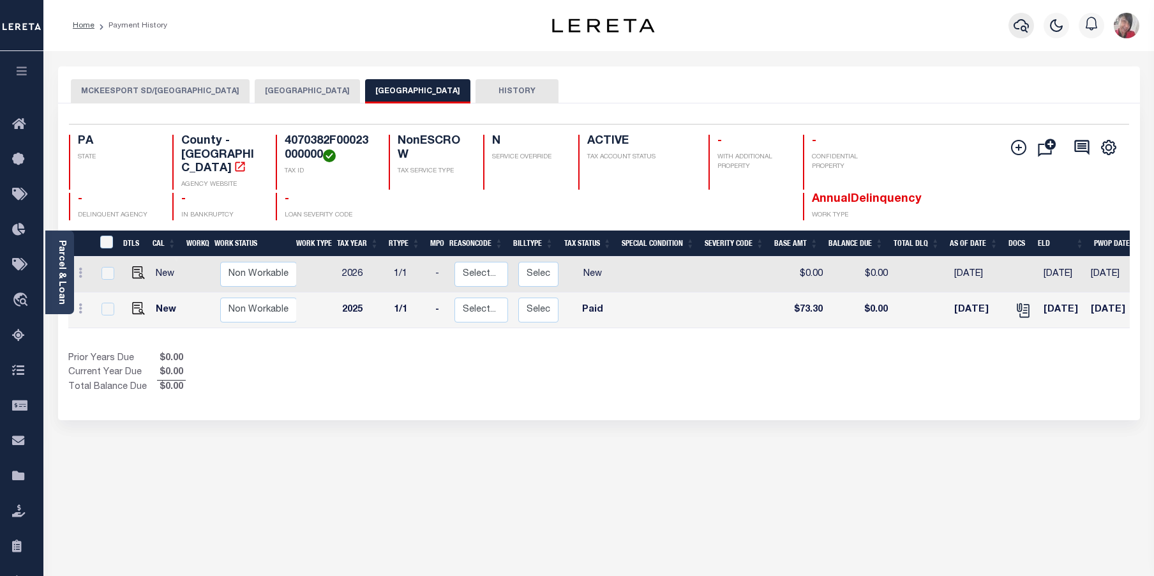
click at [1017, 27] on icon "button" at bounding box center [1020, 25] width 15 height 15
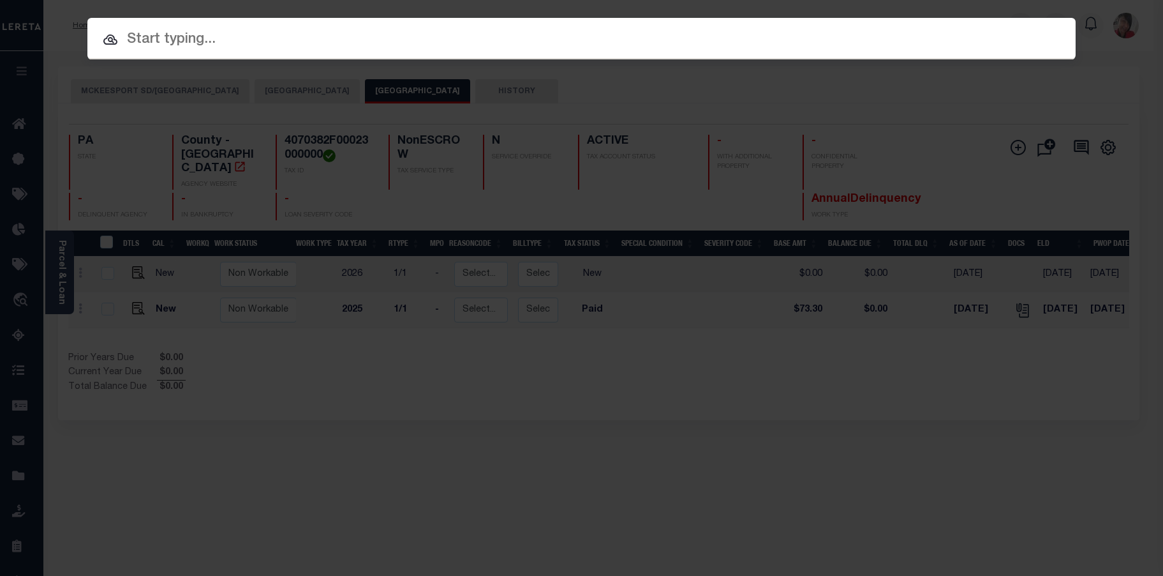
click at [504, 52] on div at bounding box center [581, 38] width 988 height 41
paste input "407 0381-F-00022-0000 00"
type input "407 0381-F-00022-0000 00"
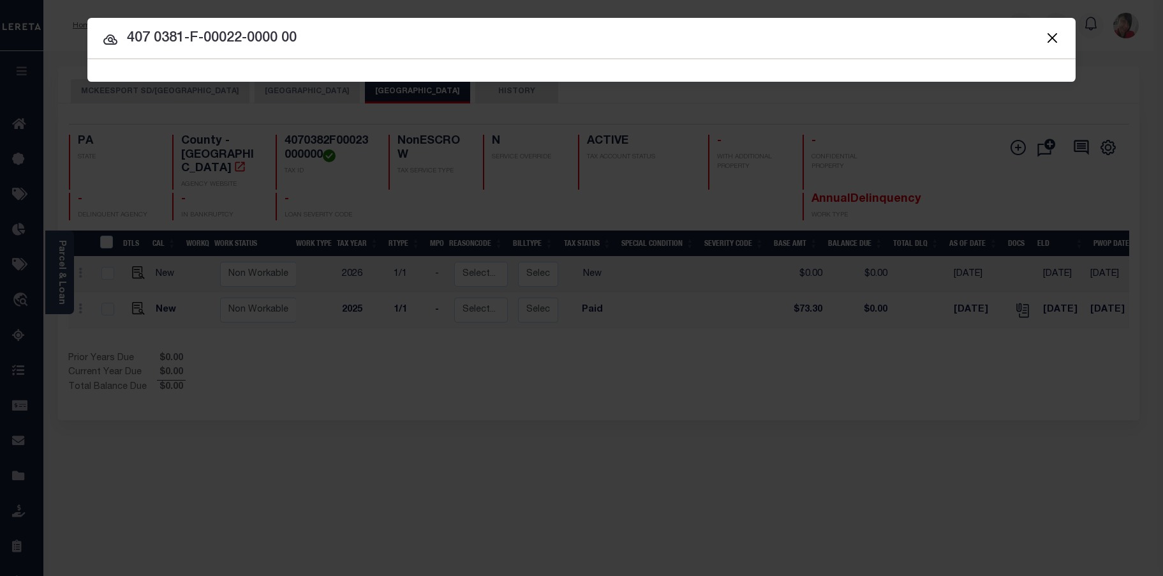
click at [301, 70] on span "407 0381-F-00022-0000 00 Searching..." at bounding box center [581, 70] width 988 height 22
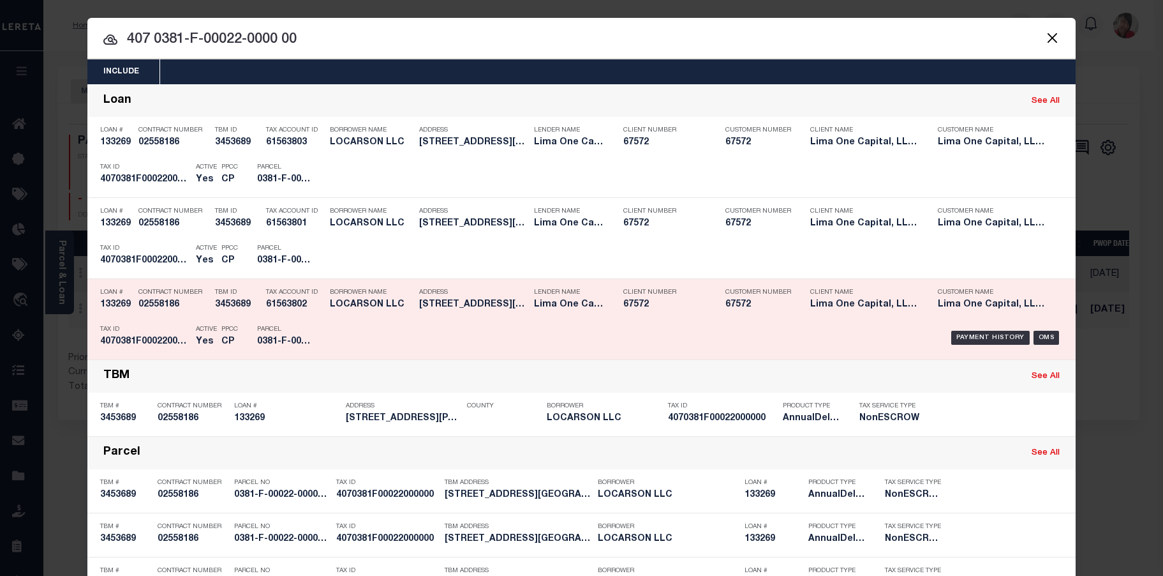
click at [269, 343] on h5 "0381-F-00022-0000-00" at bounding box center [285, 341] width 57 height 11
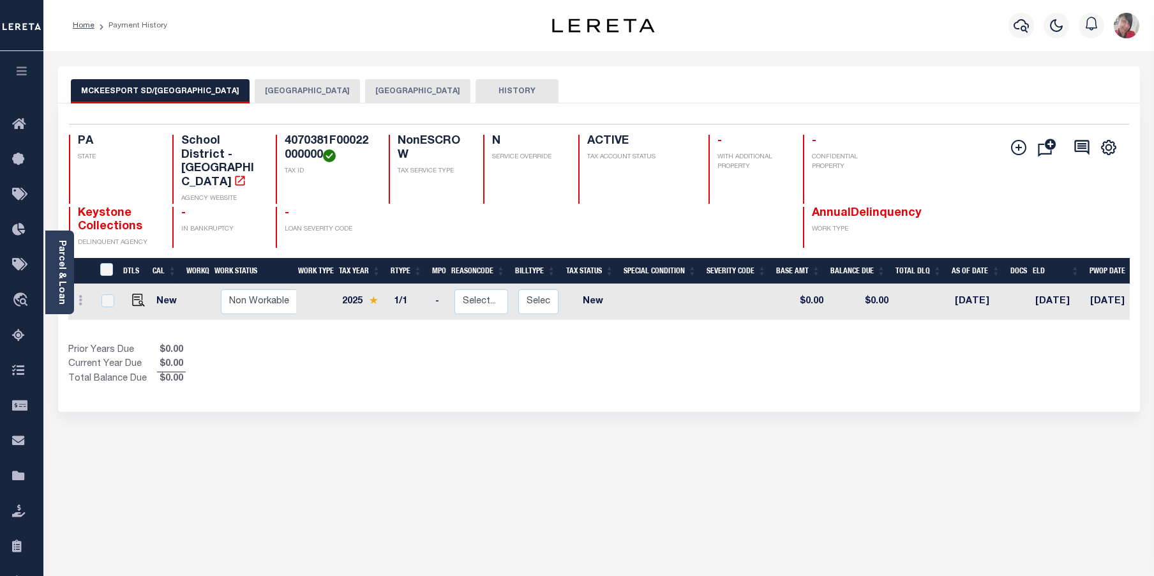
click at [406, 93] on button "[GEOGRAPHIC_DATA]" at bounding box center [417, 91] width 105 height 24
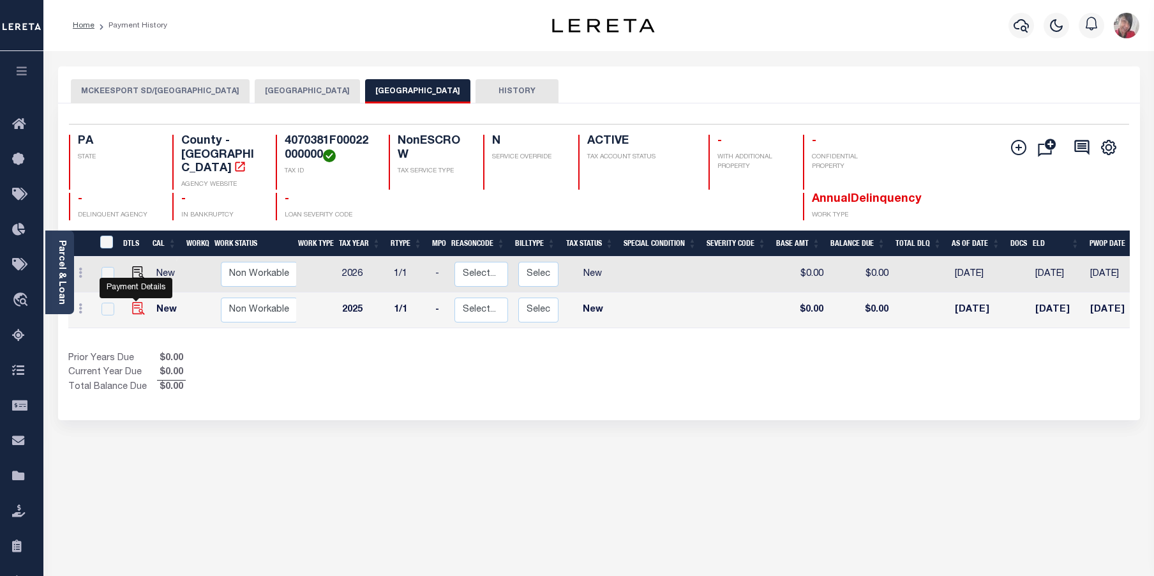
click at [133, 302] on img "" at bounding box center [138, 308] width 13 height 13
checkbox input "true"
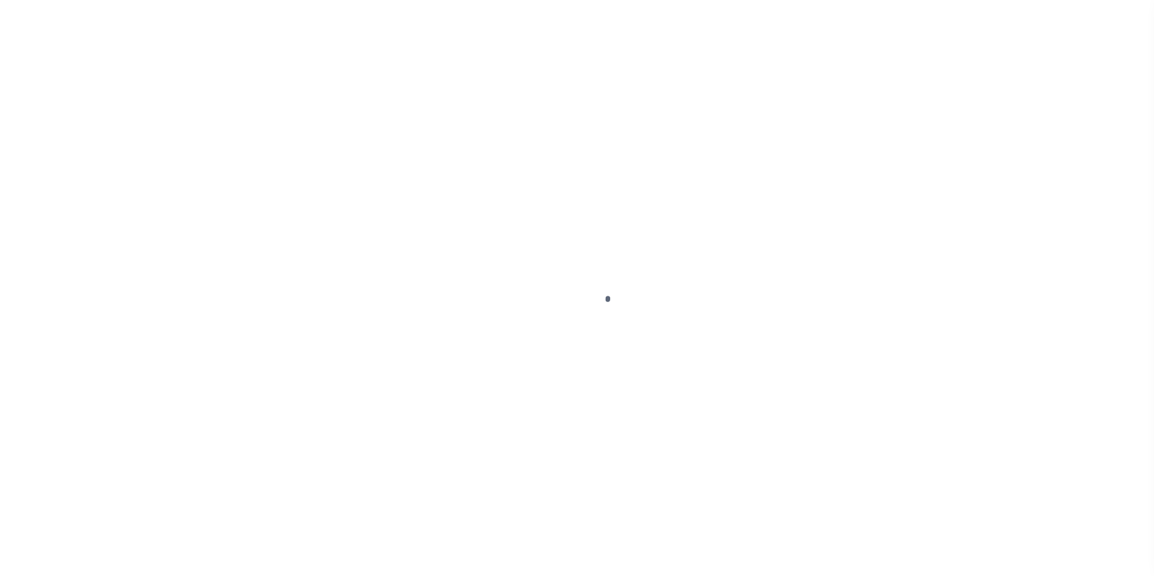
select select "NW2"
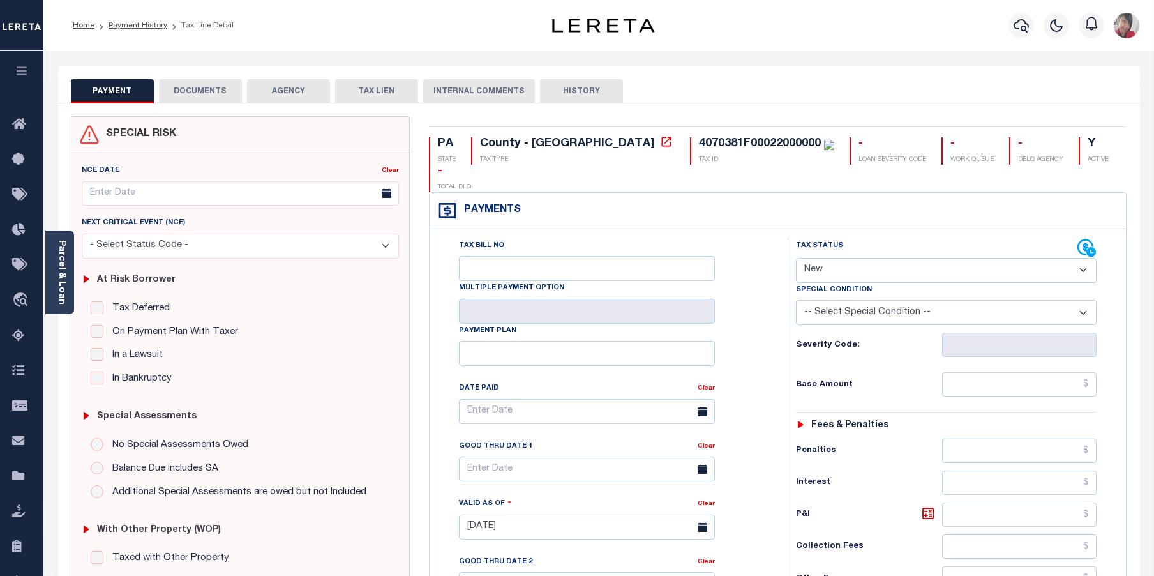
click at [221, 92] on button "DOCUMENTS" at bounding box center [200, 91] width 83 height 24
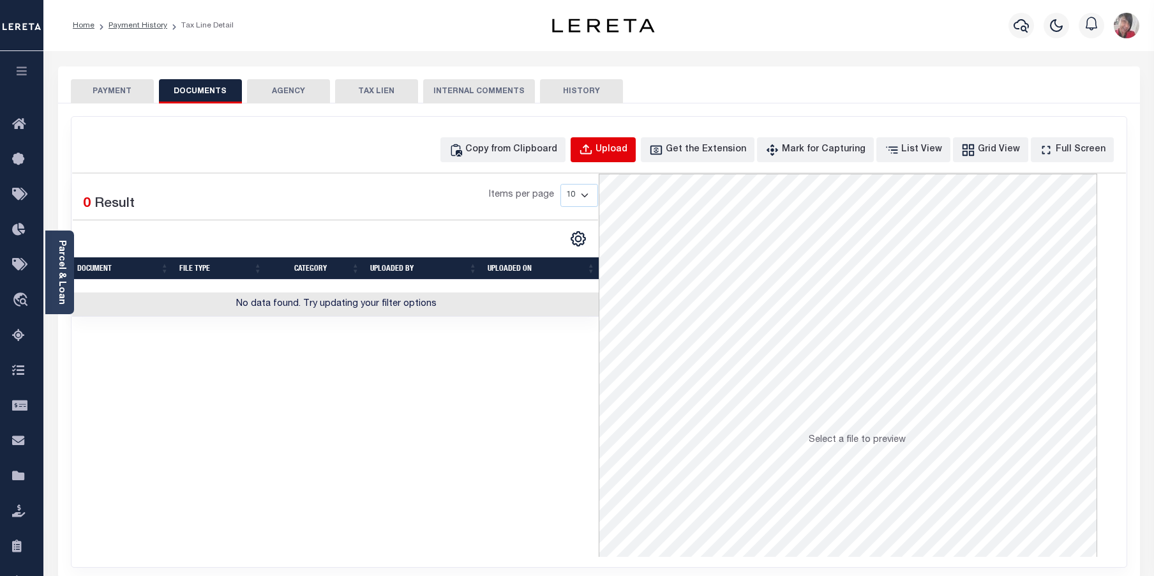
click at [627, 156] on button "Upload" at bounding box center [602, 149] width 65 height 25
select select "POP"
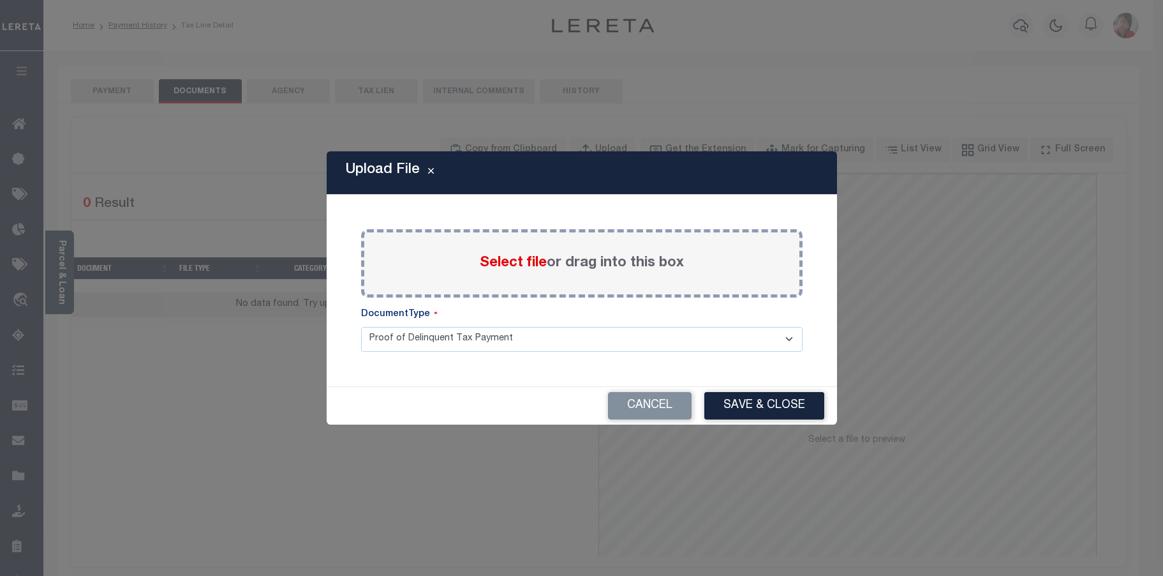
click at [512, 263] on span "Select file" at bounding box center [513, 263] width 67 height 14
click at [0, 0] on input "Select file or drag into this box" at bounding box center [0, 0] width 0 height 0
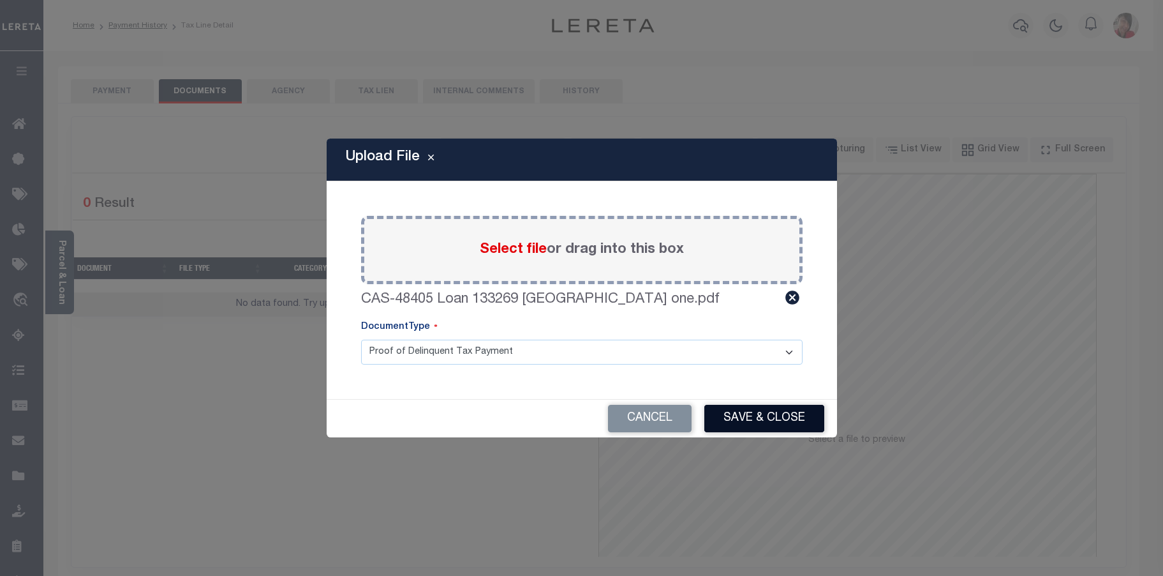
click at [791, 421] on button "Save & Close" at bounding box center [764, 418] width 120 height 27
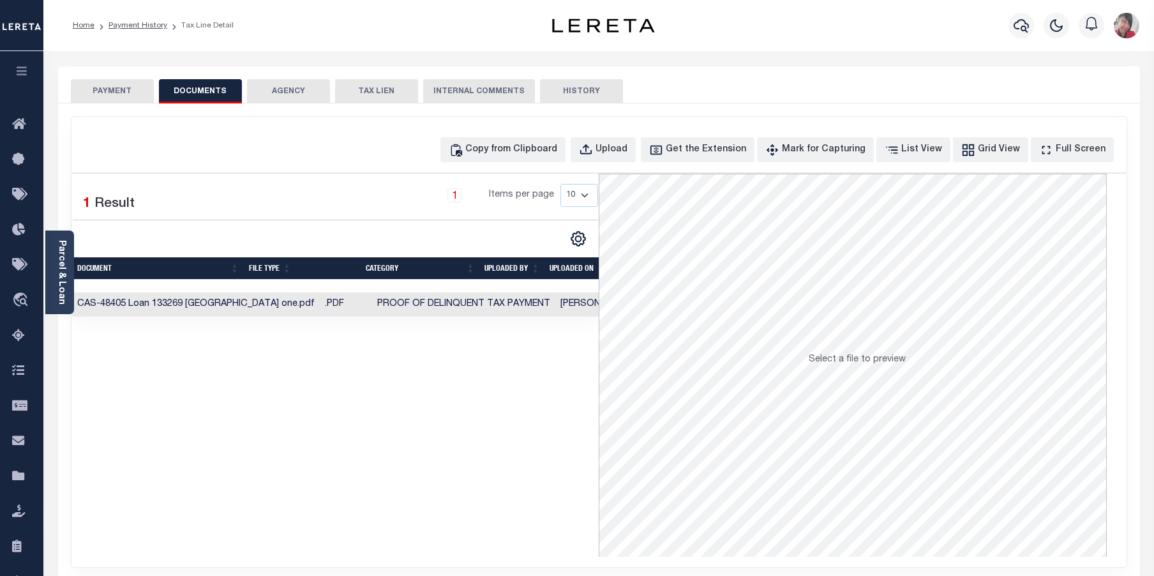
click at [97, 98] on button "PAYMENT" at bounding box center [112, 91] width 83 height 24
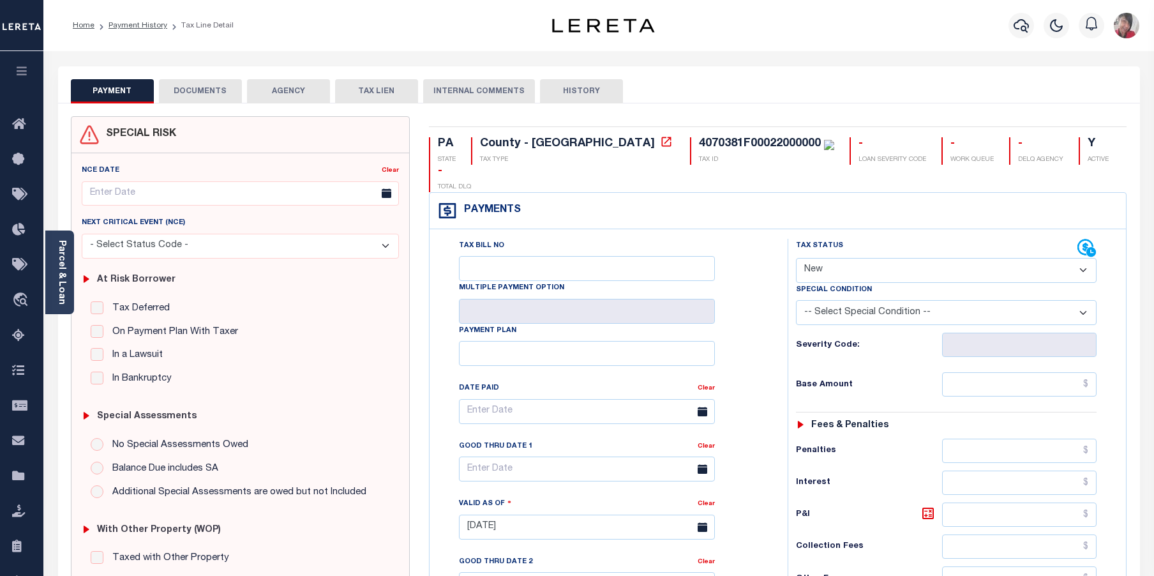
click at [965, 258] on select "- Select Status Code - Open Due/Unpaid Paid Incomplete No Tax Due Internal Refu…" at bounding box center [946, 270] width 301 height 25
select select "PYD"
click at [796, 258] on select "- Select Status Code - Open Due/Unpaid Paid Incomplete No Tax Due Internal Refu…" at bounding box center [946, 270] width 301 height 25
type input "[DATE]"
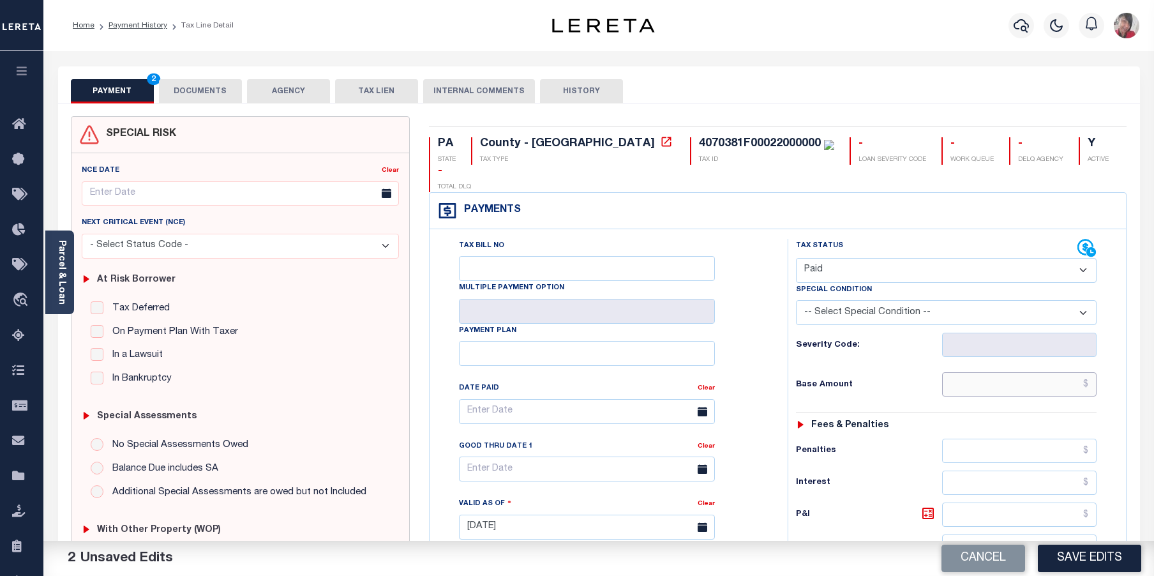
click at [981, 372] on input "text" at bounding box center [1019, 384] width 155 height 24
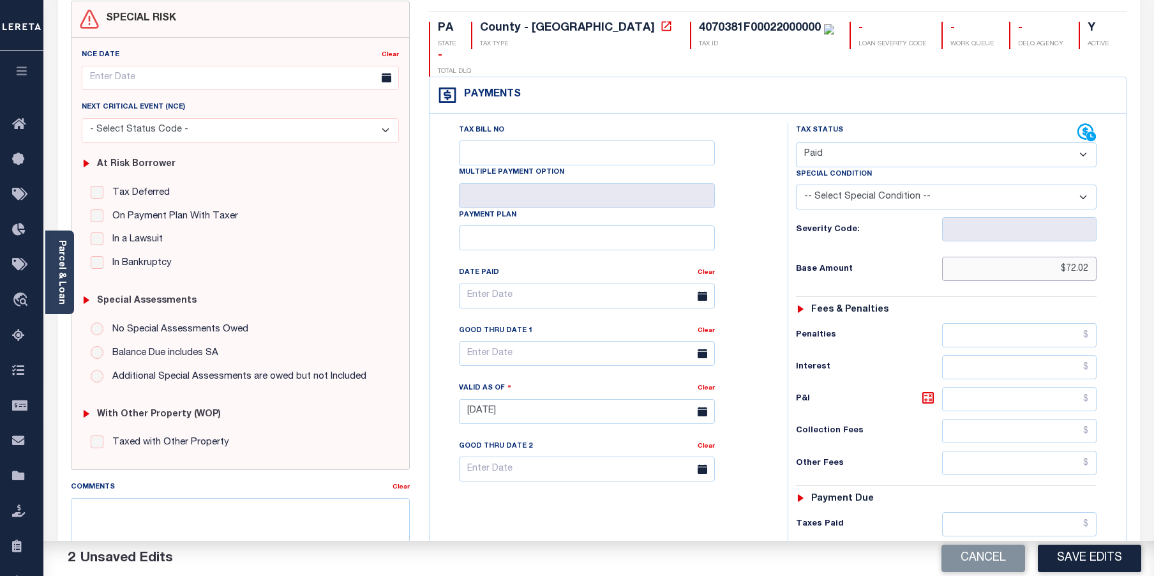
scroll to position [191, 0]
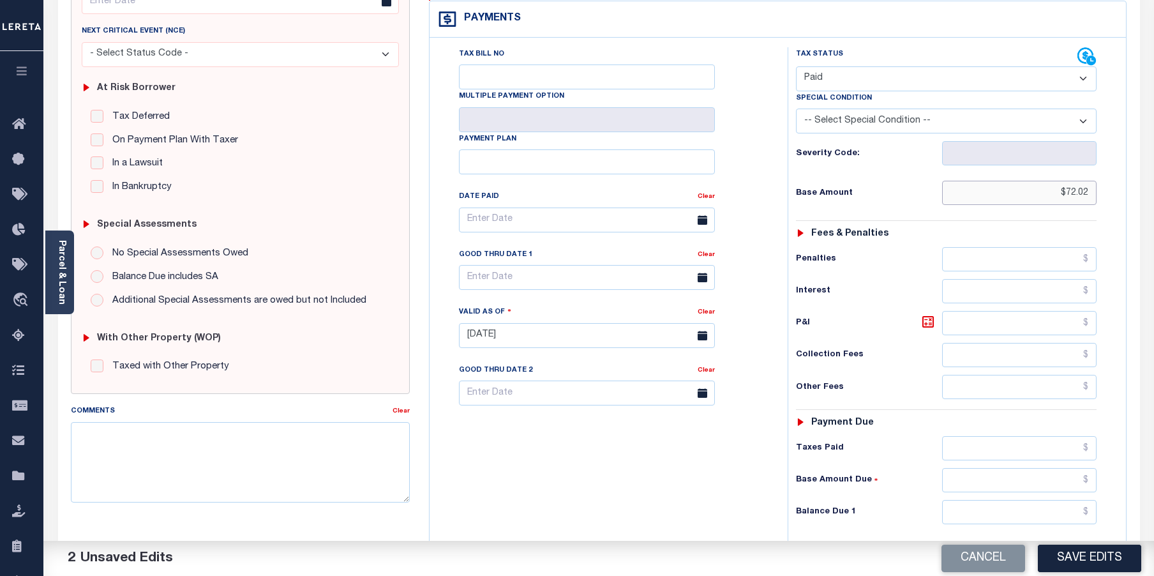
type input "$72.02"
click at [1018, 436] on input "text" at bounding box center [1019, 448] width 155 height 24
type input "$72.02"
drag, startPoint x: 1049, startPoint y: 489, endPoint x: 1040, endPoint y: 486, distance: 9.5
click at [1045, 500] on input "text" at bounding box center [1019, 512] width 155 height 24
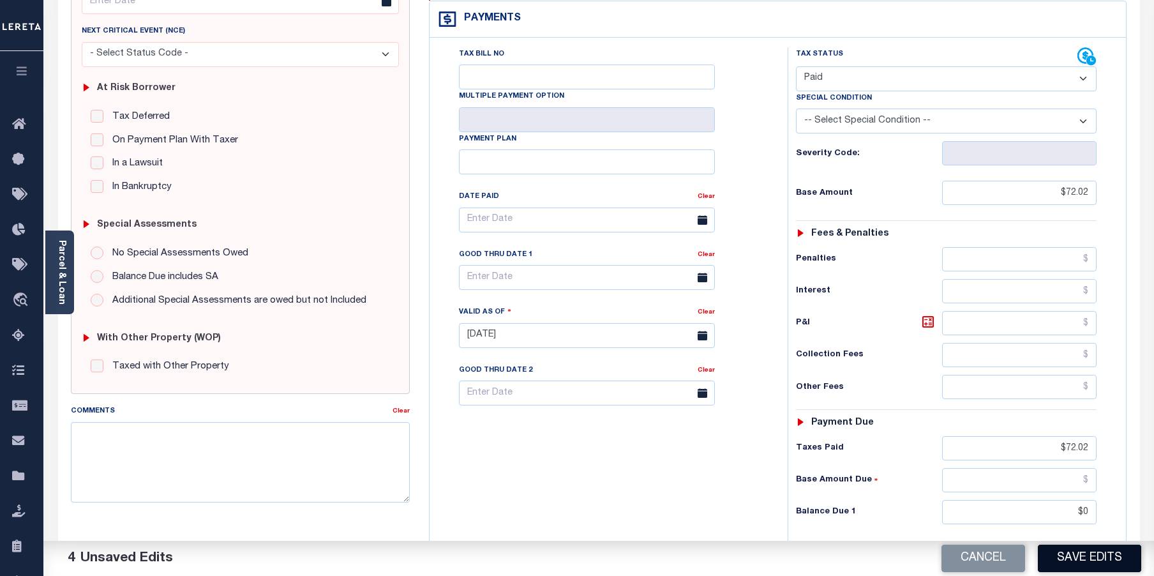
type input "$0.00"
click at [1085, 552] on button "Save Edits" at bounding box center [1089, 557] width 103 height 27
checkbox input "false"
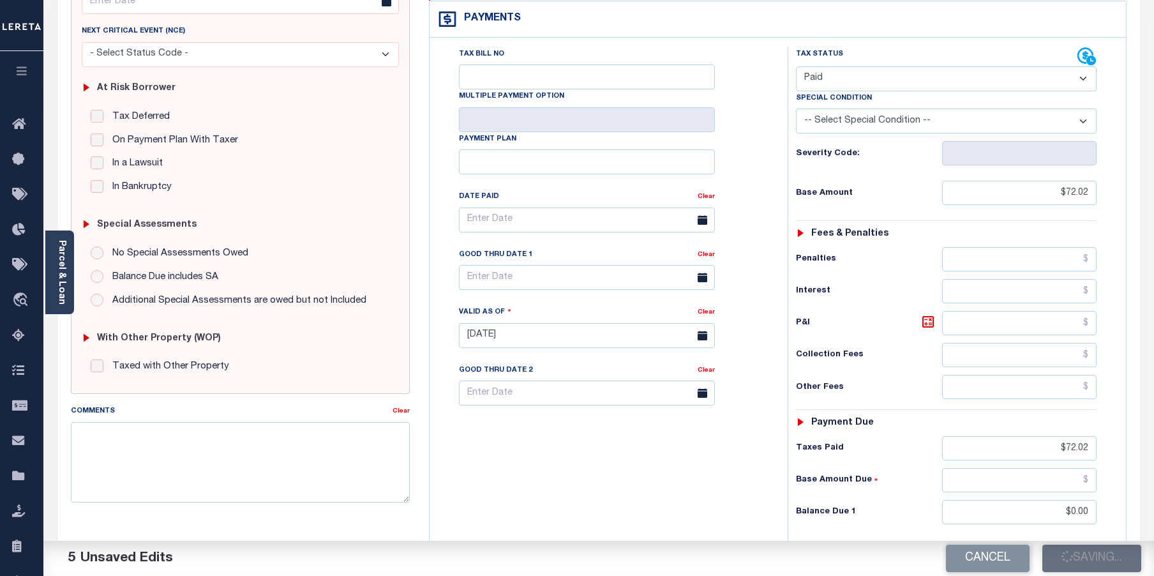
checkbox input "false"
type input "$72.02"
type input "$0"
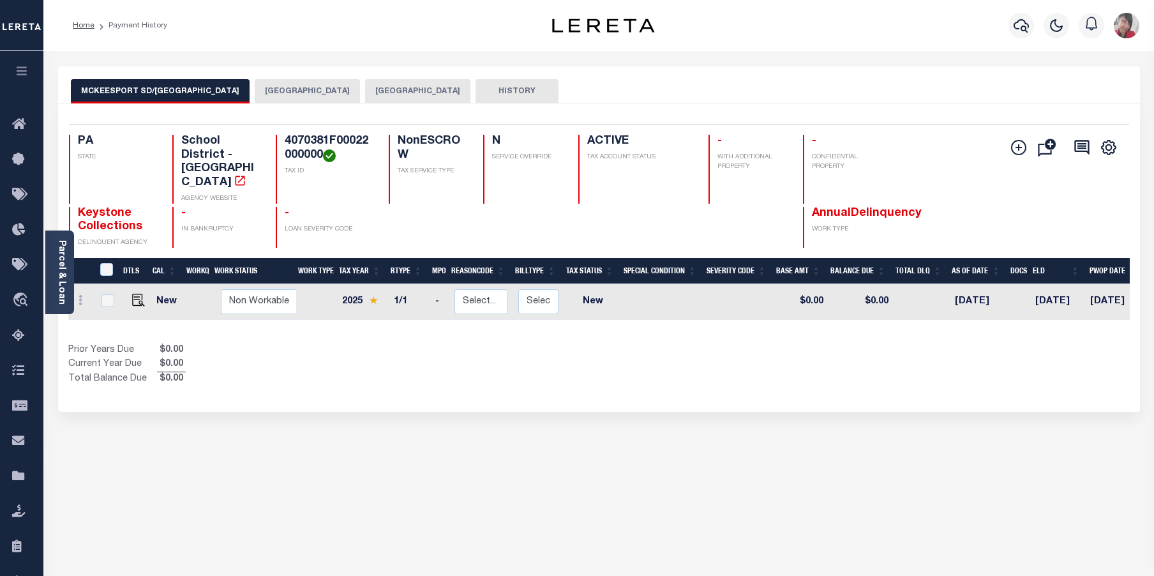
click at [290, 90] on button "[GEOGRAPHIC_DATA]" at bounding box center [307, 91] width 105 height 24
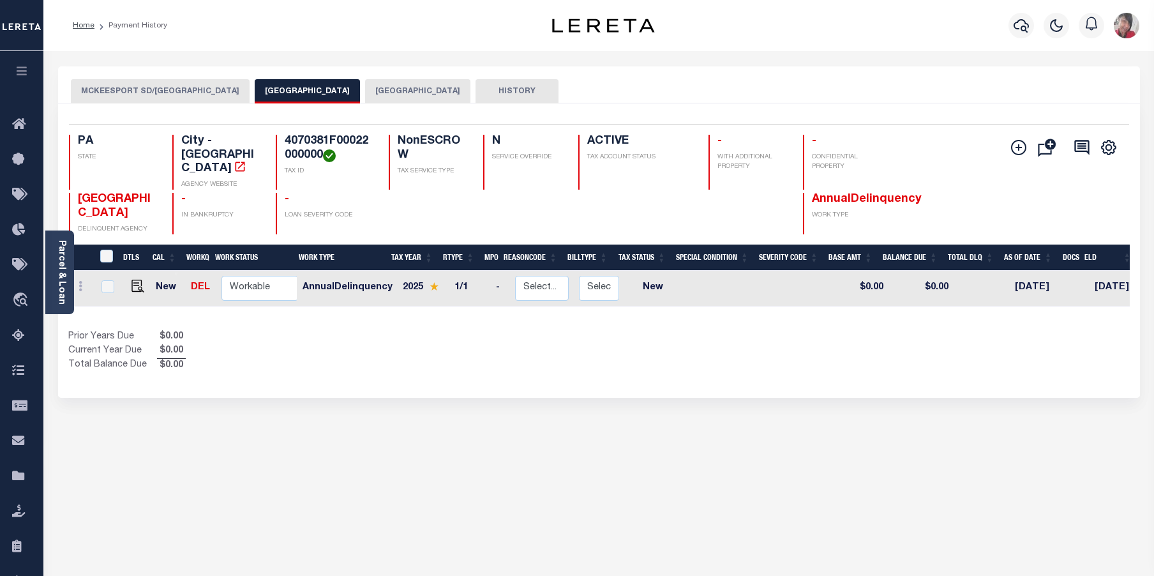
click at [402, 89] on button "[GEOGRAPHIC_DATA]" at bounding box center [417, 91] width 105 height 24
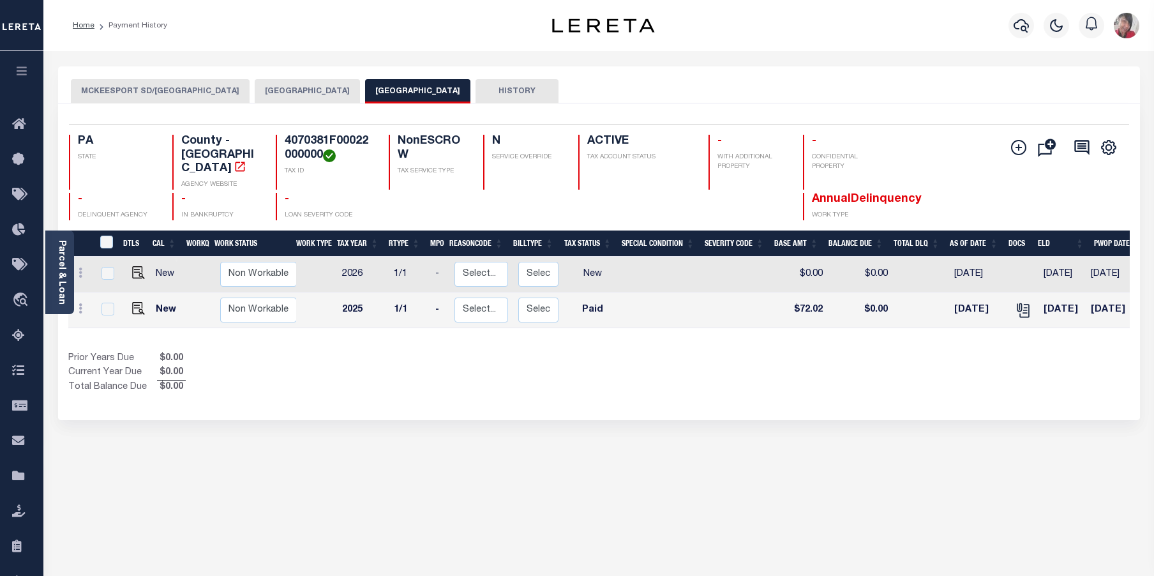
click at [286, 96] on button "[GEOGRAPHIC_DATA]" at bounding box center [307, 91] width 105 height 24
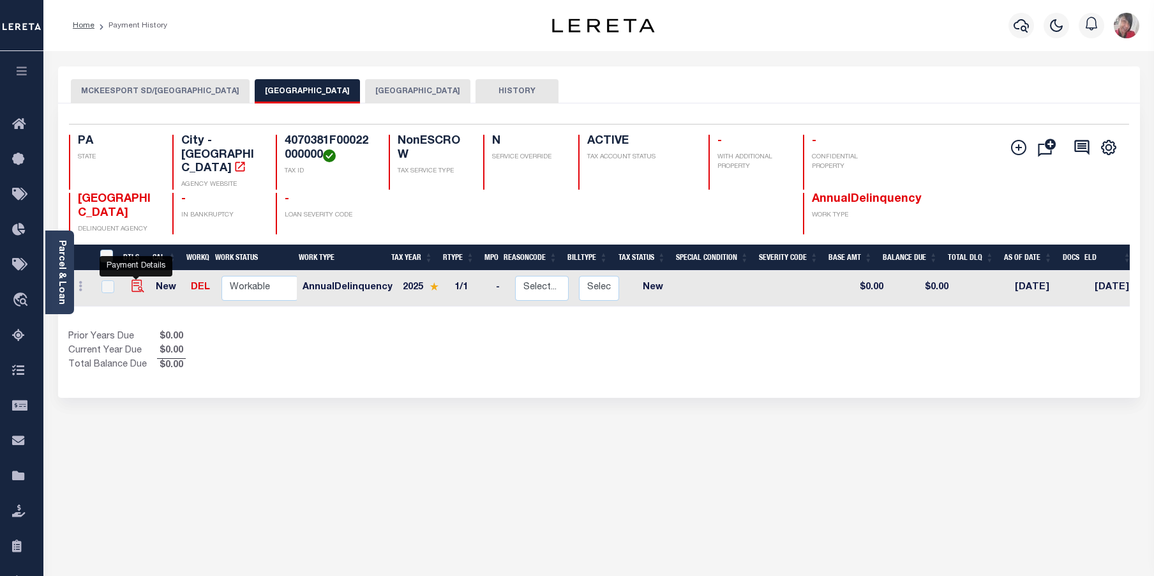
click at [132, 279] on img "" at bounding box center [137, 285] width 13 height 13
checkbox input "true"
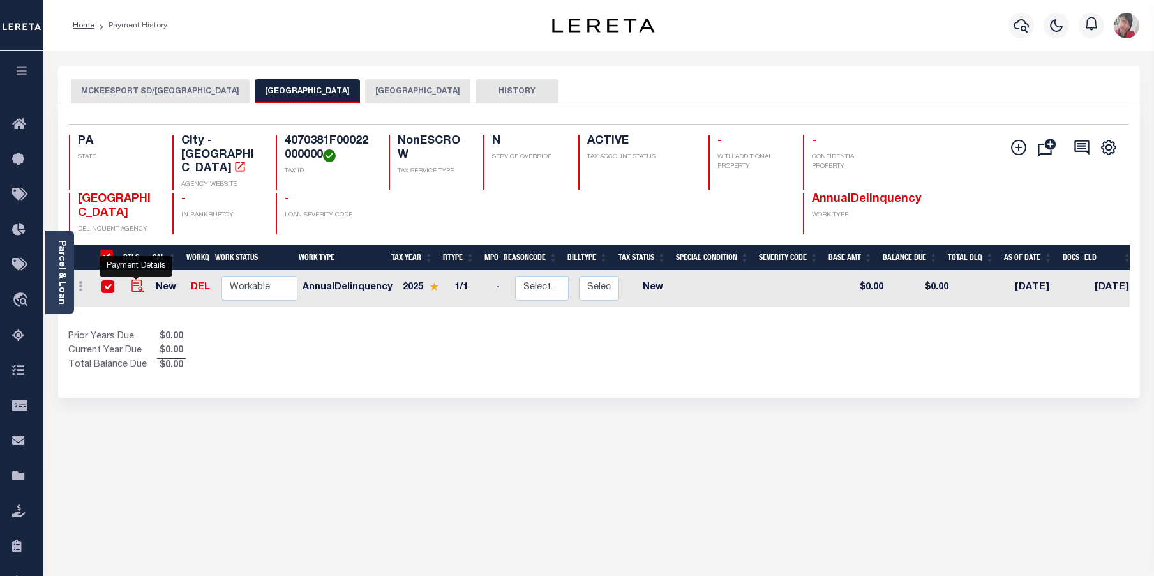
checkbox input "true"
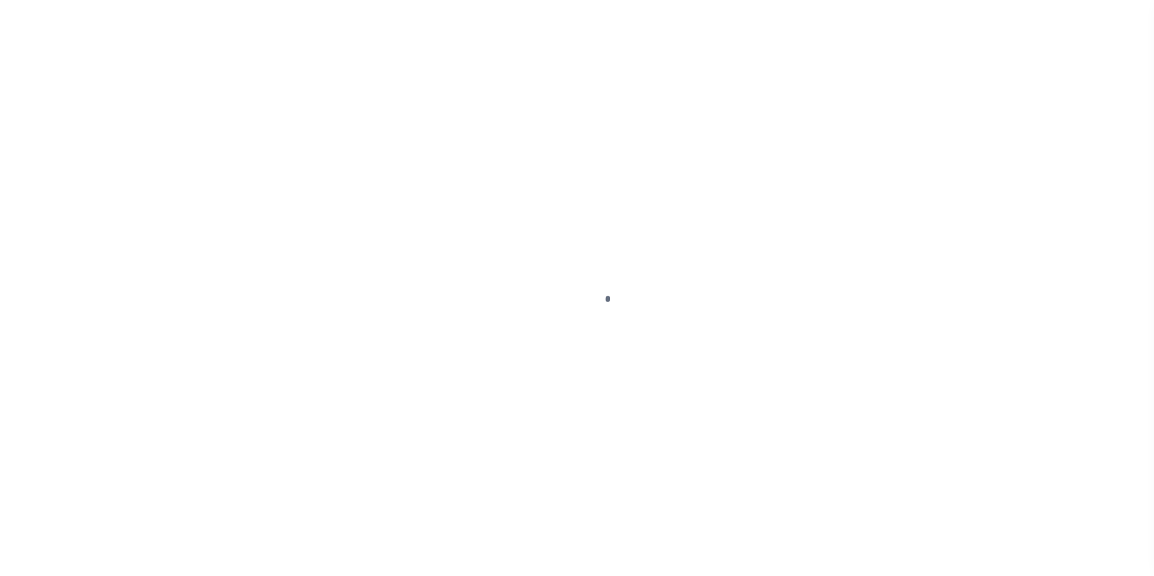
select select "NW2"
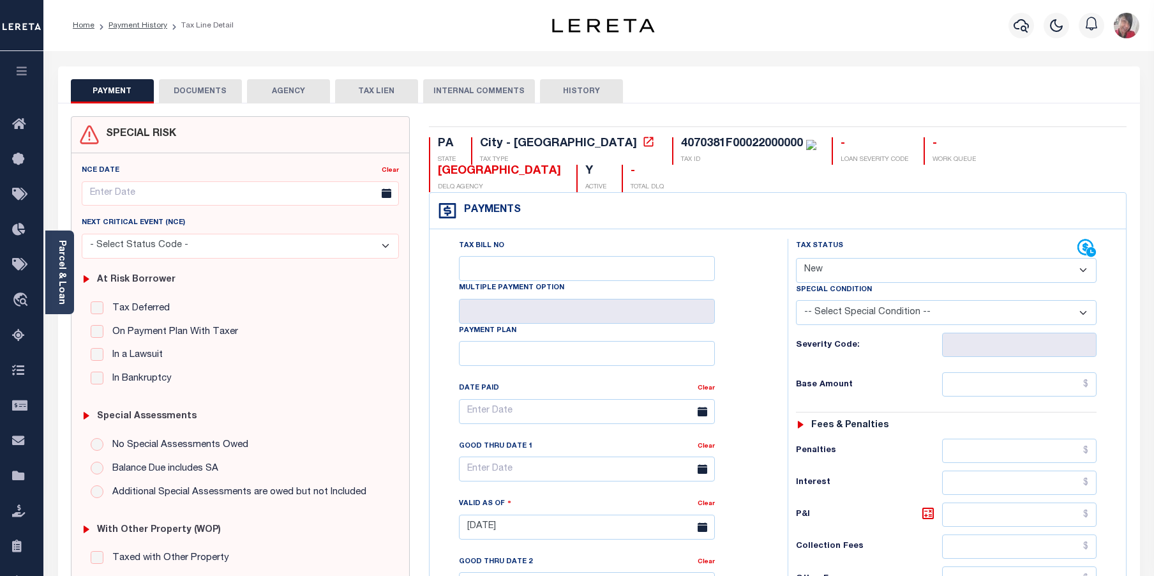
click at [219, 93] on button "DOCUMENTS" at bounding box center [200, 91] width 83 height 24
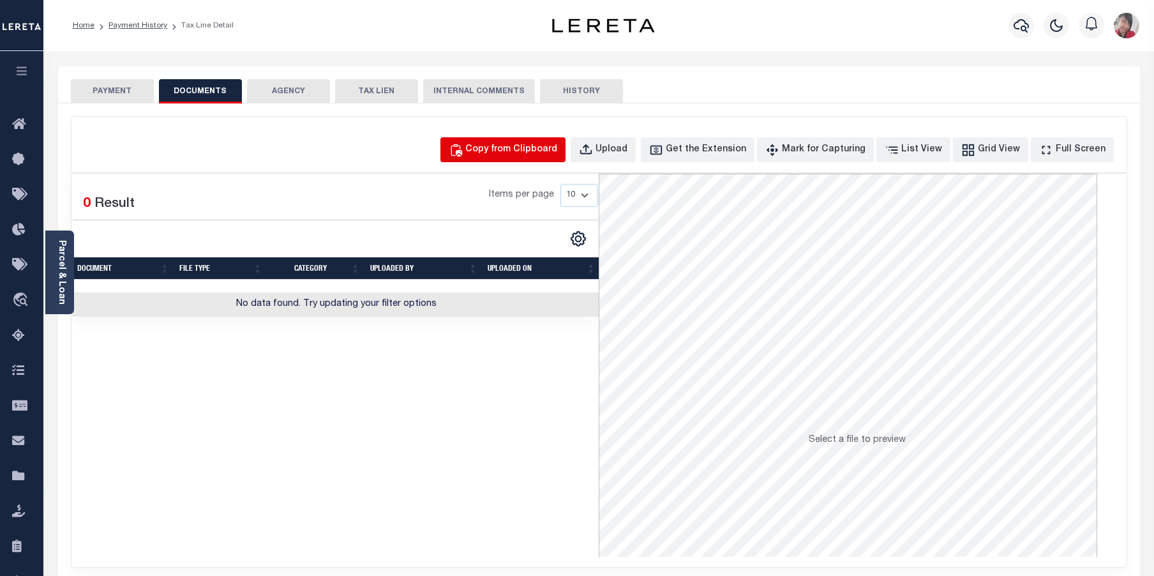
click at [557, 145] on div "Copy from Clipboard" at bounding box center [511, 150] width 92 height 14
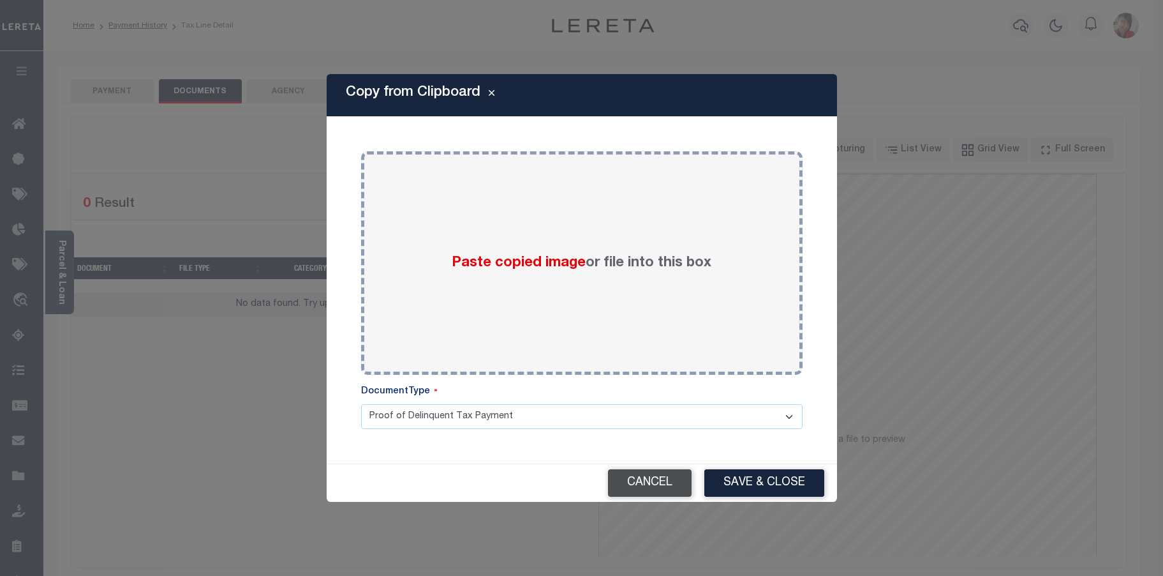
click at [659, 486] on button "Cancel" at bounding box center [650, 482] width 84 height 27
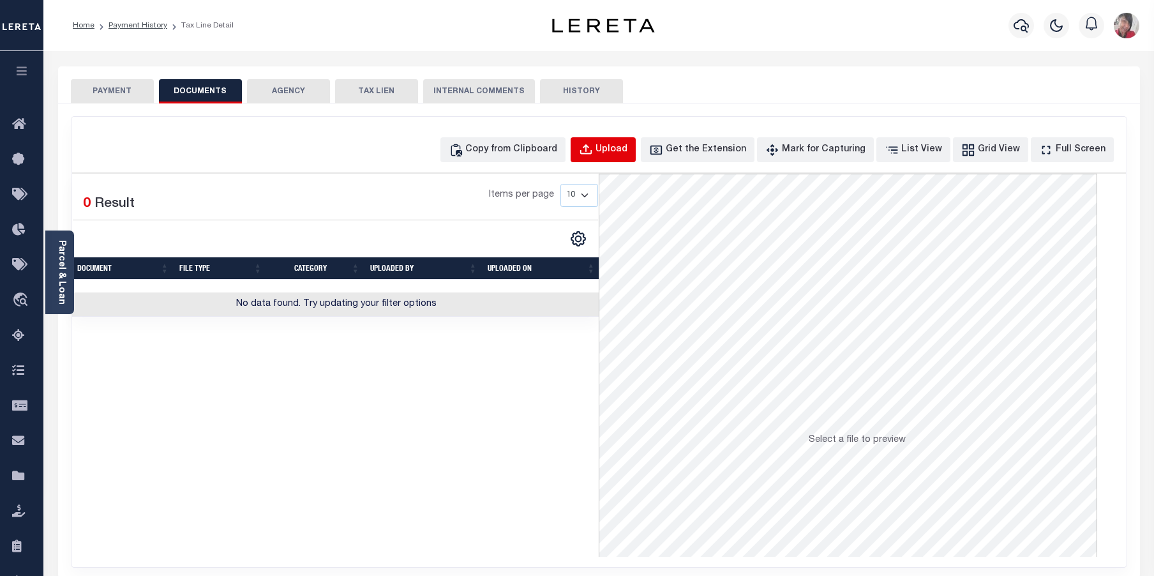
click at [618, 144] on button "Upload" at bounding box center [602, 149] width 65 height 25
select select "POP"
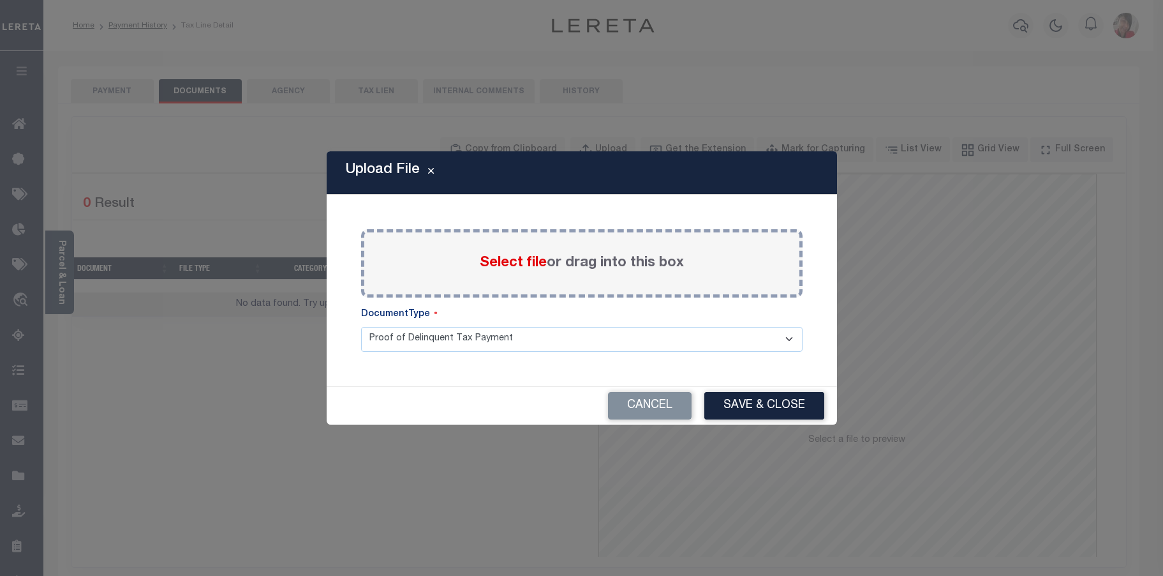
click at [521, 268] on span "Select file" at bounding box center [513, 263] width 67 height 14
click at [0, 0] on input "Select file or drag into this box" at bounding box center [0, 0] width 0 height 0
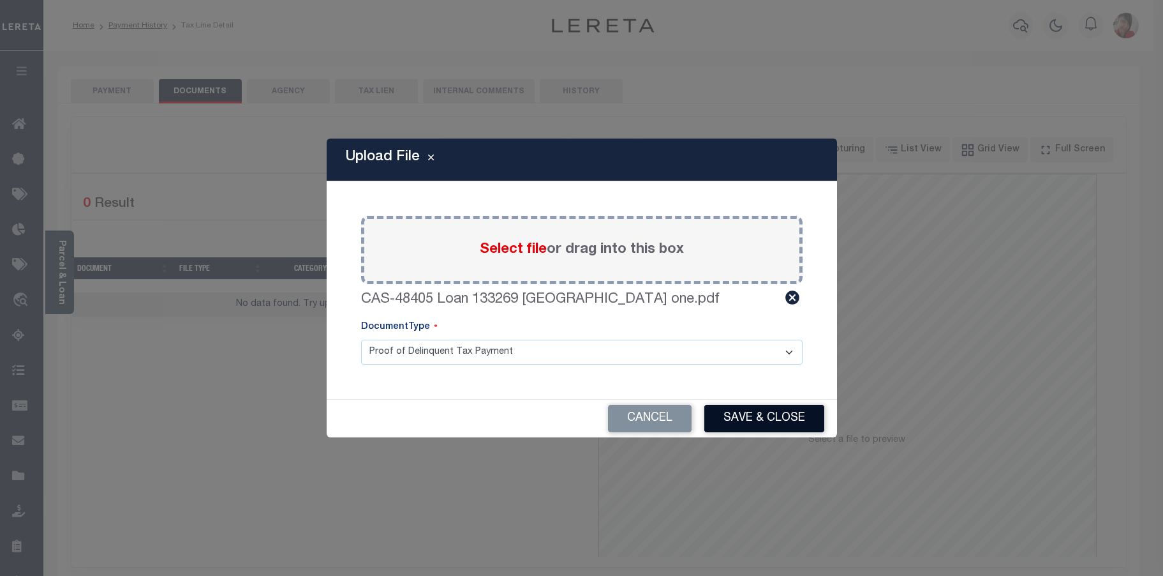
click at [780, 413] on button "Save & Close" at bounding box center [764, 418] width 120 height 27
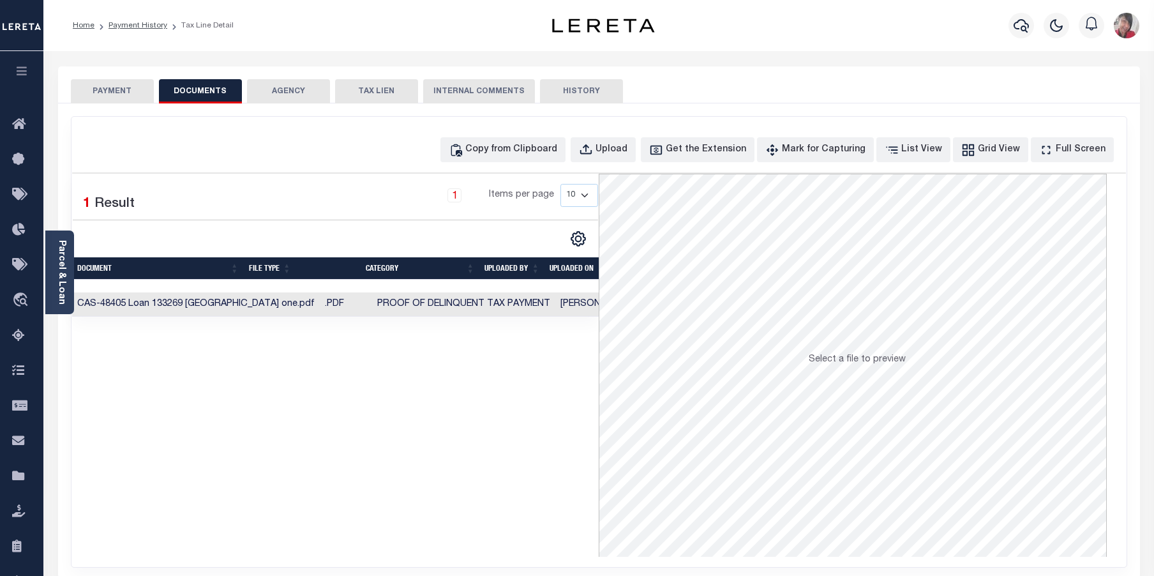
click at [131, 94] on button "PAYMENT" at bounding box center [112, 91] width 83 height 24
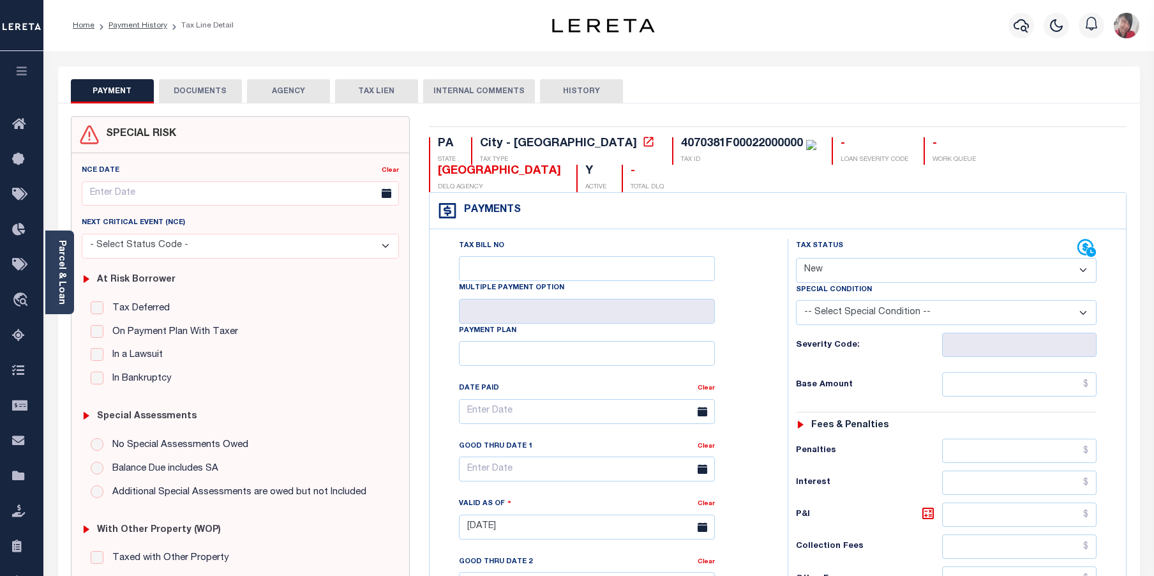
click at [984, 258] on select "- Select Status Code - Open Due/Unpaid Paid Incomplete No Tax Due Internal Refu…" at bounding box center [946, 270] width 301 height 25
select select "PYD"
click at [796, 258] on select "- Select Status Code - Open Due/Unpaid Paid Incomplete No Tax Due Internal Refu…" at bounding box center [946, 270] width 301 height 25
type input "[DATE]"
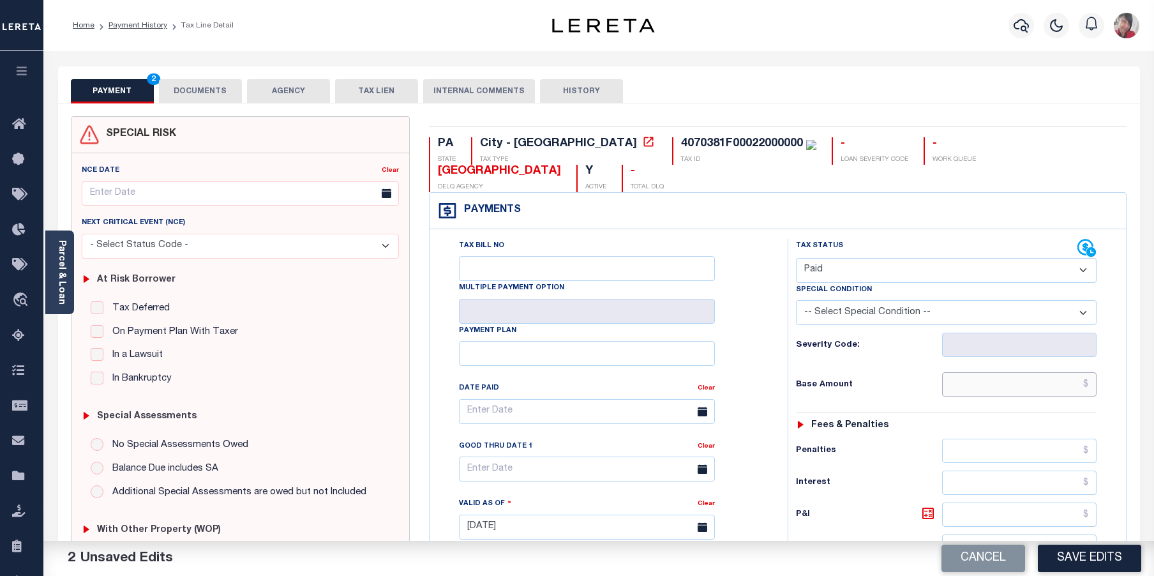
click at [983, 372] on input "text" at bounding box center [1019, 384] width 155 height 24
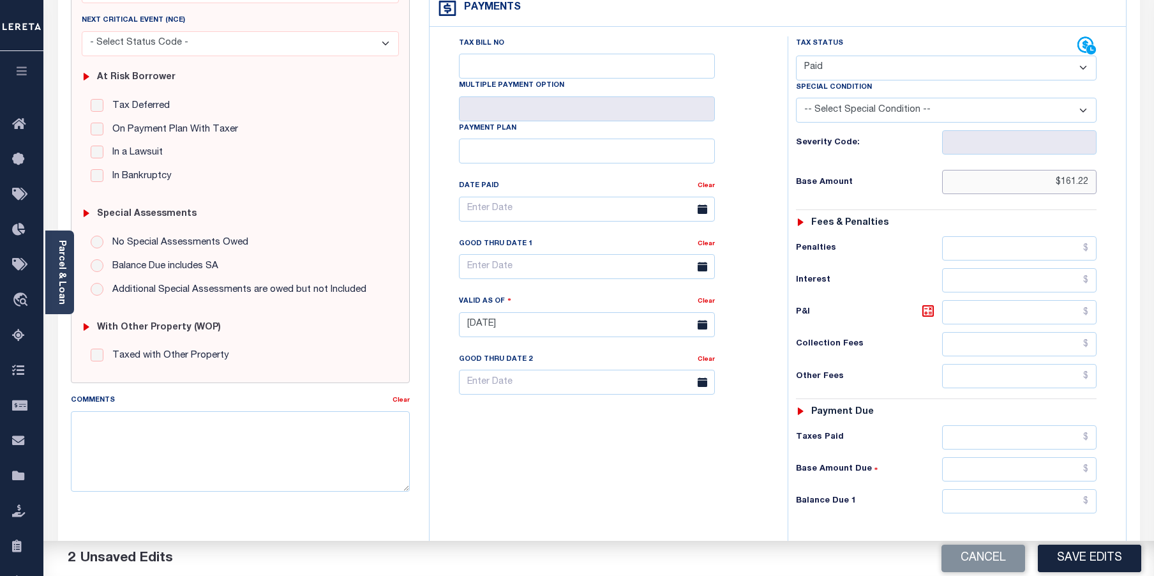
scroll to position [319, 0]
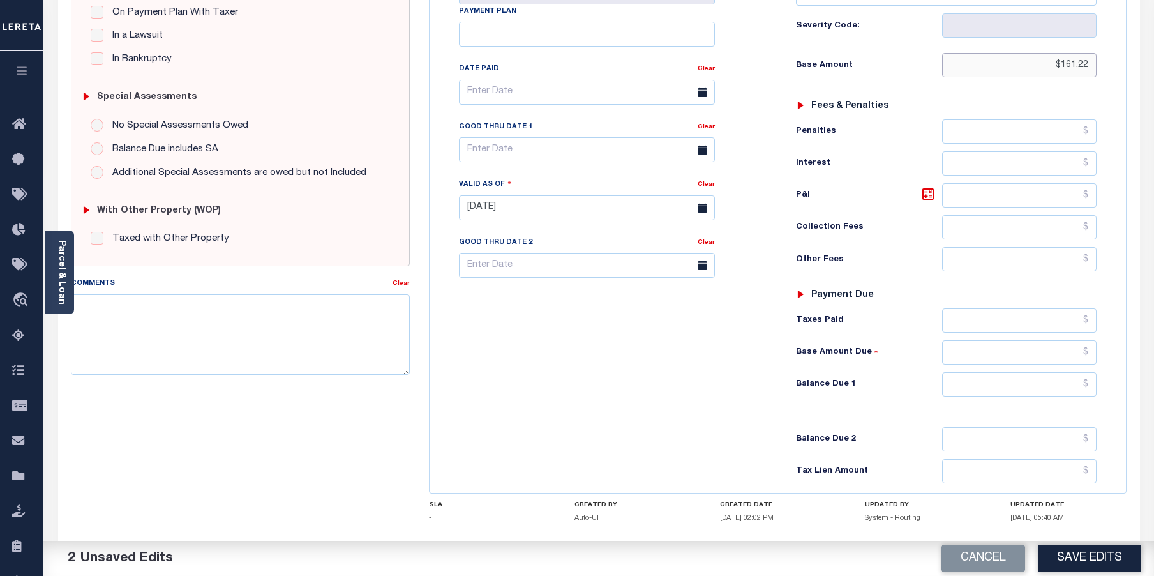
type input "$161.22"
click at [988, 308] on input "text" at bounding box center [1019, 320] width 155 height 24
type input "$161.22"
click at [1064, 372] on input "text" at bounding box center [1019, 384] width 155 height 24
type input "$0.00"
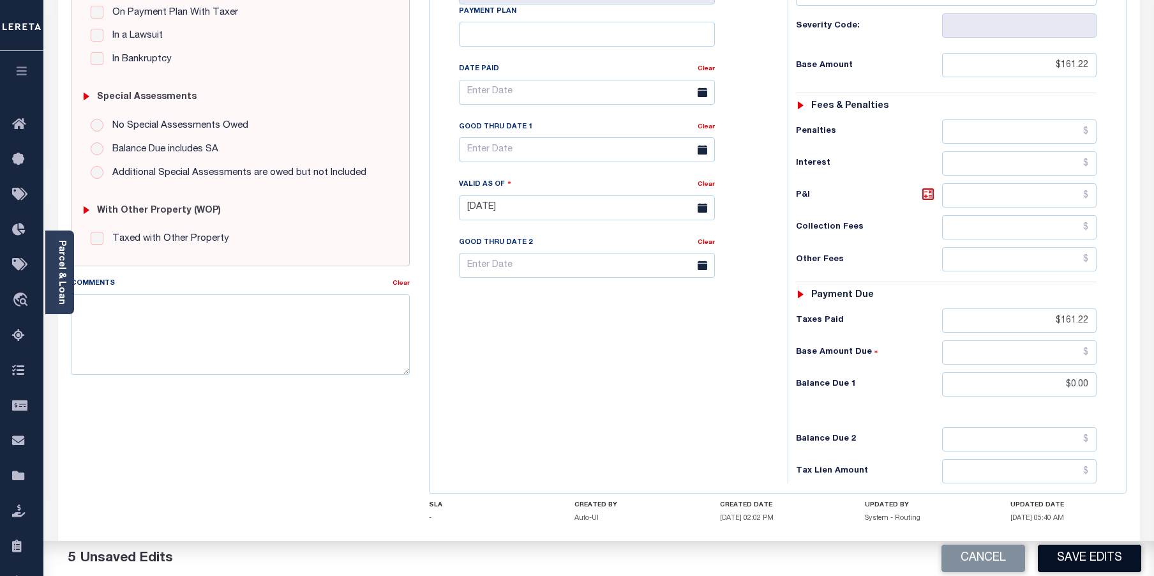
click at [1086, 564] on button "Save Edits" at bounding box center [1089, 557] width 103 height 27
checkbox input "false"
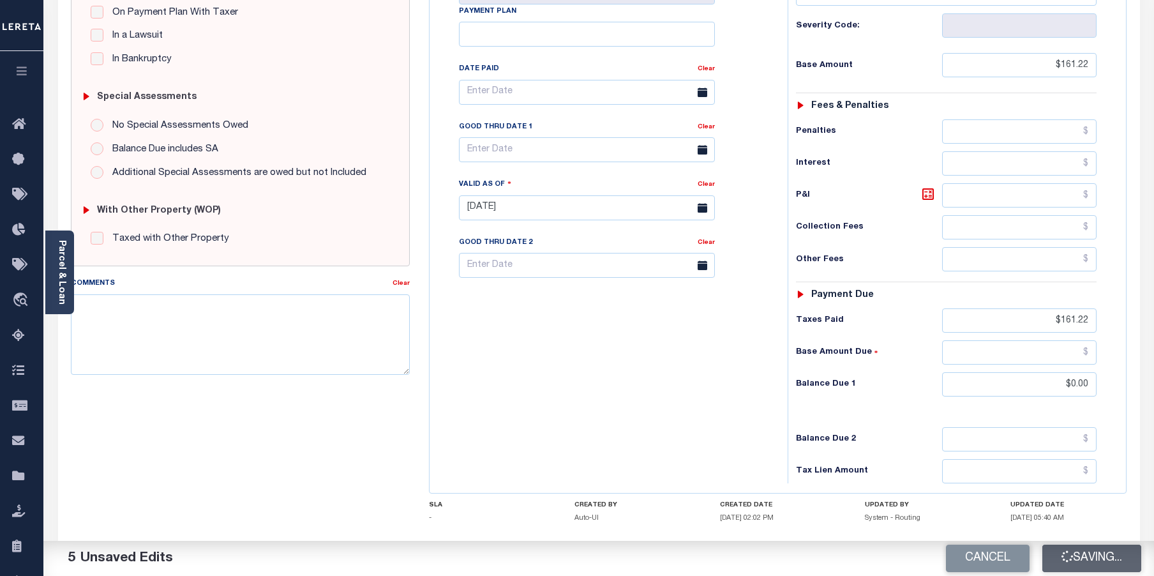
type input "$161.22"
type input "$0"
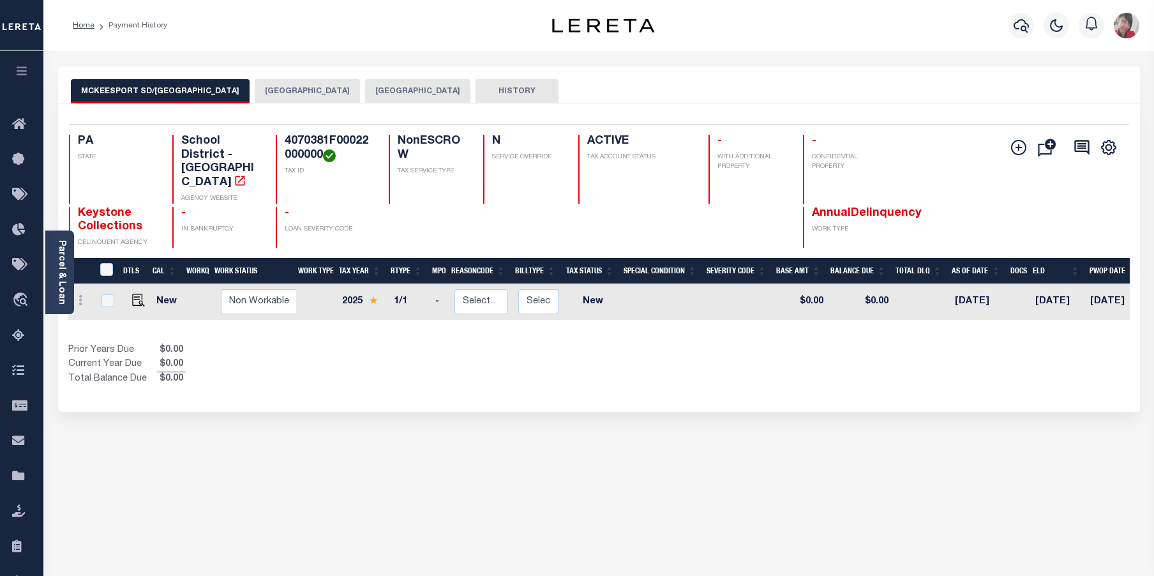
click at [291, 94] on button "[GEOGRAPHIC_DATA]" at bounding box center [307, 91] width 105 height 24
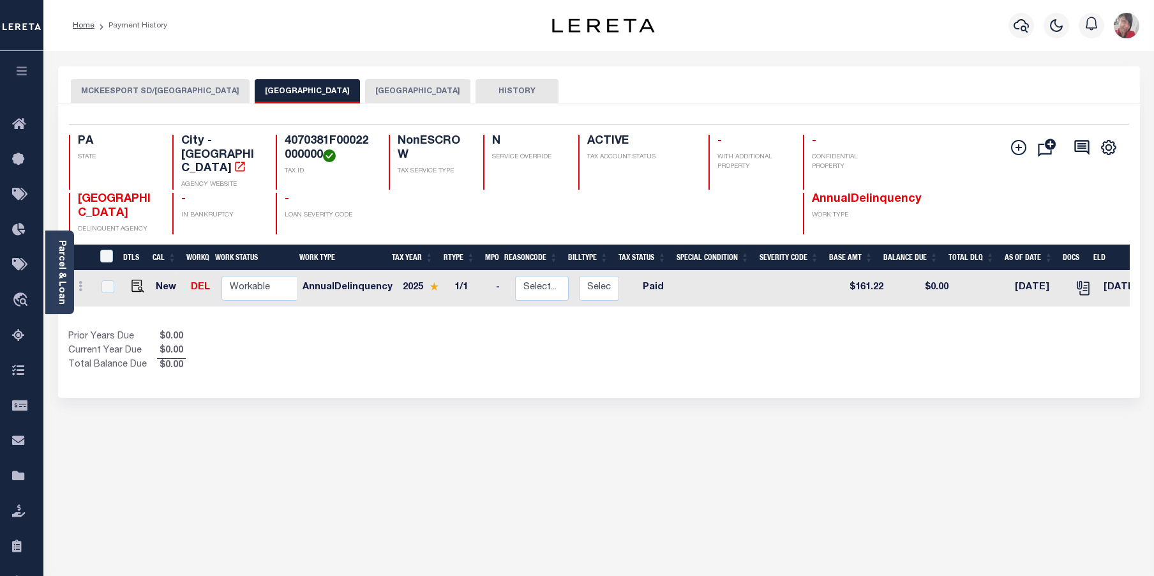
click at [403, 90] on button "[GEOGRAPHIC_DATA]" at bounding box center [417, 91] width 105 height 24
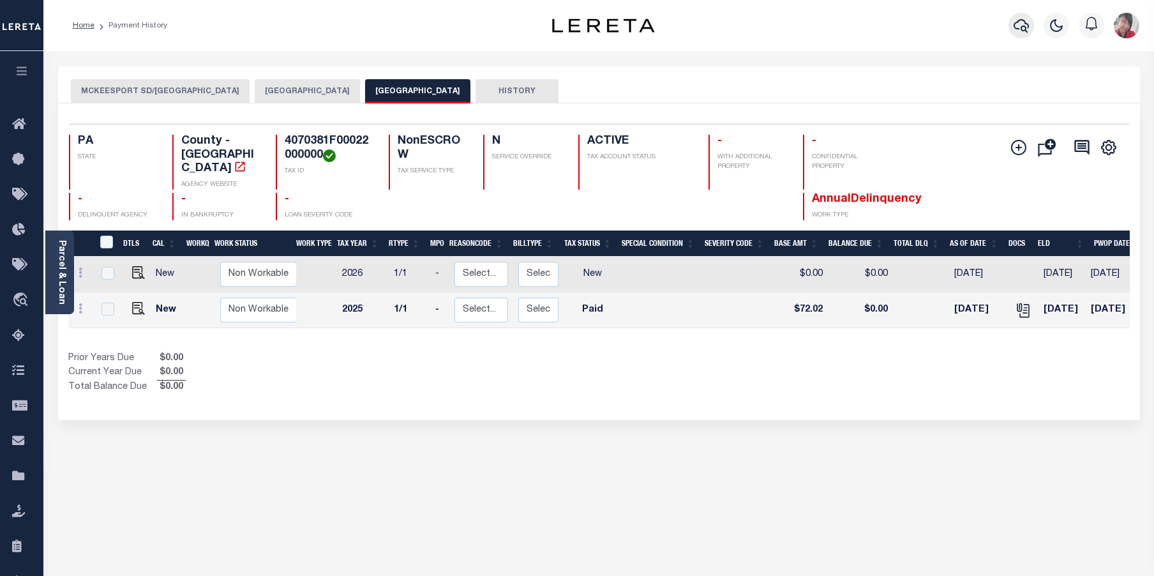
click at [1026, 27] on icon "button" at bounding box center [1020, 25] width 15 height 15
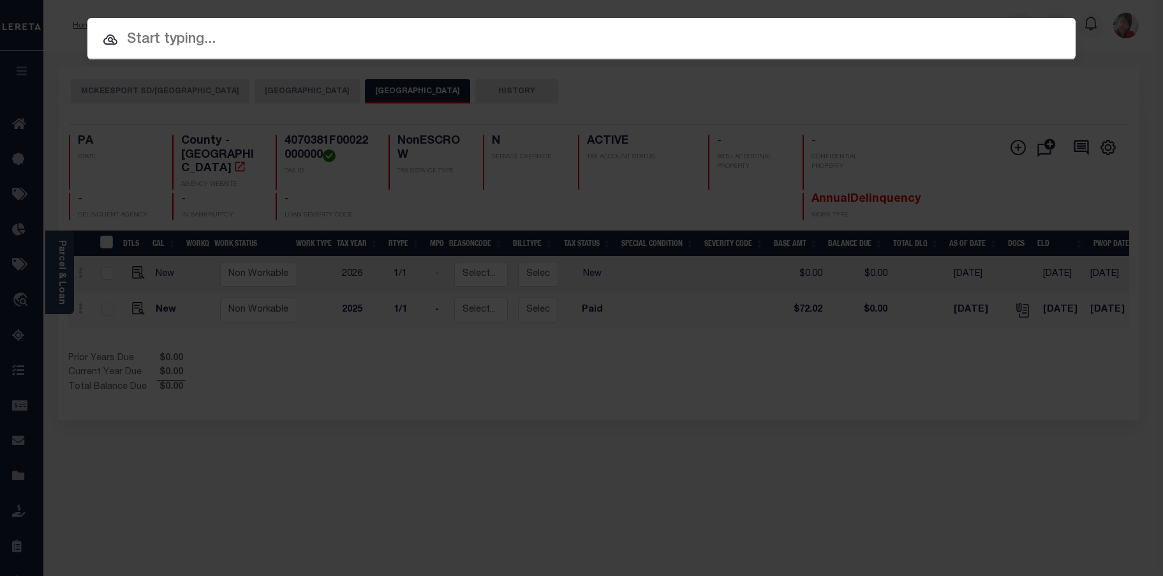
click at [525, 34] on input "text" at bounding box center [581, 40] width 988 height 22
paste input "407 0381-J-00270-0000 00"
type input "407 0381-J-00270-0000 00"
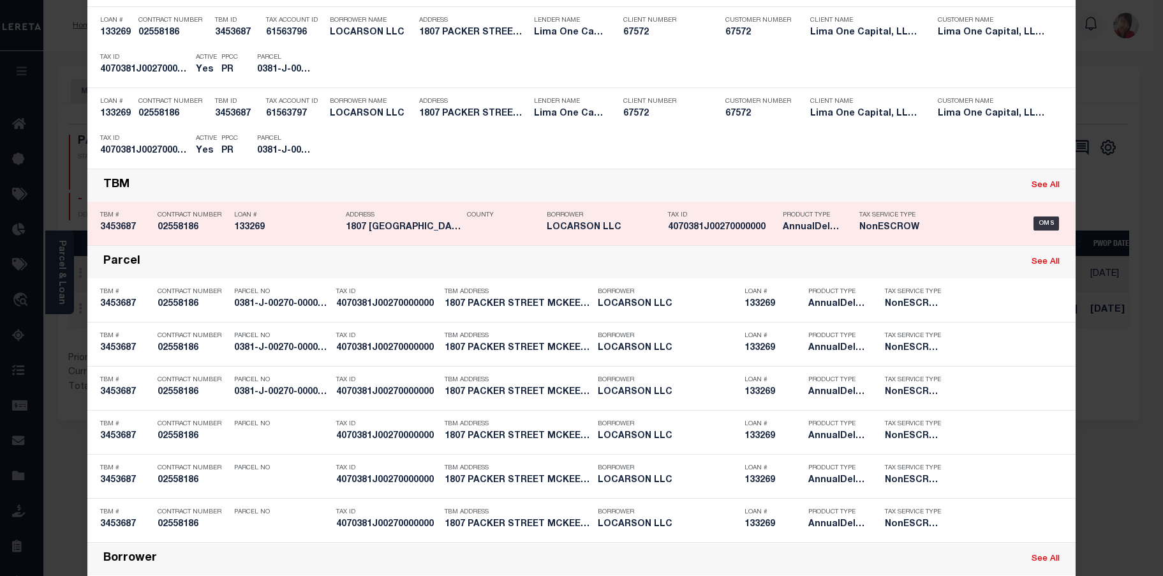
scroll to position [191, 0]
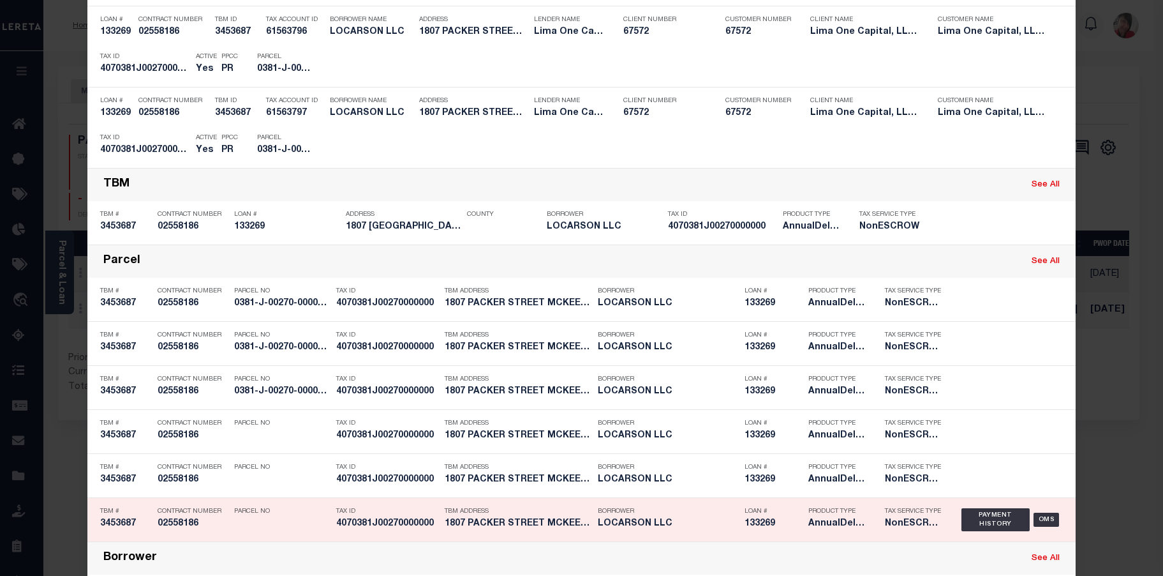
click at [406, 515] on p "Tax ID" at bounding box center [387, 511] width 102 height 8
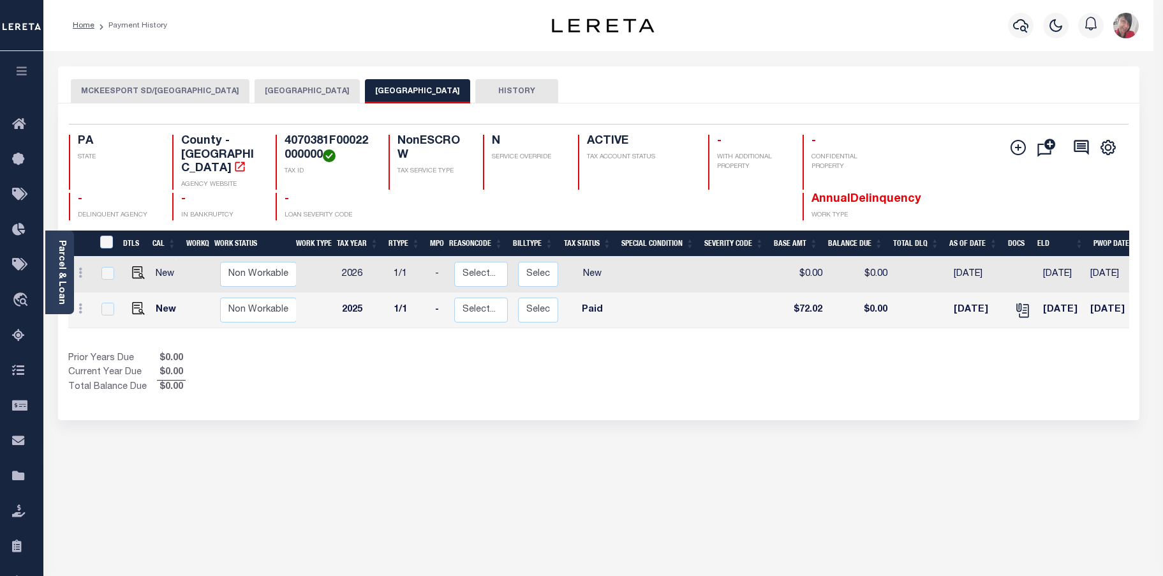
scroll to position [0, 0]
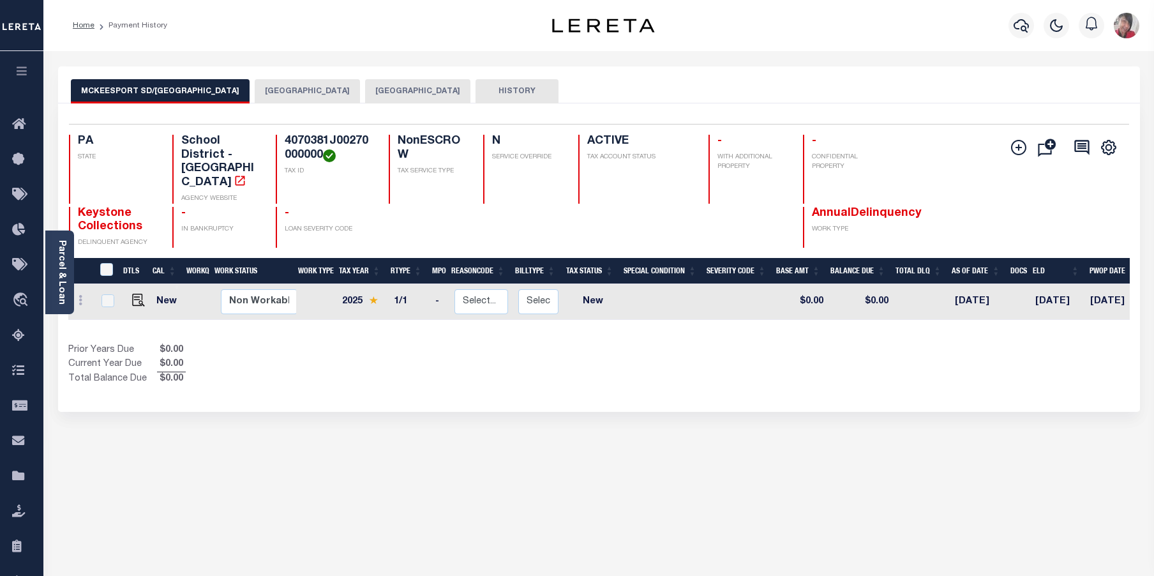
click at [389, 91] on button "[GEOGRAPHIC_DATA]" at bounding box center [417, 91] width 105 height 24
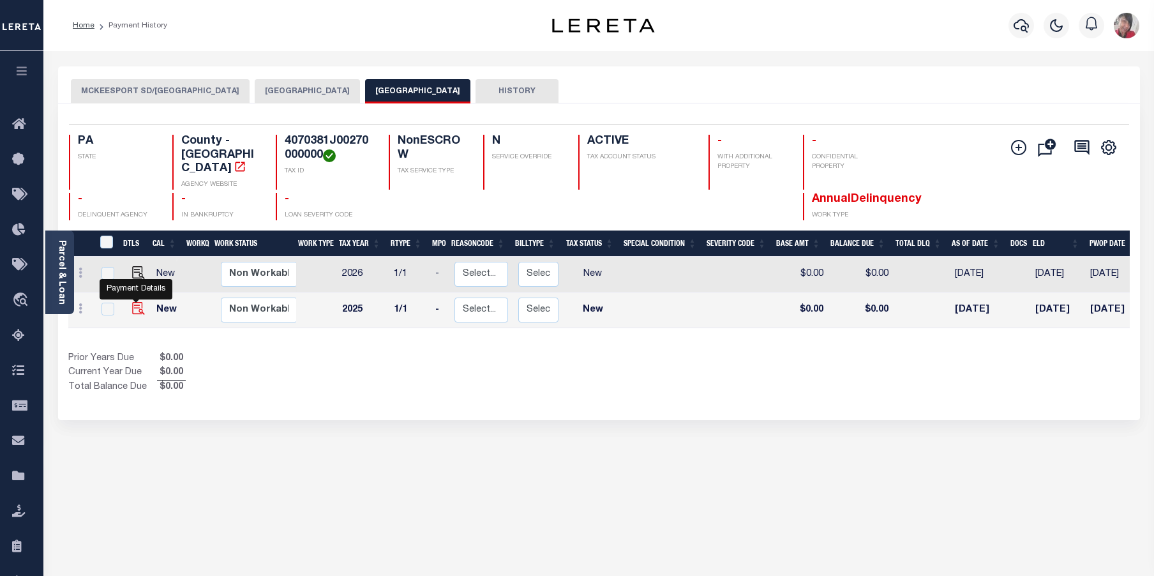
click at [136, 302] on img "" at bounding box center [138, 308] width 13 height 13
checkbox input "true"
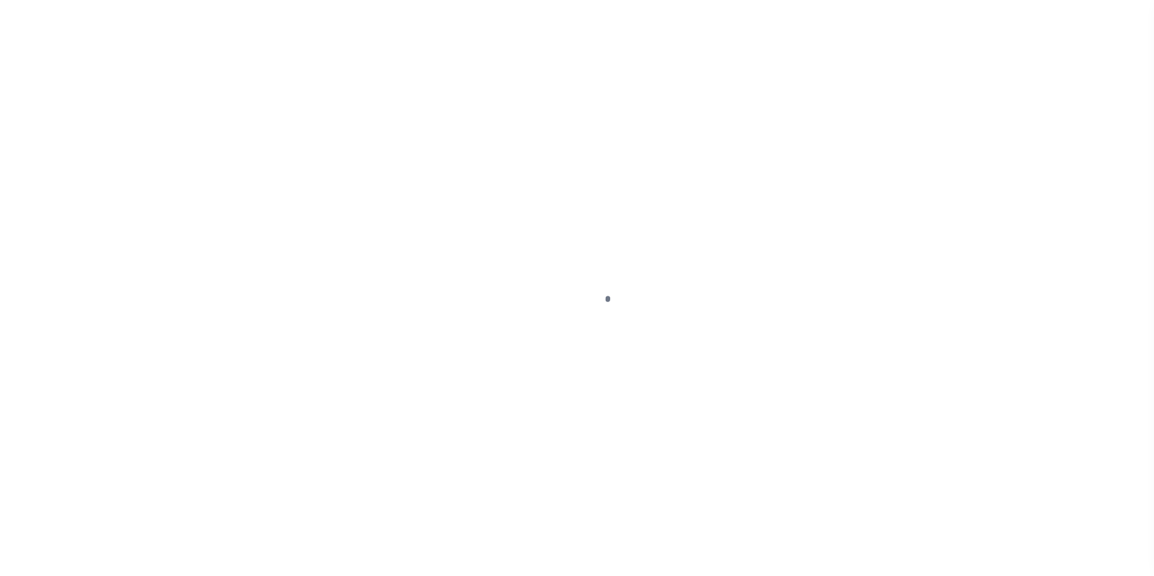
select select "NW2"
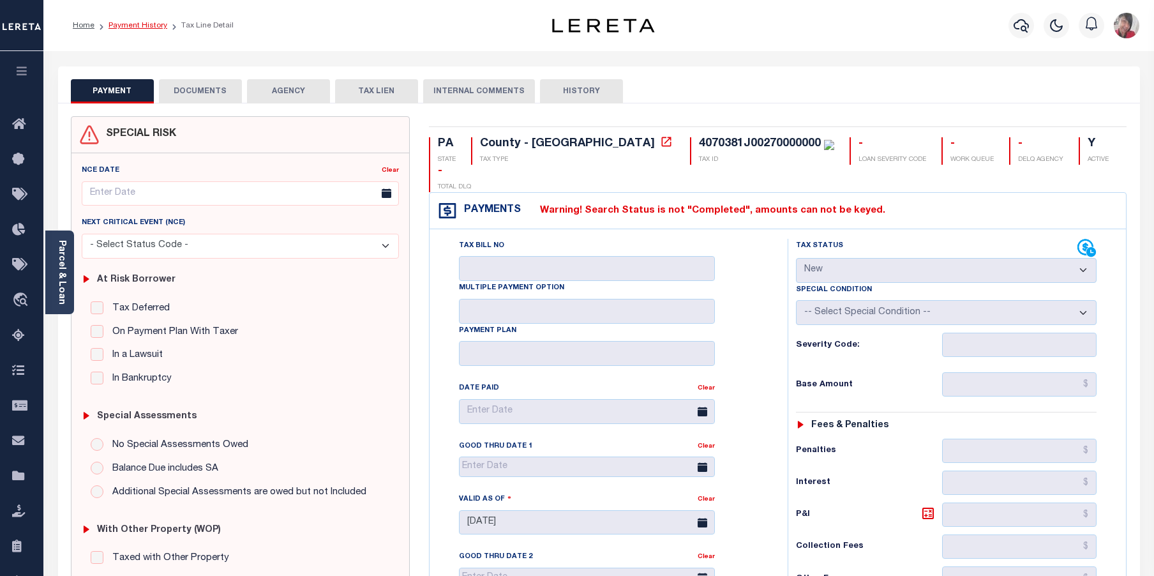
click at [159, 23] on link "Payment History" at bounding box center [137, 26] width 59 height 8
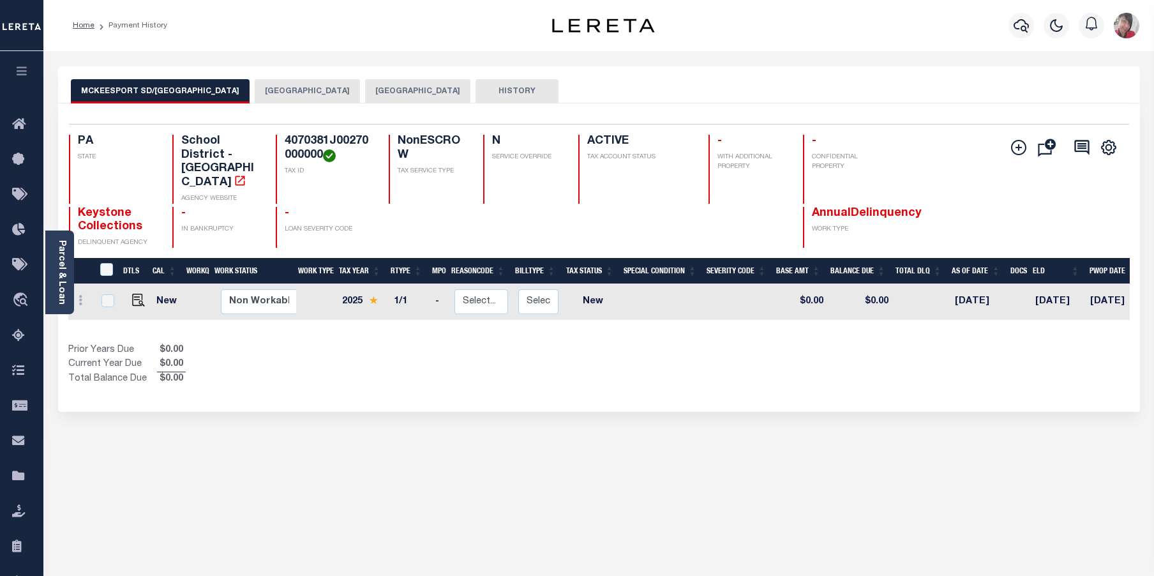
click at [388, 89] on button "[GEOGRAPHIC_DATA]" at bounding box center [417, 91] width 105 height 24
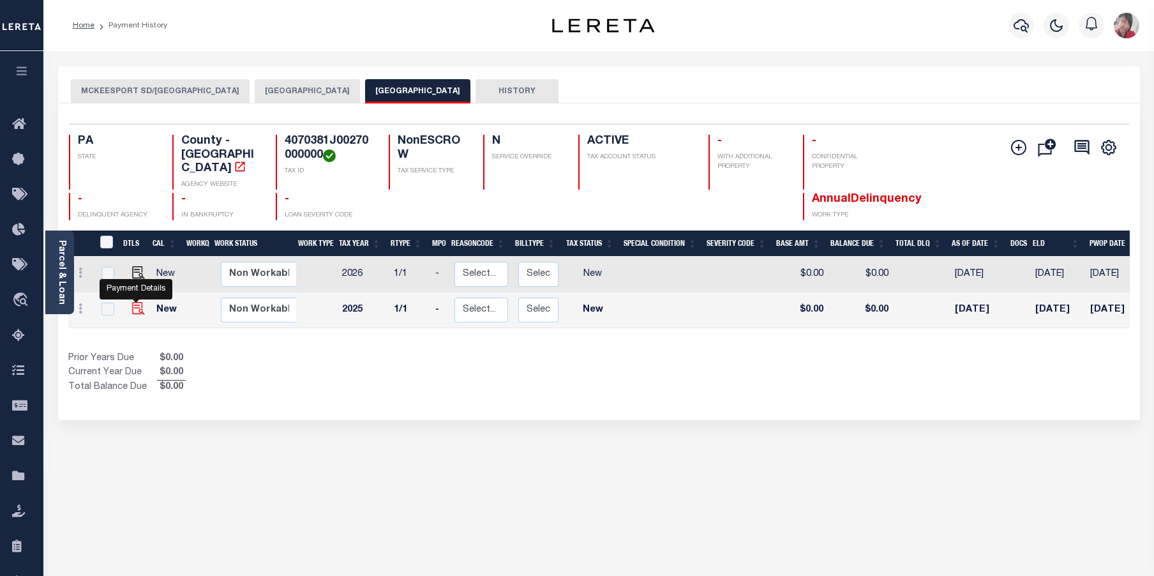
click at [135, 302] on img "" at bounding box center [138, 308] width 13 height 13
checkbox input "true"
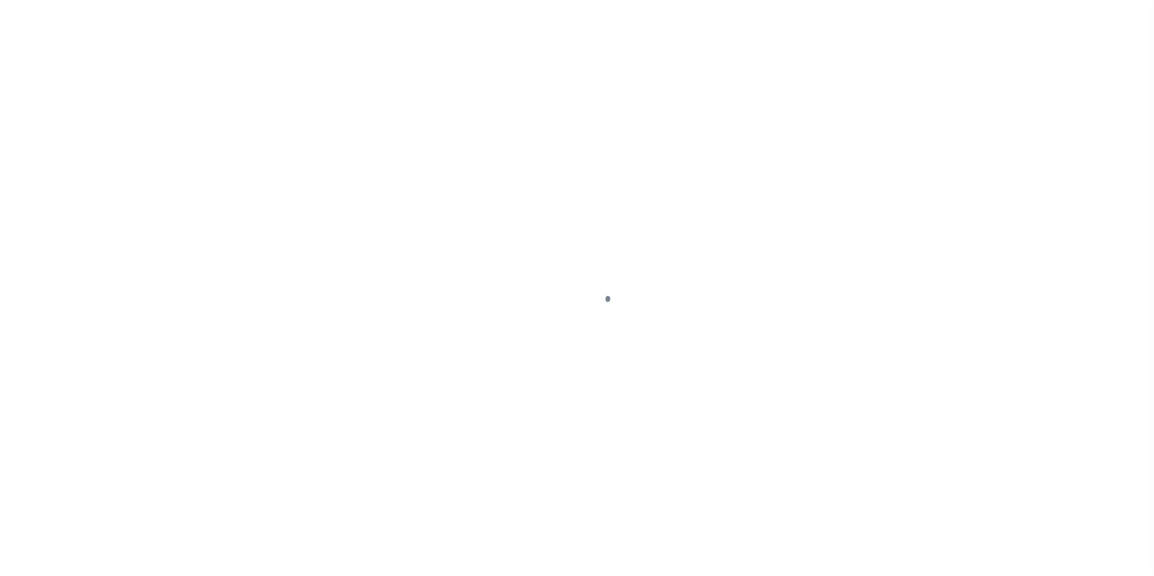
select select "NW2"
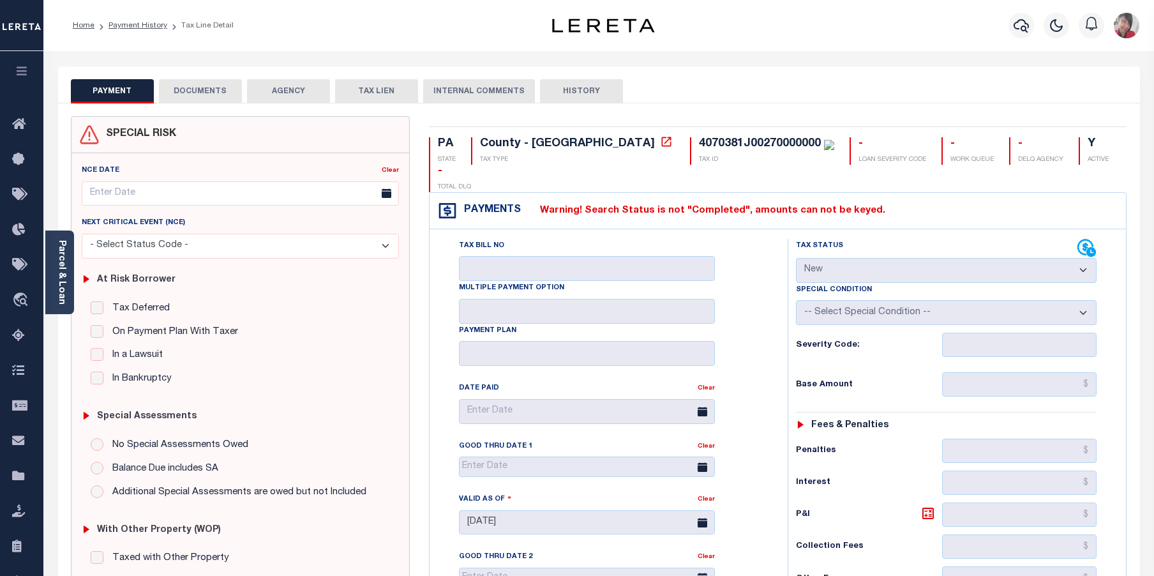
click at [606, 381] on div "Date Paid" at bounding box center [578, 390] width 239 height 18
click at [583, 349] on div "Tax Bill No Multiple Payment Option Payment Plan Clear" at bounding box center [605, 413] width 326 height 349
click at [187, 87] on button "DOCUMENTS" at bounding box center [200, 91] width 83 height 24
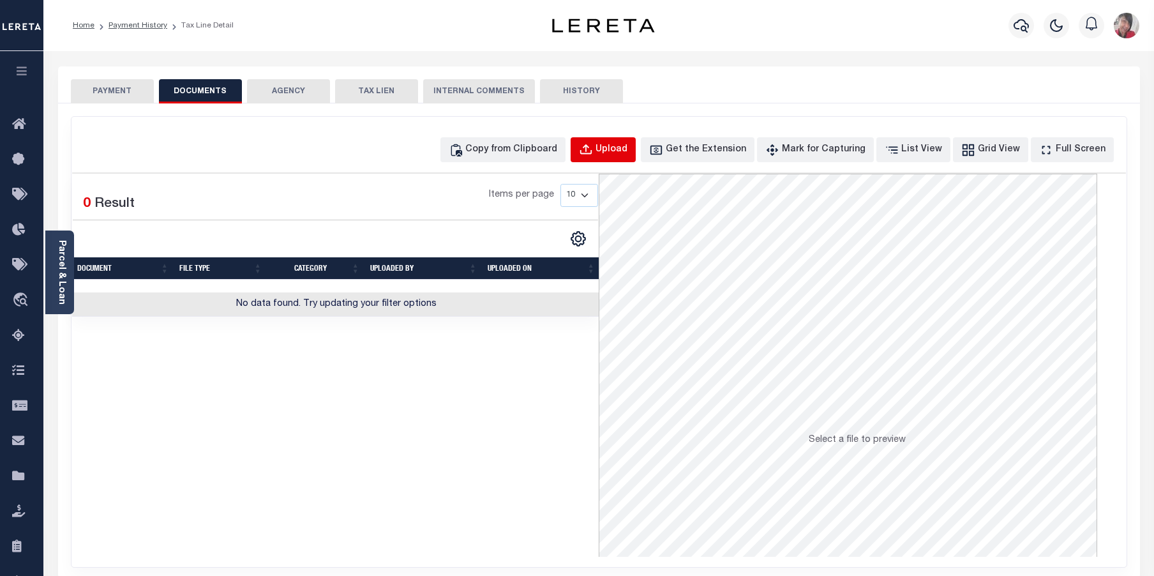
click at [627, 148] on div "Upload" at bounding box center [611, 150] width 32 height 14
select select "POP"
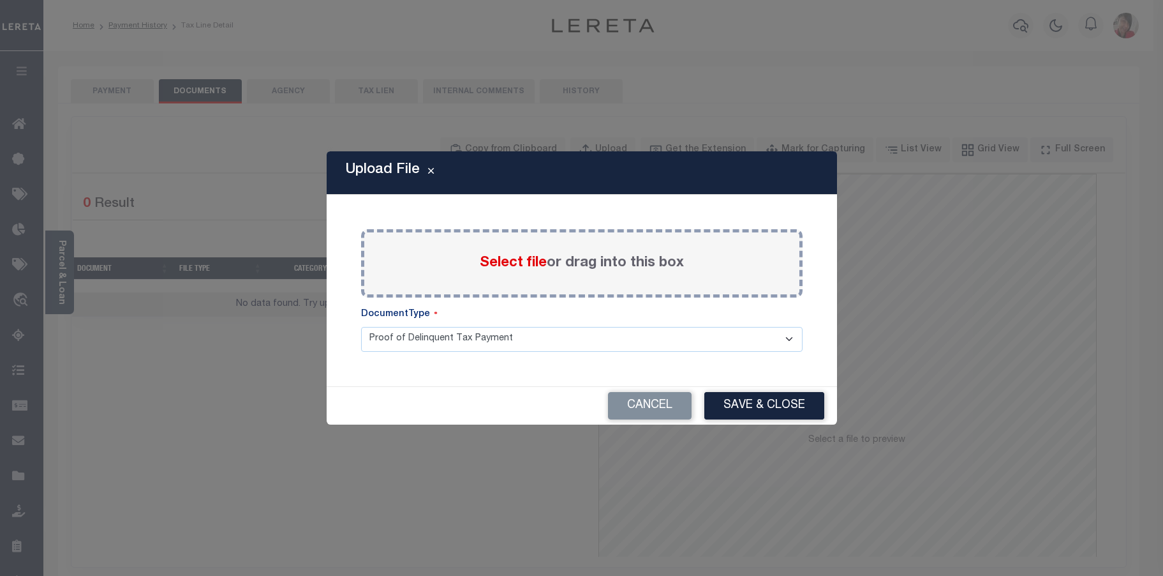
click at [518, 267] on span "Select file" at bounding box center [513, 263] width 67 height 14
click at [0, 0] on input "Select file or drag into this box" at bounding box center [0, 0] width 0 height 0
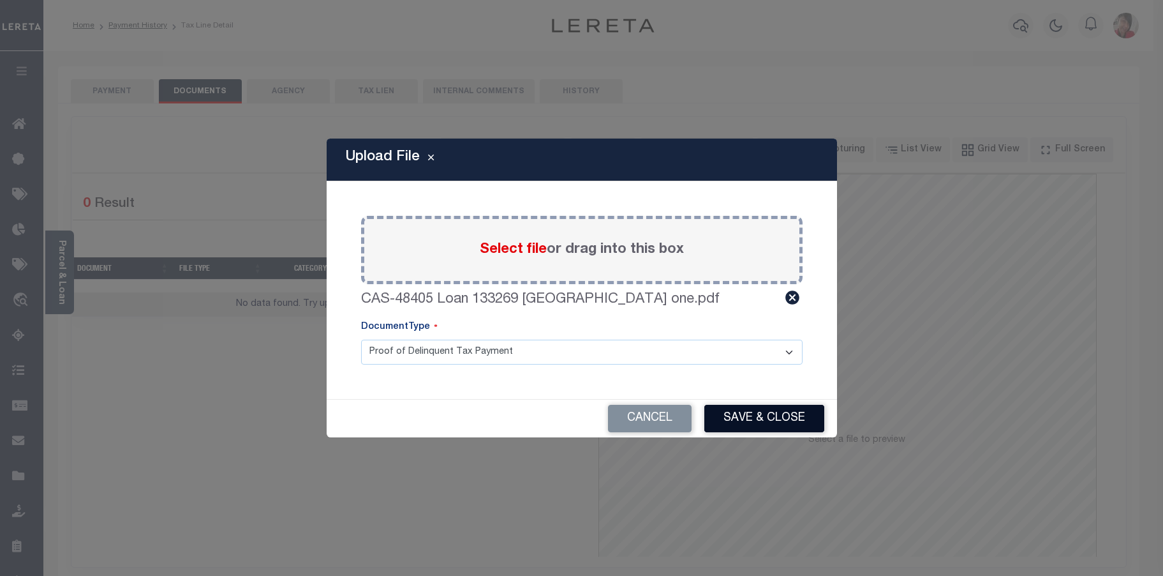
click at [775, 417] on button "Save & Close" at bounding box center [764, 418] width 120 height 27
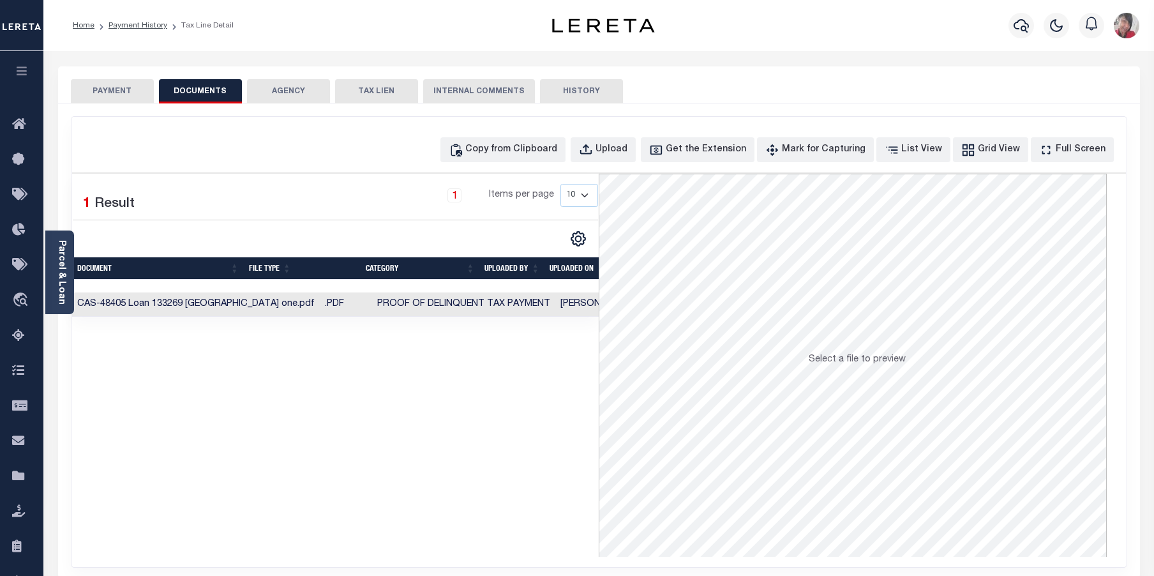
click at [124, 92] on button "PAYMENT" at bounding box center [112, 91] width 83 height 24
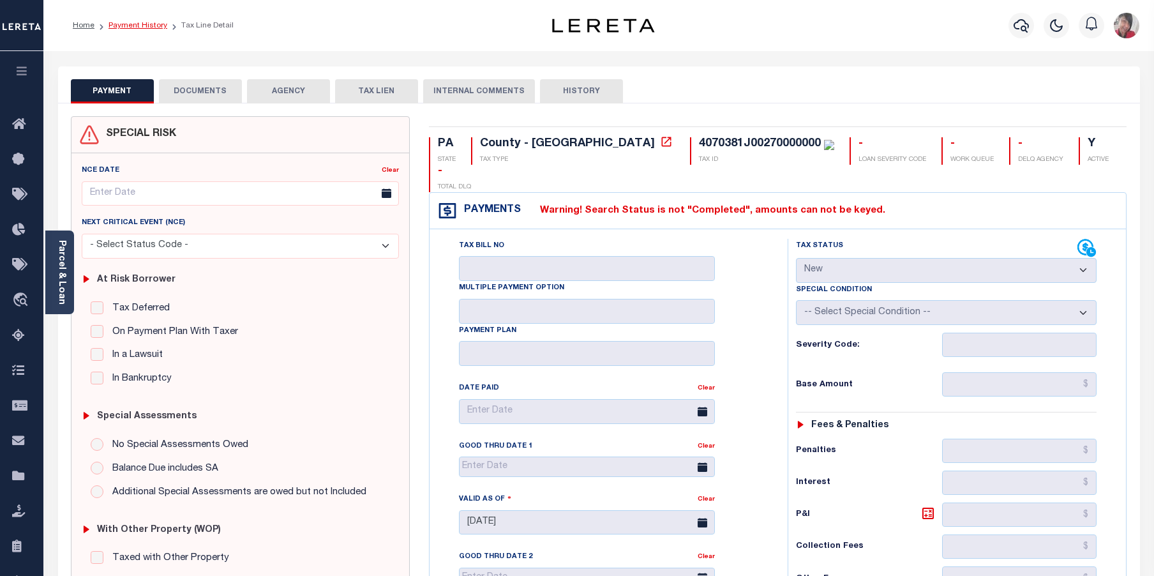
click at [148, 26] on link "Payment History" at bounding box center [137, 26] width 59 height 8
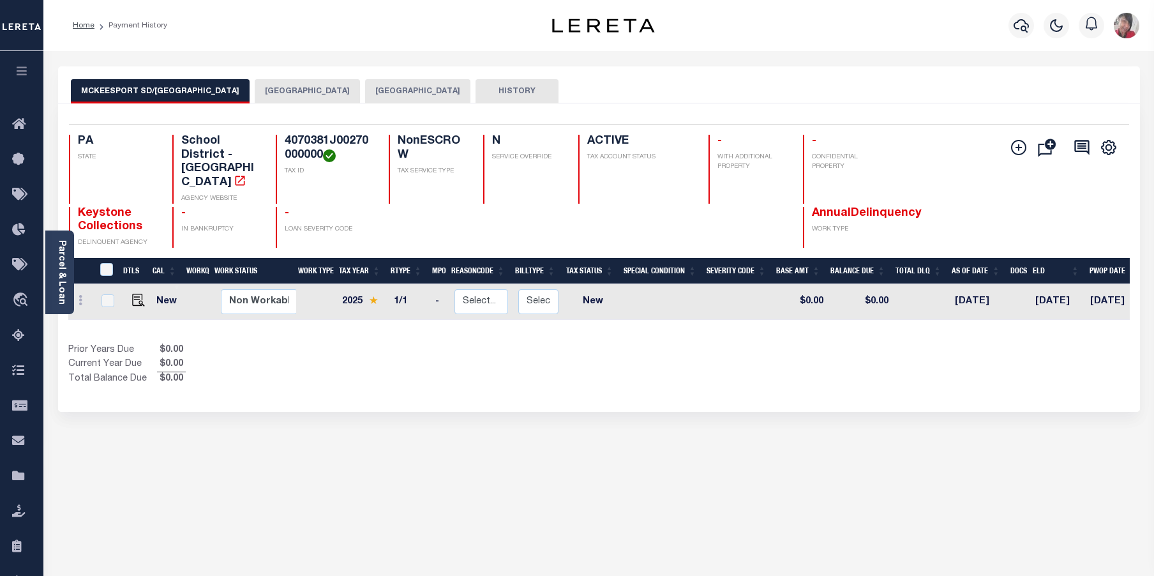
click at [399, 93] on button "[GEOGRAPHIC_DATA]" at bounding box center [417, 91] width 105 height 24
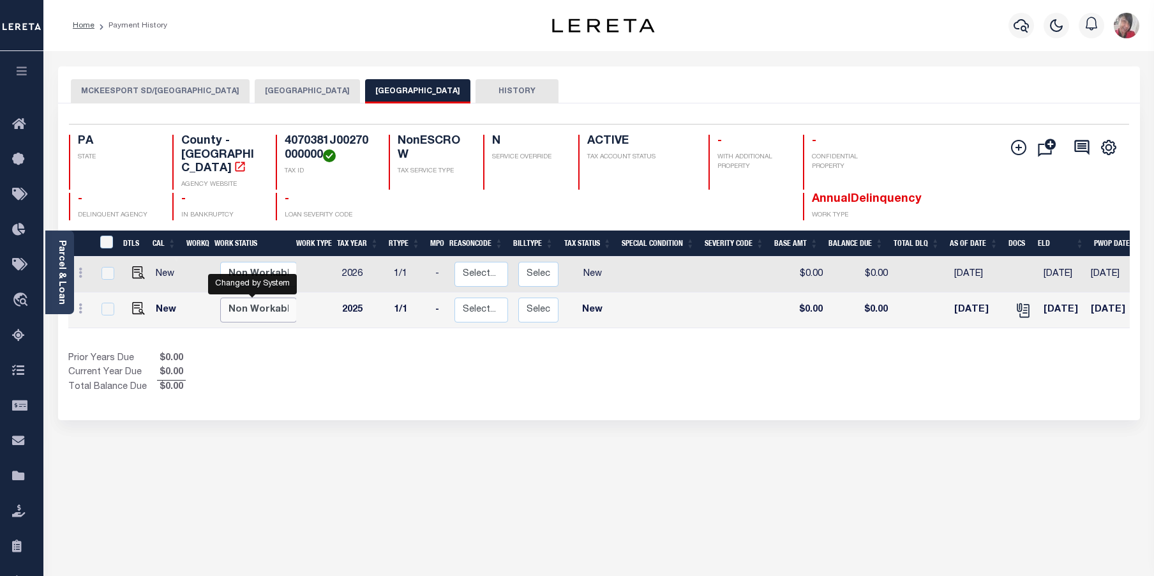
click at [235, 303] on select "Non Workable Workable" at bounding box center [258, 309] width 77 height 25
checkbox input "true"
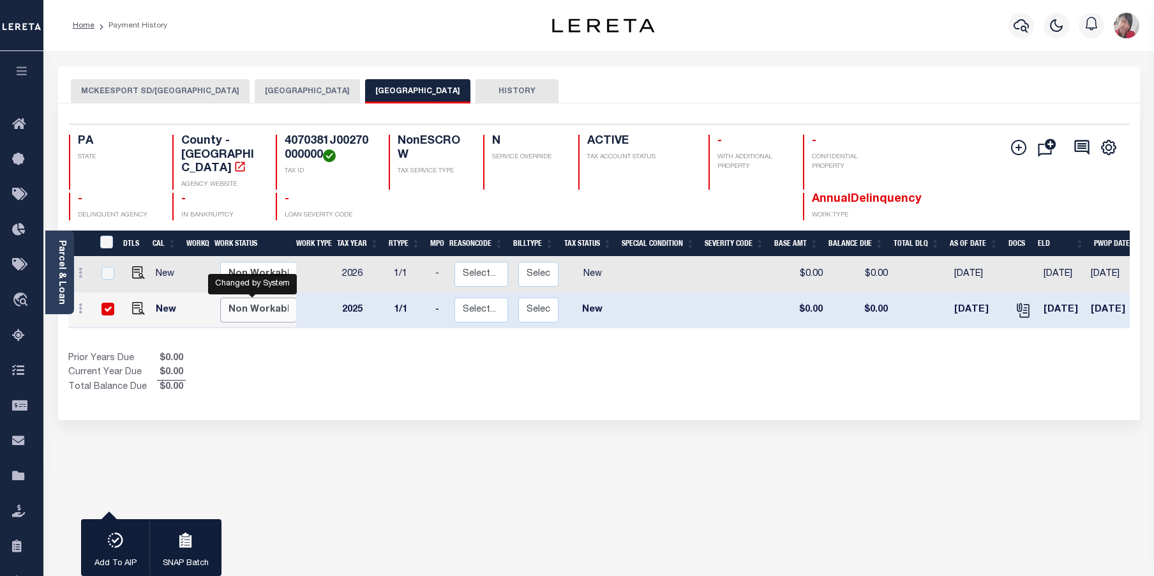
select select "false"
click at [220, 297] on select "Non Workable Workable" at bounding box center [258, 309] width 77 height 25
checkbox input "false"
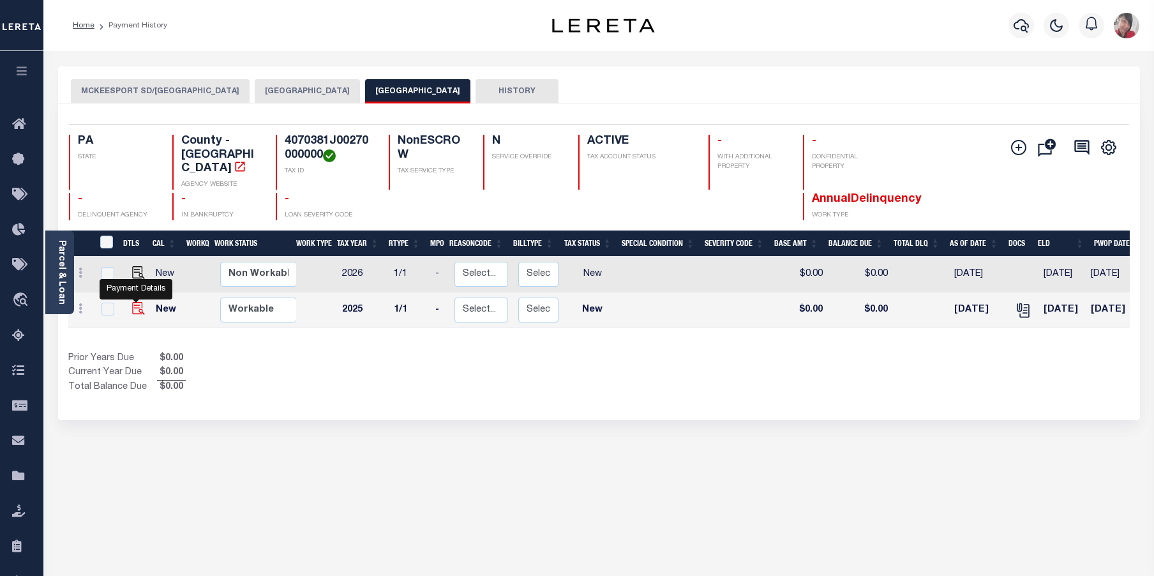
click at [138, 302] on img "" at bounding box center [138, 308] width 13 height 13
checkbox input "true"
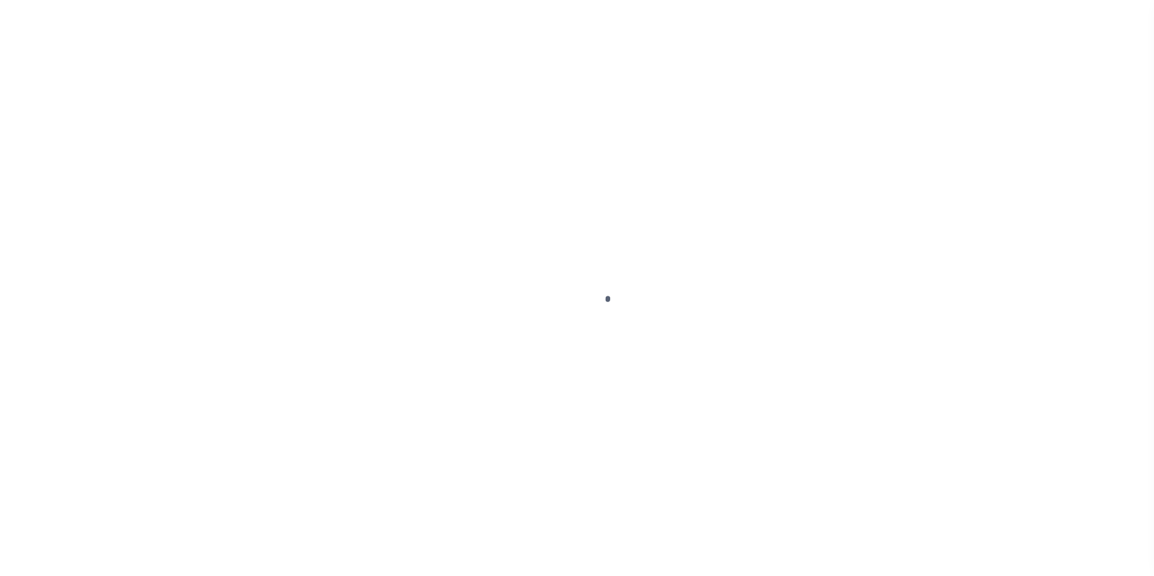
select select "NW2"
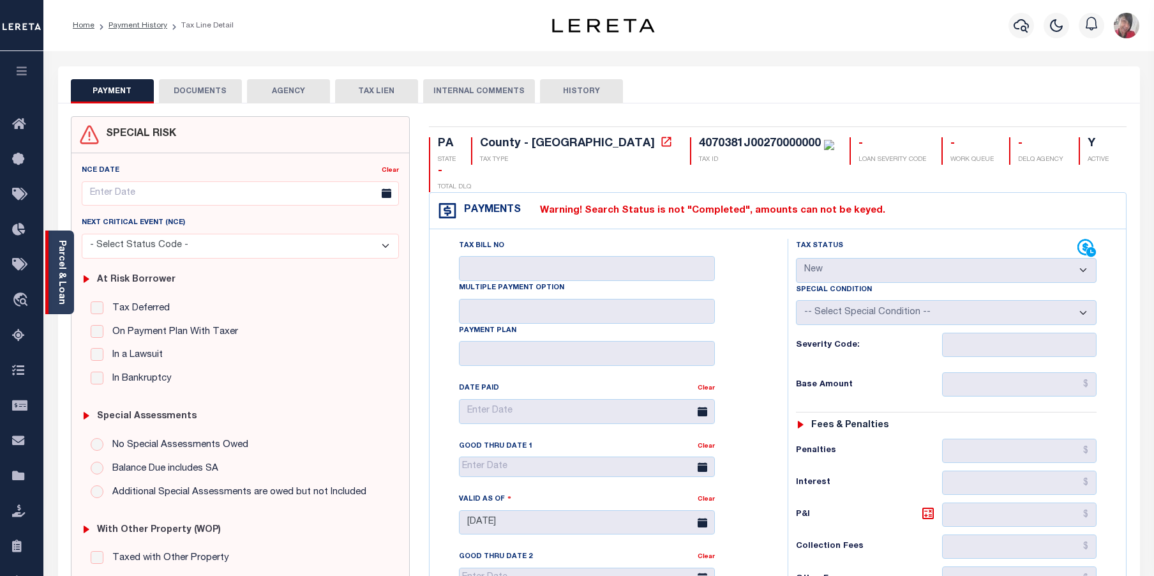
click at [66, 287] on link "Parcel & Loan" at bounding box center [61, 272] width 9 height 64
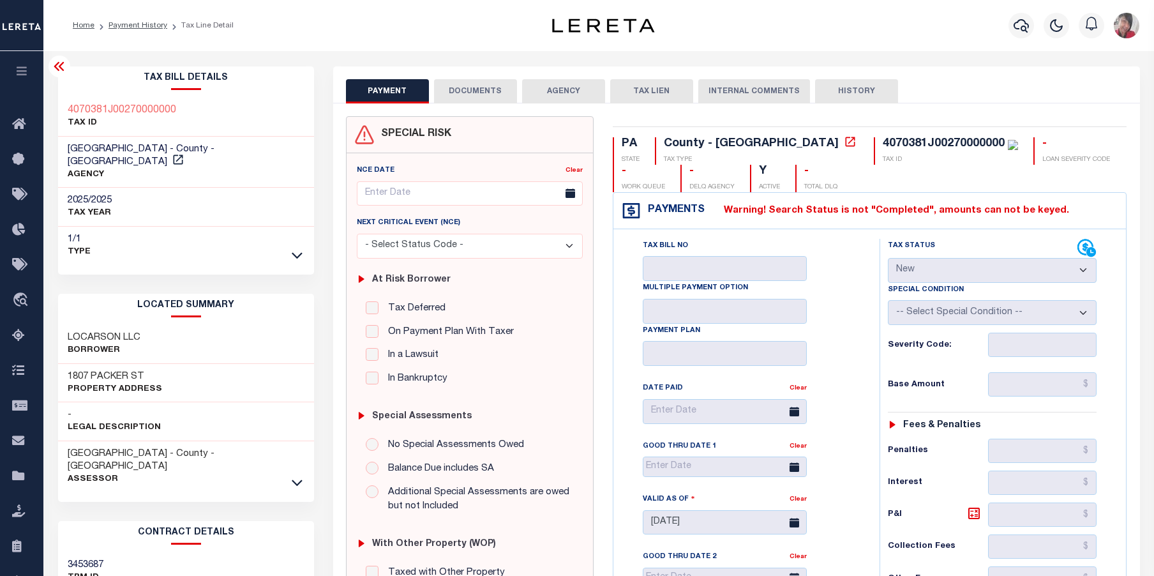
click at [810, 302] on div "Tax Bill No Multiple Payment Option Payment Plan Clear" at bounding box center [743, 413] width 234 height 349
click at [136, 26] on link "Payment History" at bounding box center [137, 26] width 59 height 8
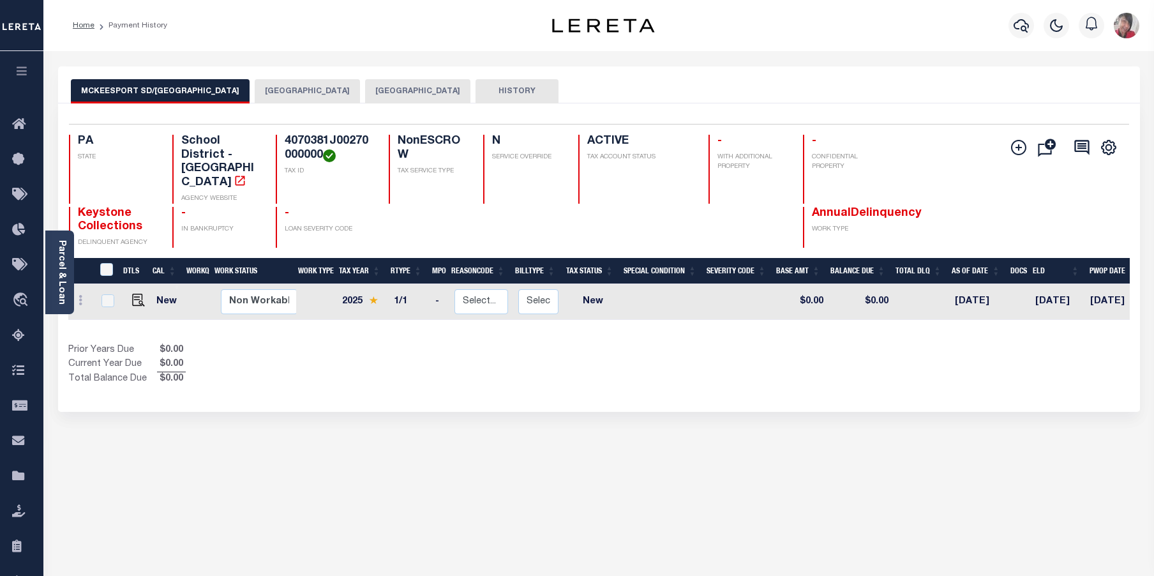
click at [301, 94] on button "[GEOGRAPHIC_DATA]" at bounding box center [307, 91] width 105 height 24
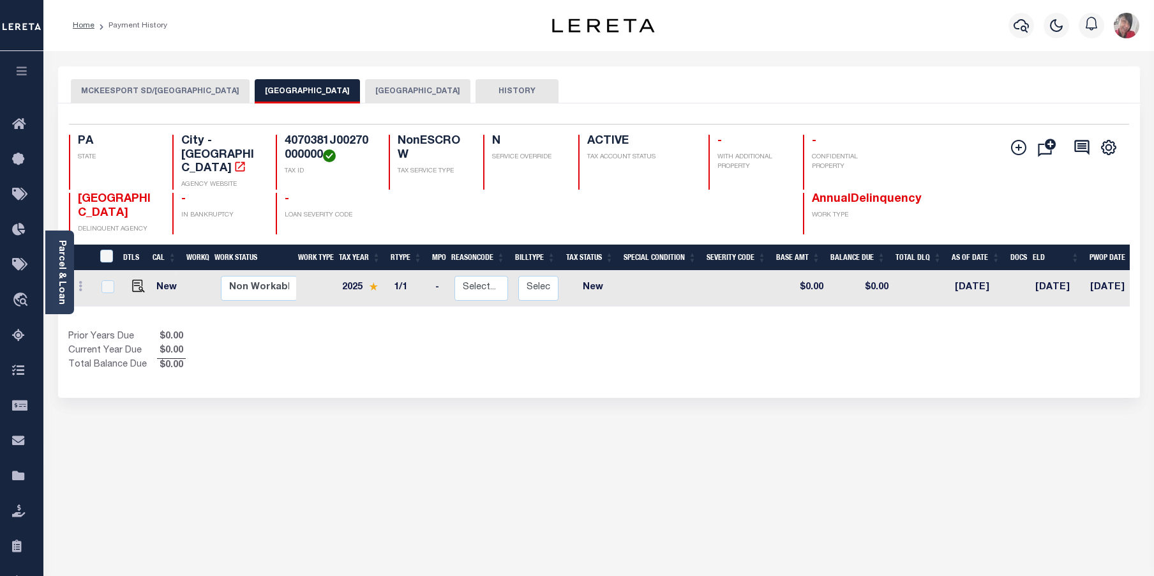
click at [316, 436] on div "MCKEESPORT SD/MCKEESPORT CITY [GEOGRAPHIC_DATA] ALLEGHENY COUNTY HISTORY 1 1" at bounding box center [598, 432] width 1101 height 733
click at [22, 71] on icon "button" at bounding box center [22, 70] width 15 height 11
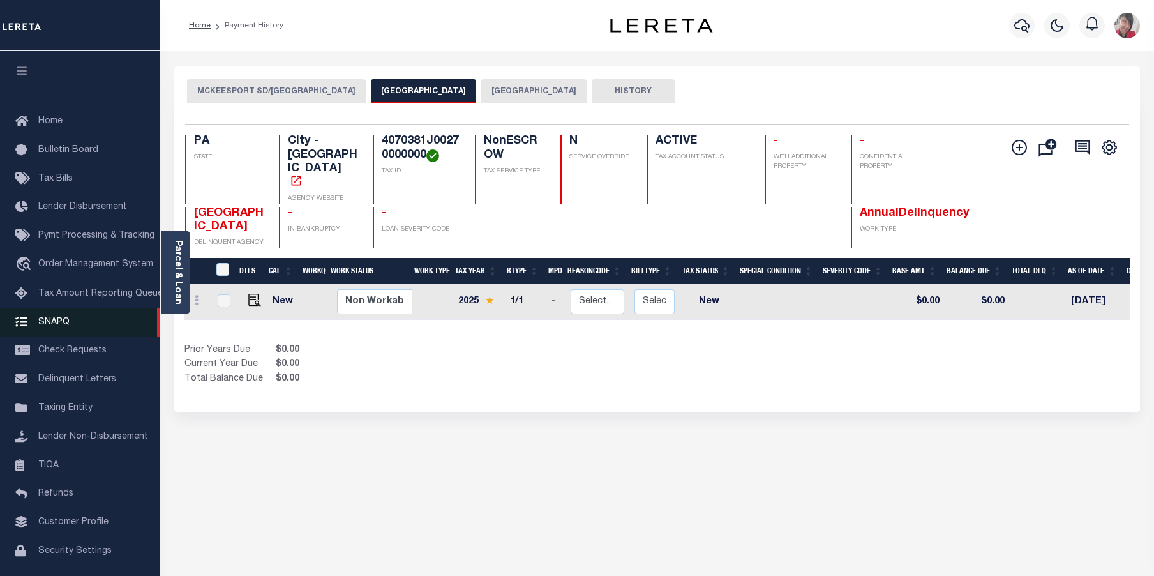
click at [65, 326] on span "SNAPQ" at bounding box center [53, 321] width 31 height 9
